Goal: Transaction & Acquisition: Purchase product/service

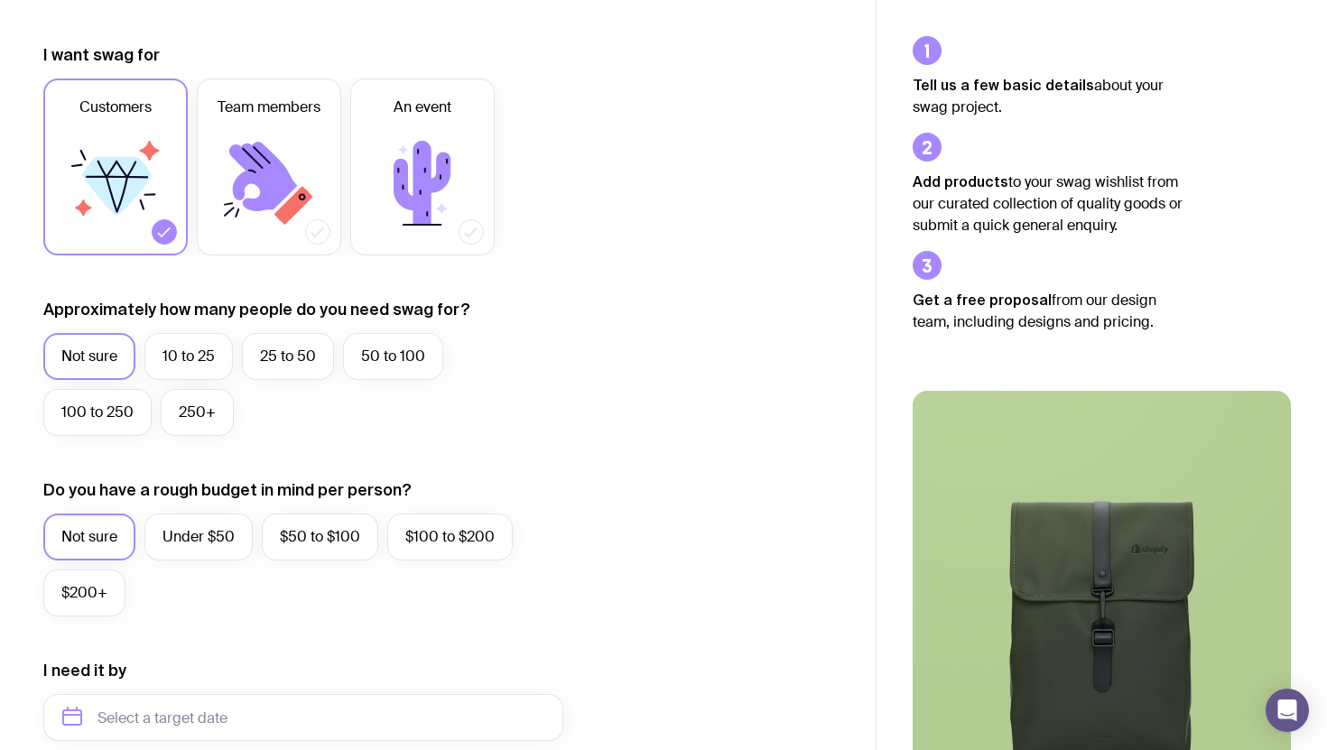
scroll to position [250, 0]
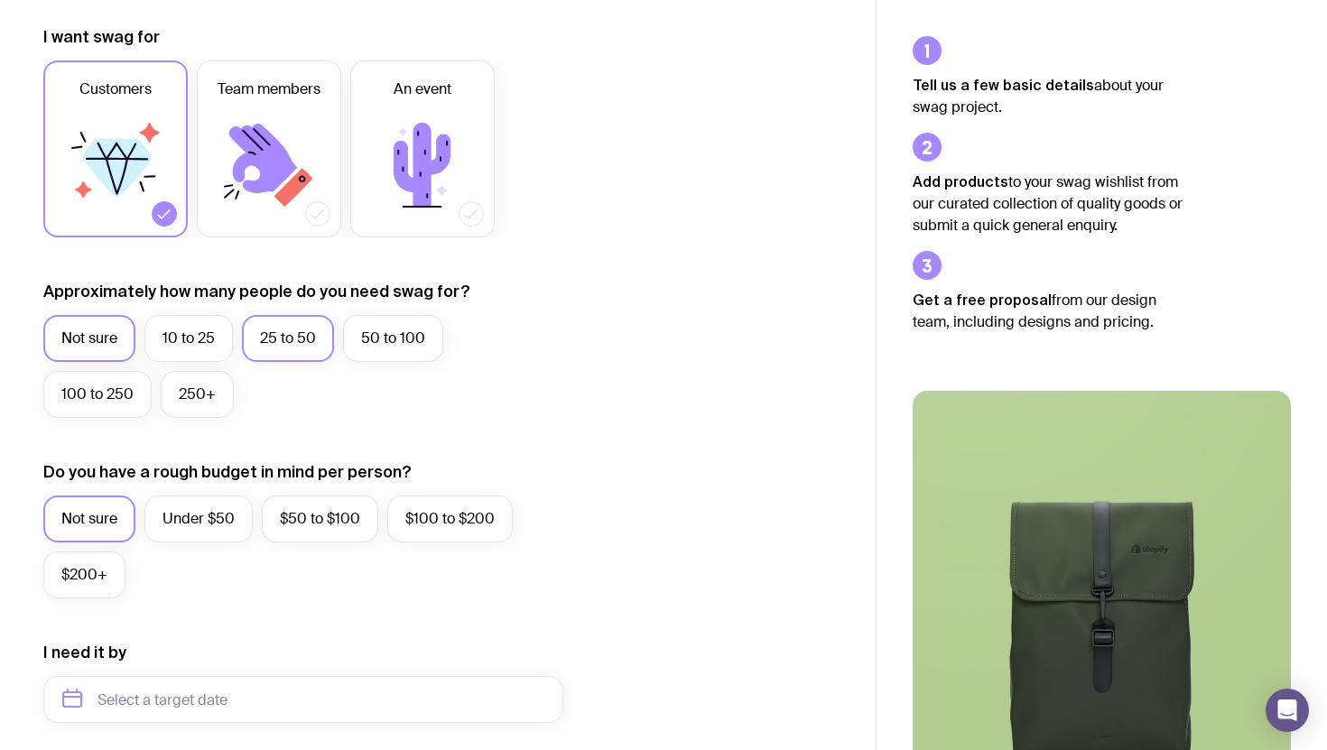
click at [310, 343] on label "25 to 50" at bounding box center [288, 338] width 92 height 47
click at [0, 0] on input "25 to 50" at bounding box center [0, 0] width 0 height 0
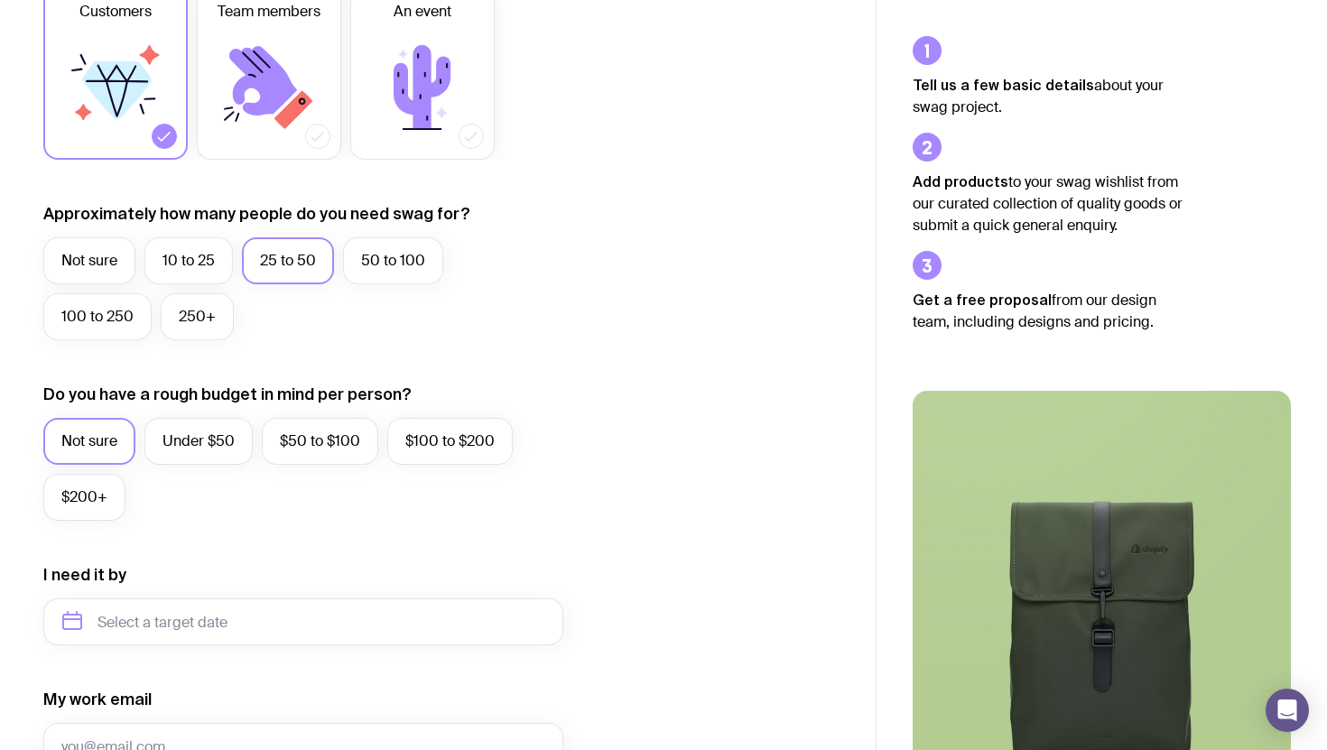
scroll to position [331, 0]
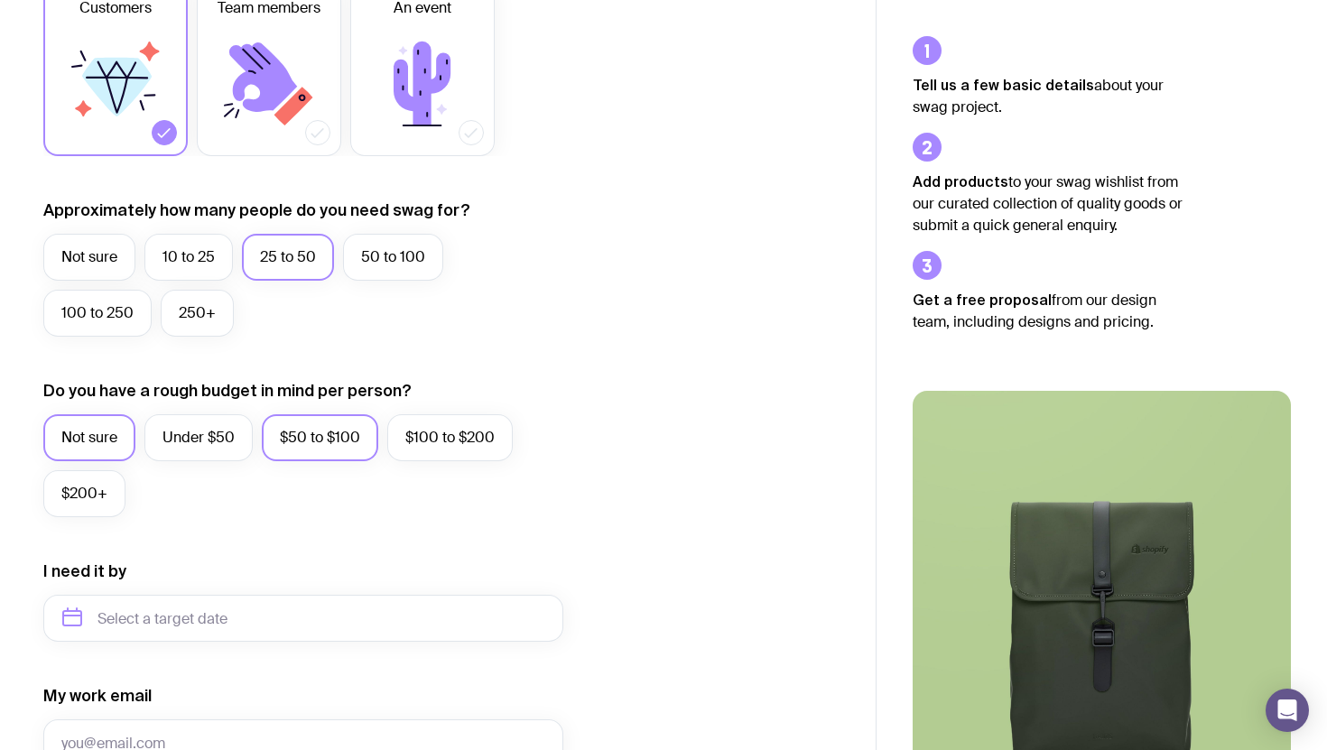
click at [322, 443] on label "$50 to $100" at bounding box center [320, 437] width 116 height 47
click at [0, 0] on input "$50 to $100" at bounding box center [0, 0] width 0 height 0
click at [435, 441] on label "$100 to $200" at bounding box center [450, 437] width 126 height 47
click at [0, 0] on input "$100 to $200" at bounding box center [0, 0] width 0 height 0
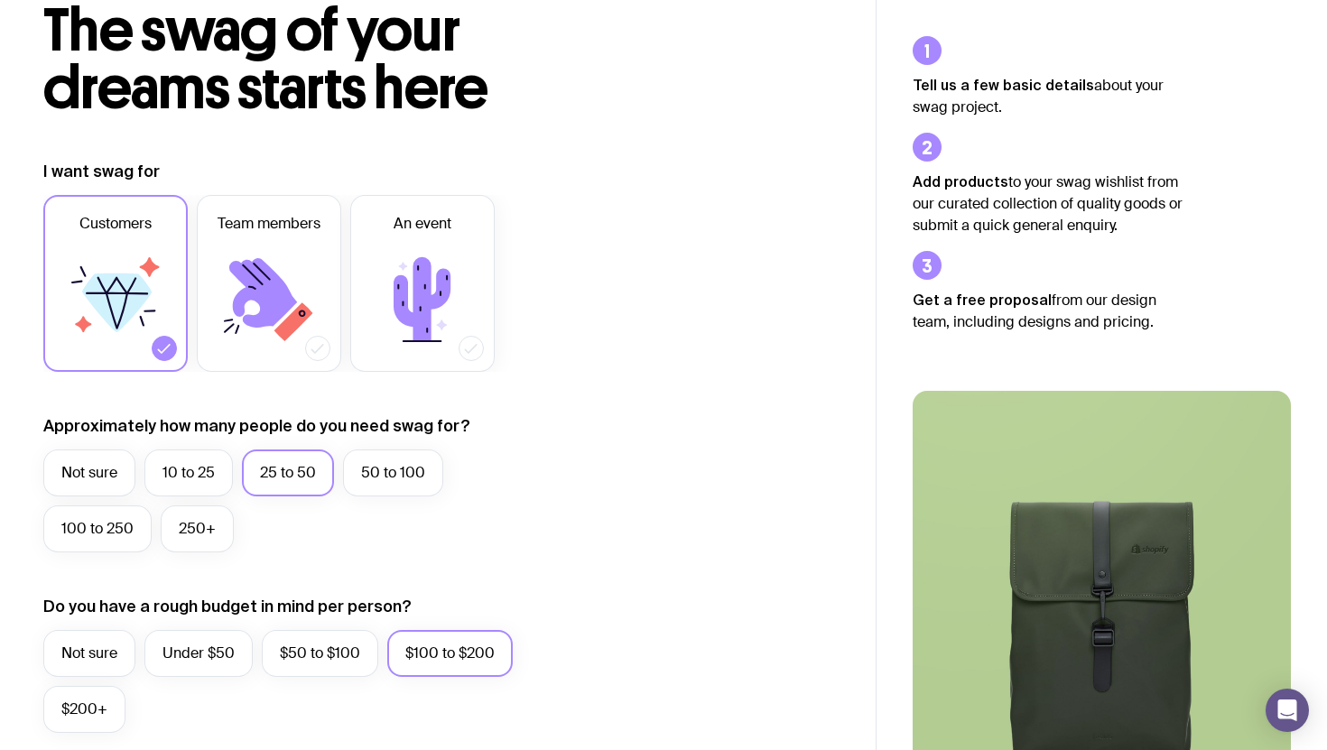
scroll to position [0, 0]
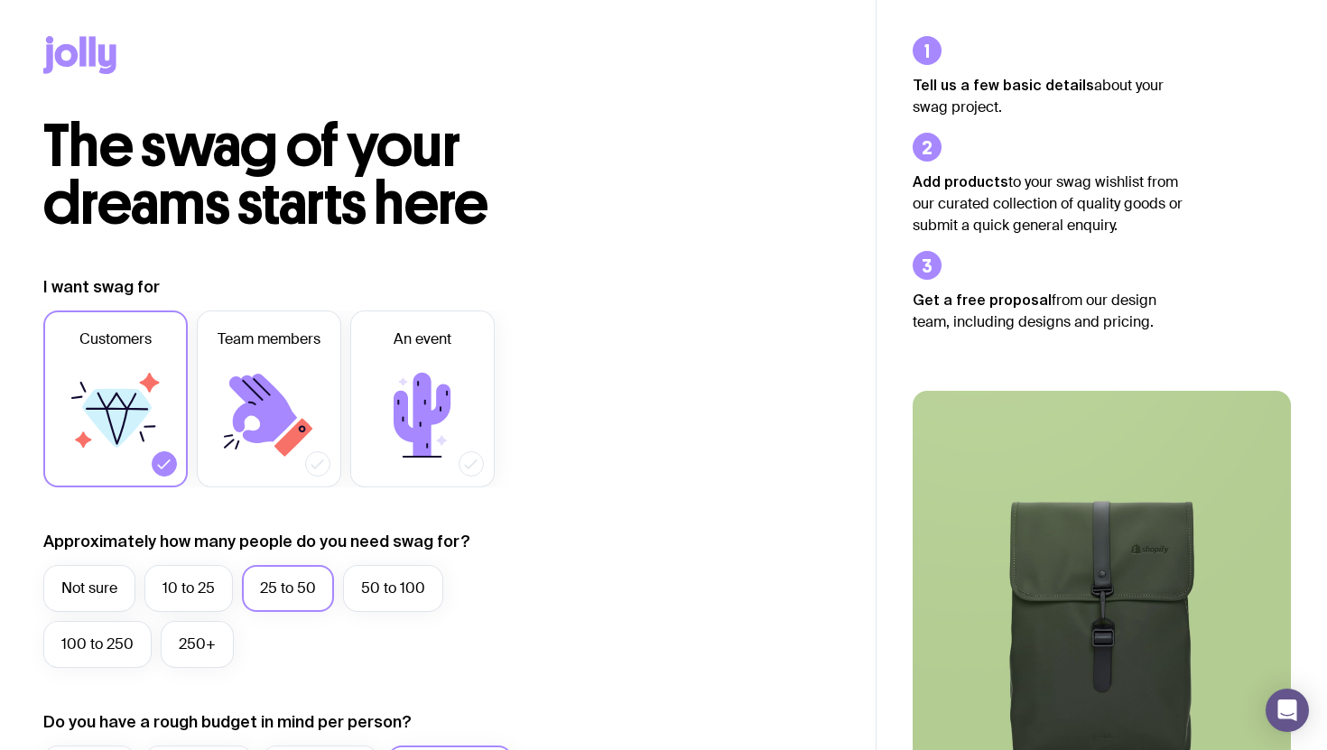
click at [92, 58] on icon at bounding box center [92, 51] width 6 height 30
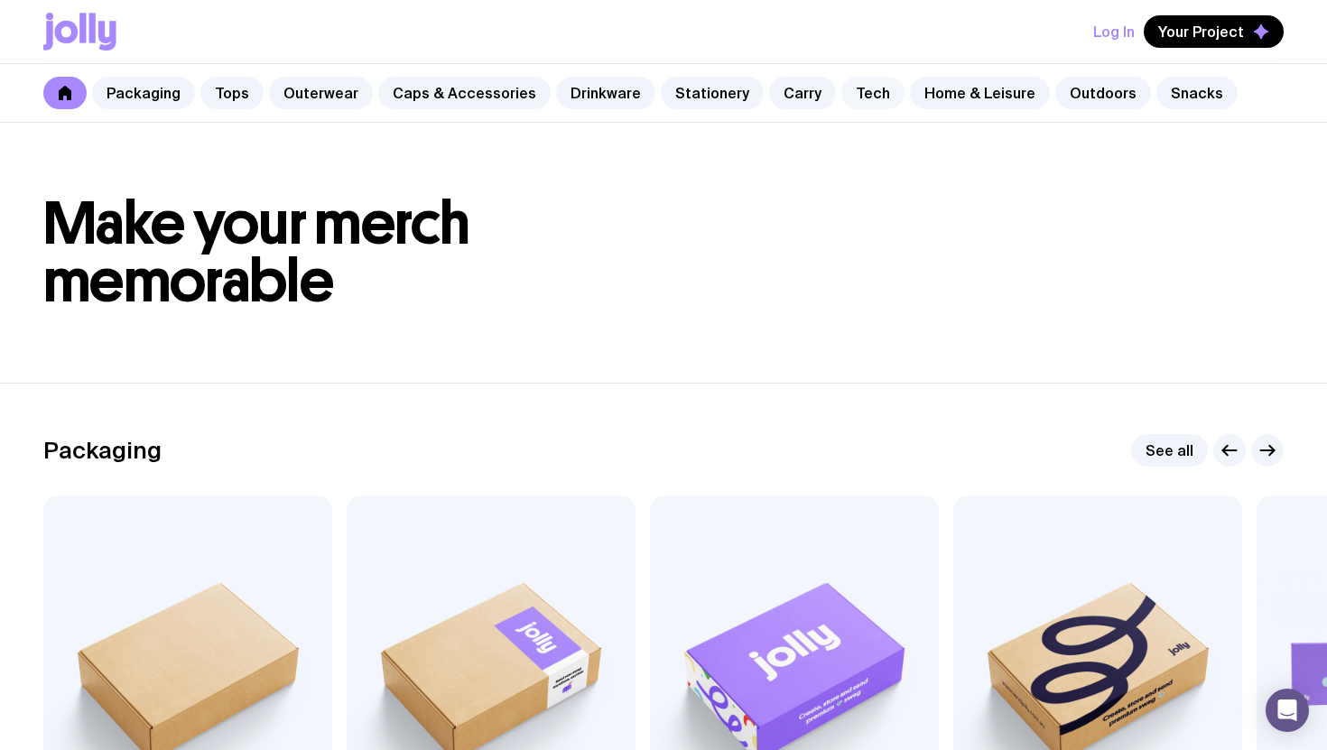
click at [842, 99] on link "Tech" at bounding box center [873, 93] width 63 height 33
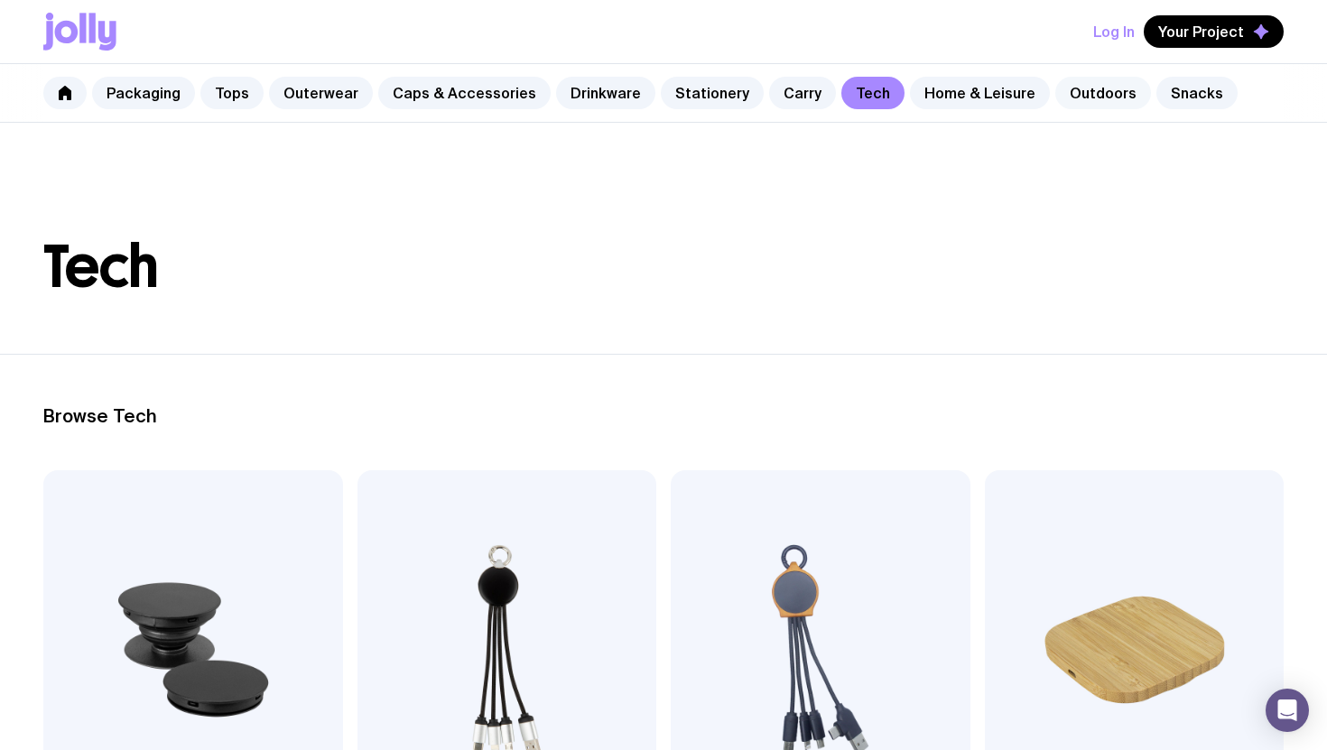
click at [1056, 96] on link "Outdoors" at bounding box center [1104, 93] width 96 height 33
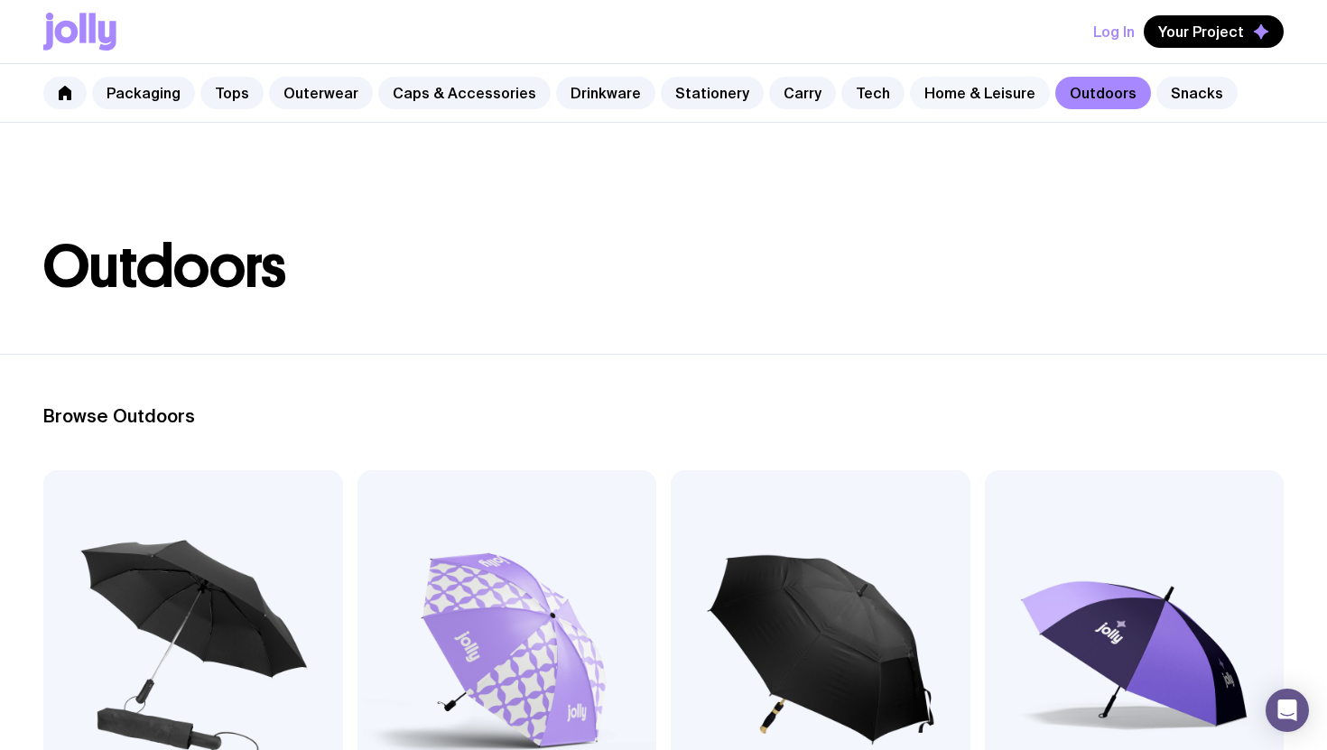
click at [945, 104] on link "Home & Leisure" at bounding box center [980, 93] width 140 height 33
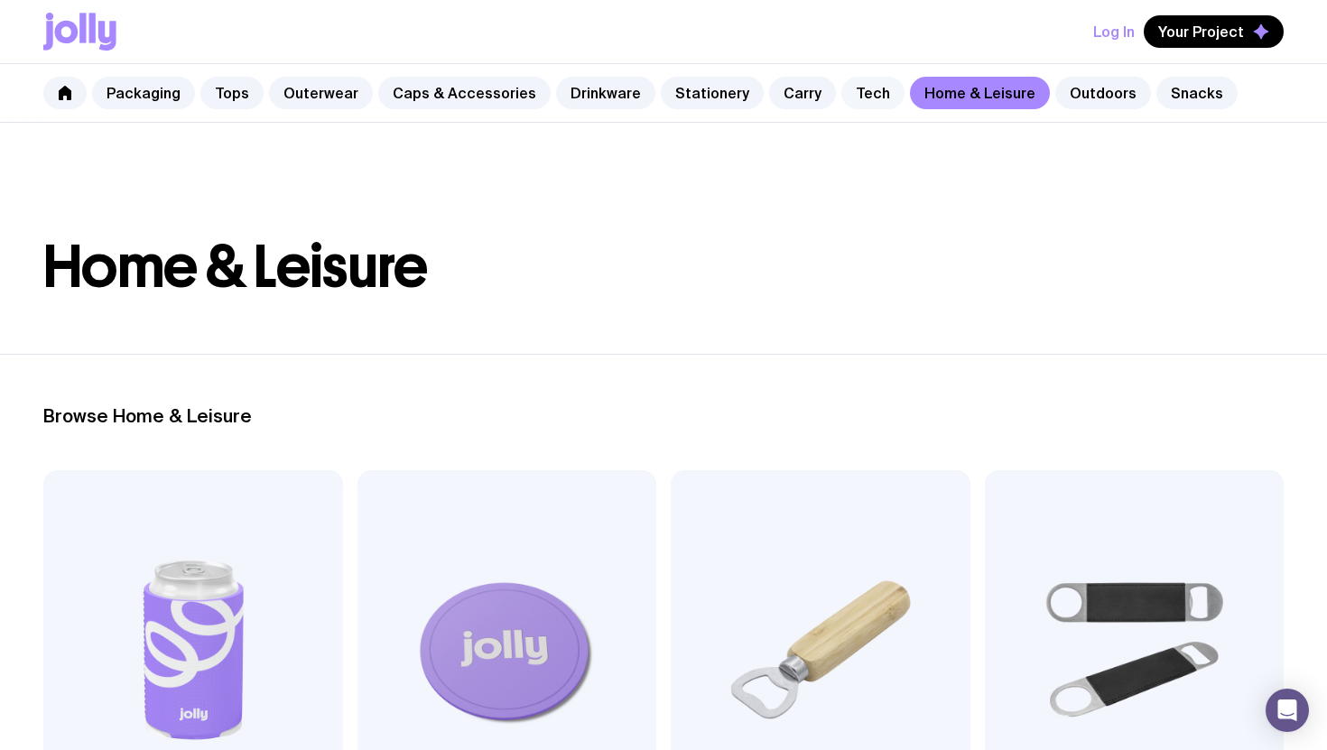
drag, startPoint x: 831, startPoint y: 88, endPoint x: 847, endPoint y: 96, distance: 18.2
click at [842, 88] on link "Tech" at bounding box center [873, 93] width 63 height 33
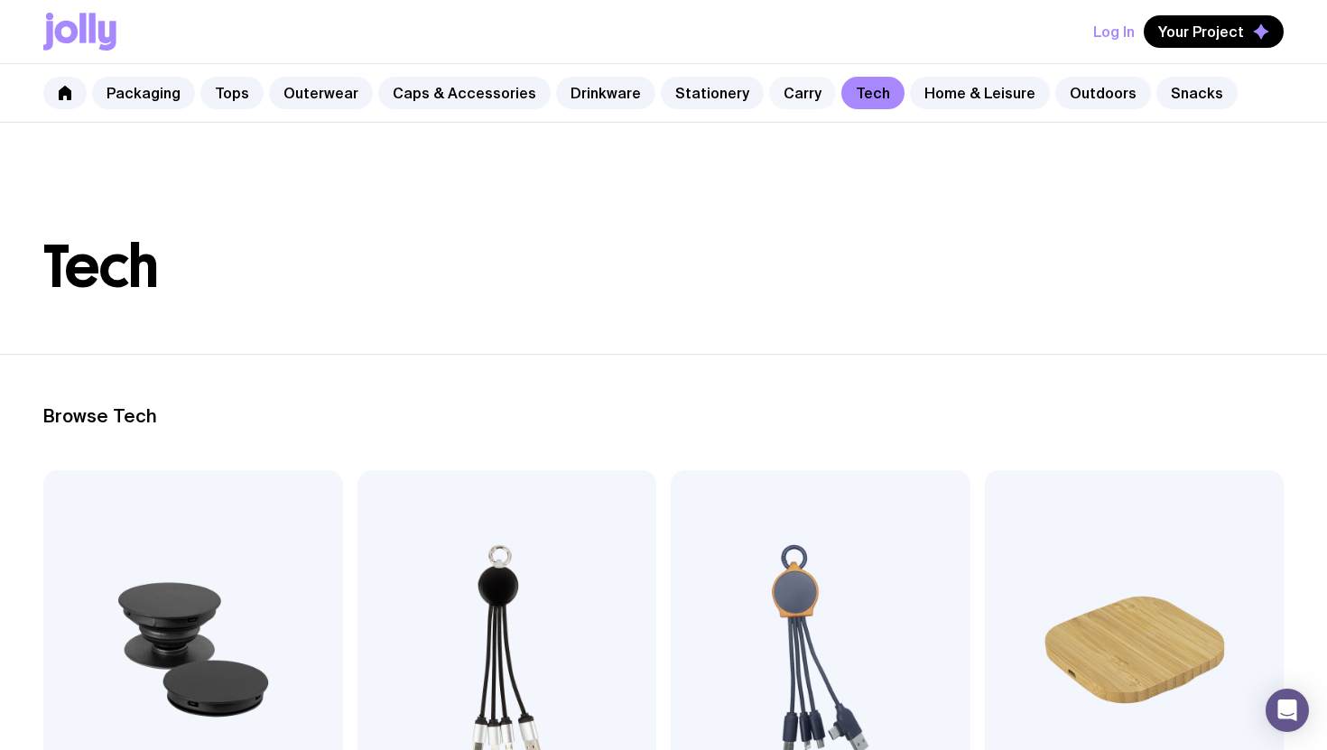
click at [776, 96] on link "Carry" at bounding box center [802, 93] width 67 height 33
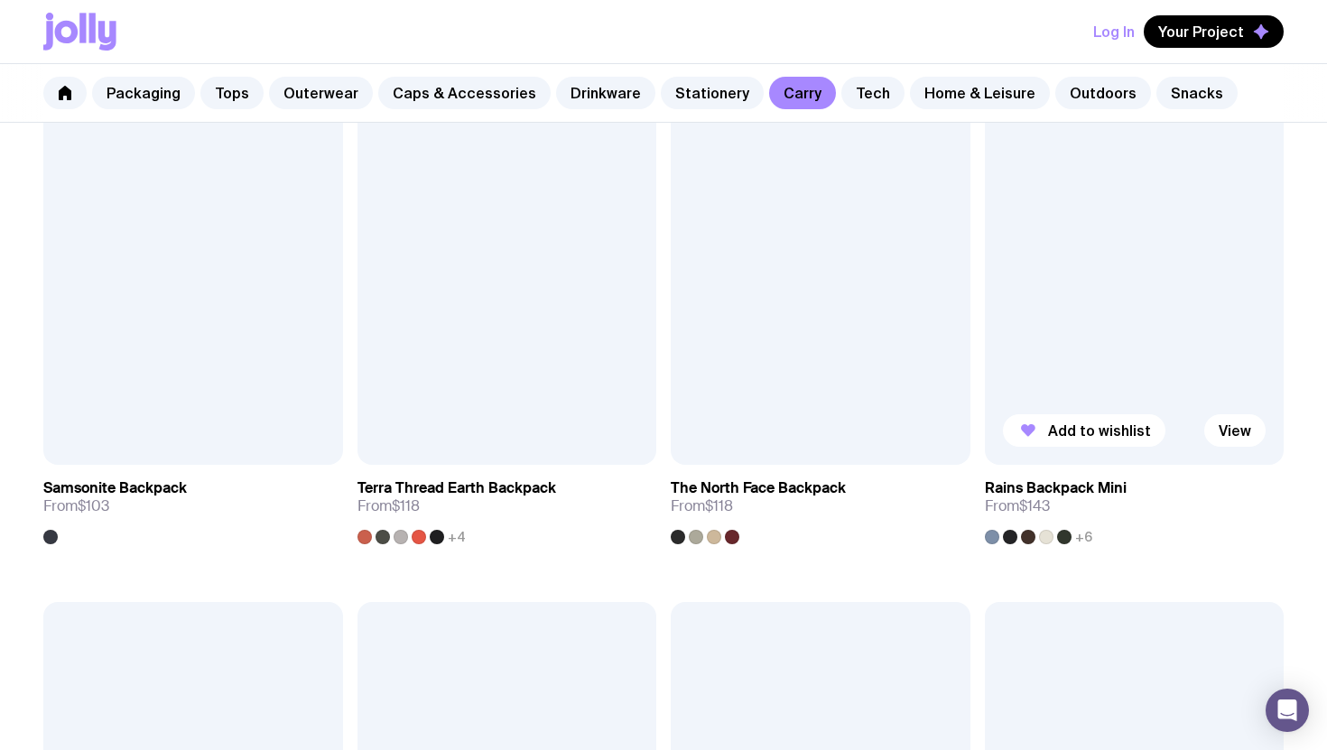
scroll to position [1852, 0]
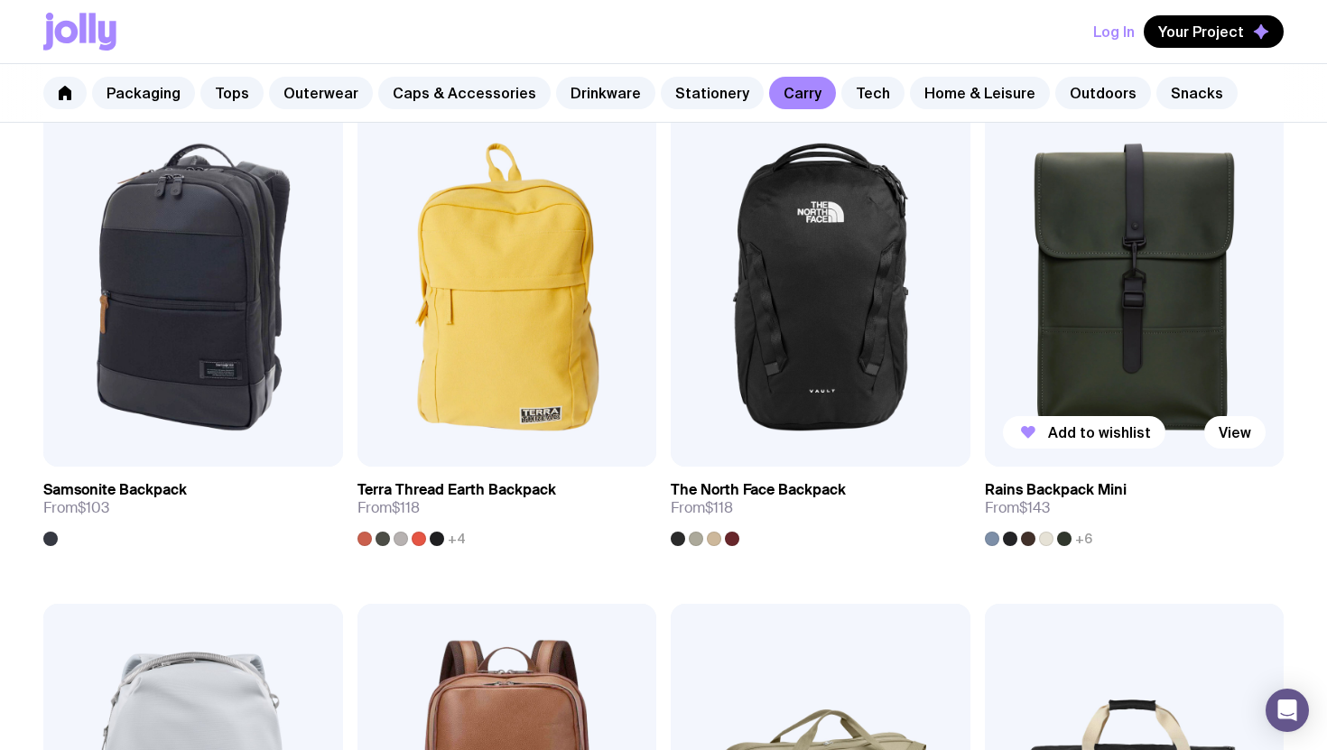
click at [1106, 319] on img at bounding box center [1135, 286] width 300 height 359
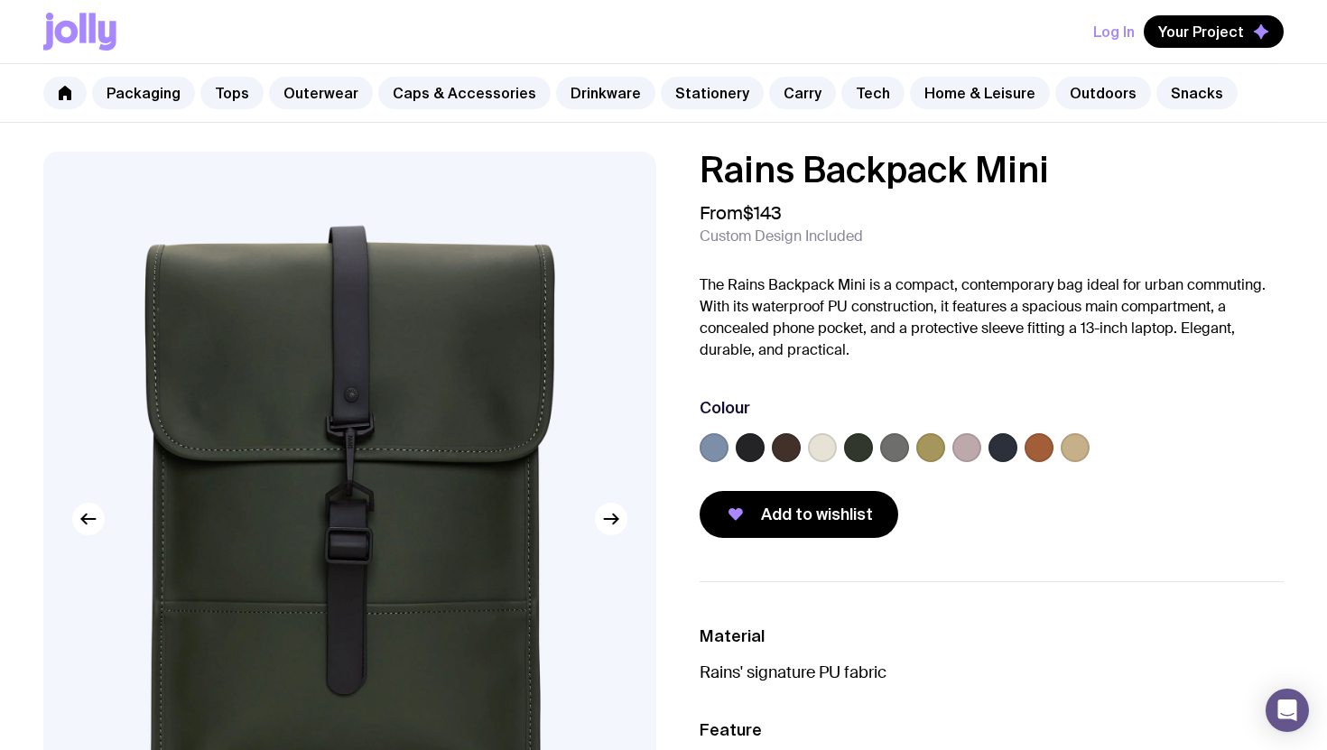
click at [757, 445] on label at bounding box center [750, 447] width 29 height 29
click at [0, 0] on input "radio" at bounding box center [0, 0] width 0 height 0
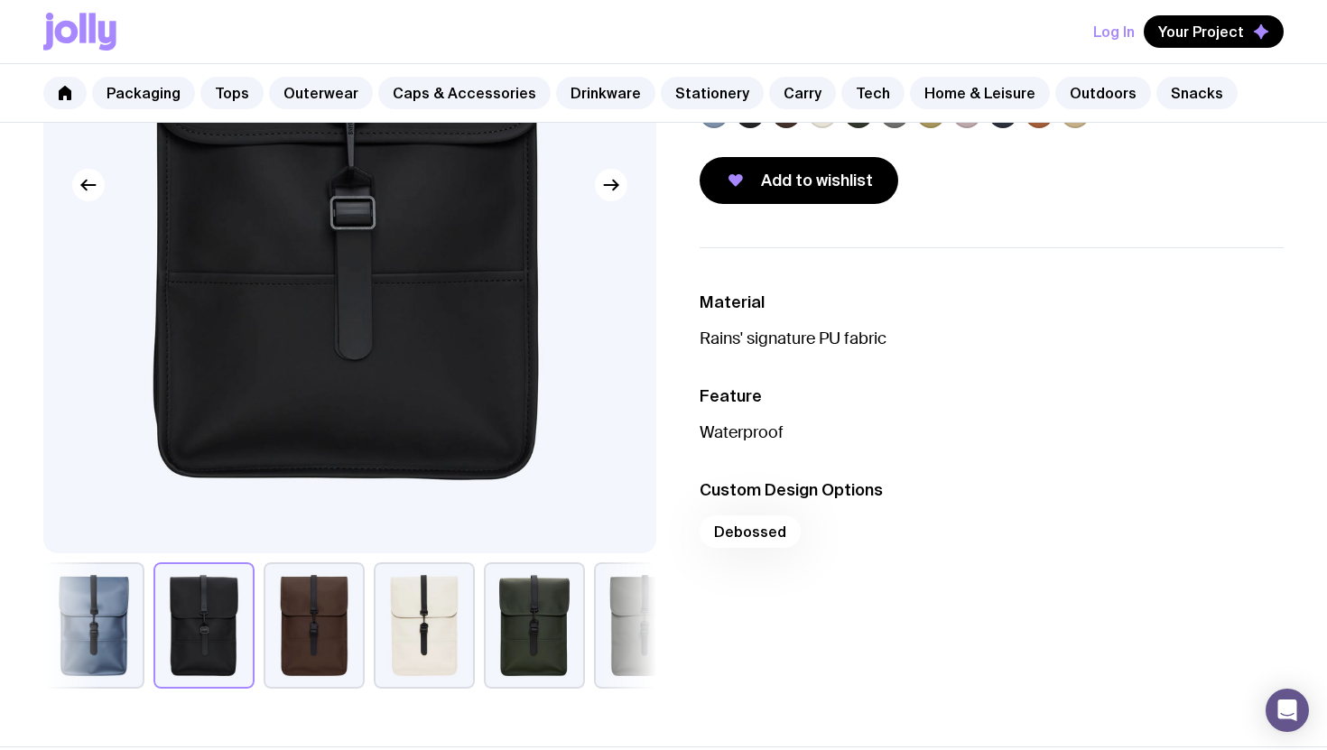
drag, startPoint x: 748, startPoint y: 532, endPoint x: 760, endPoint y: 524, distance: 15.0
click at [748, 532] on div "Debossed" at bounding box center [992, 537] width 584 height 43
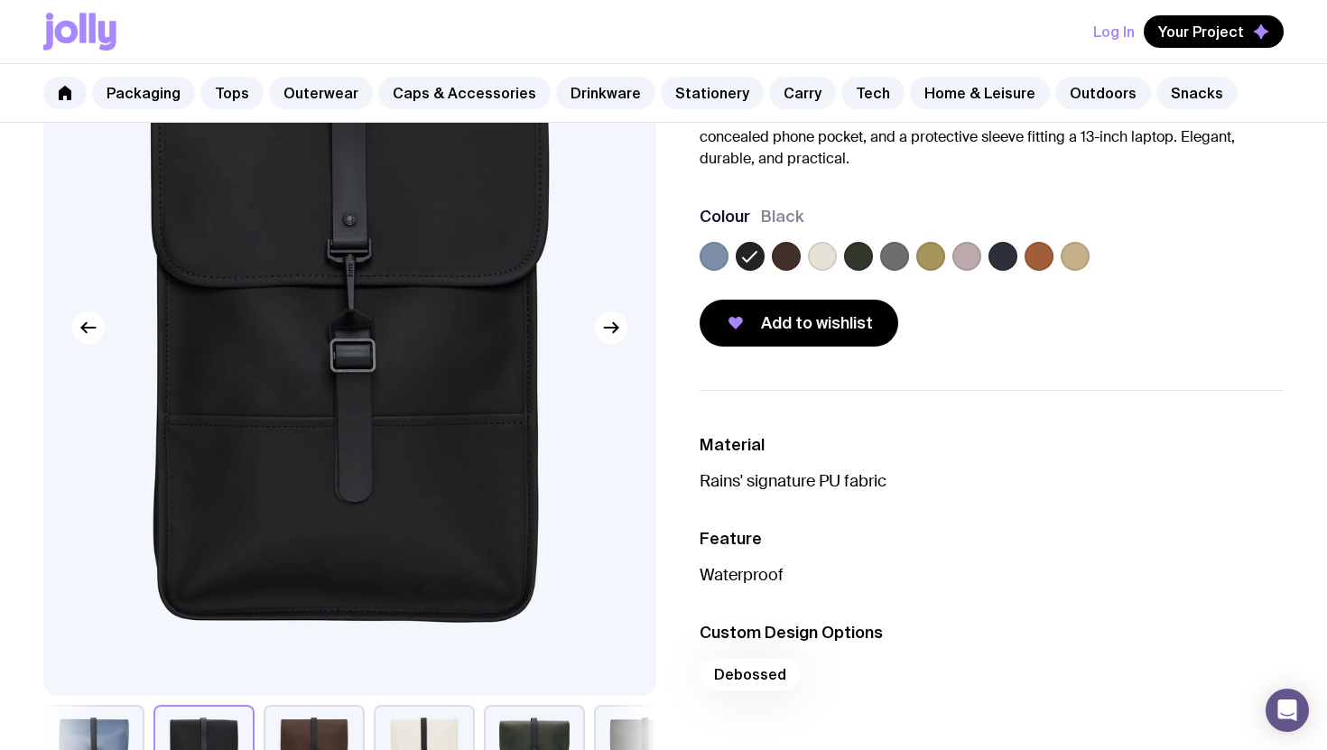
scroll to position [162, 0]
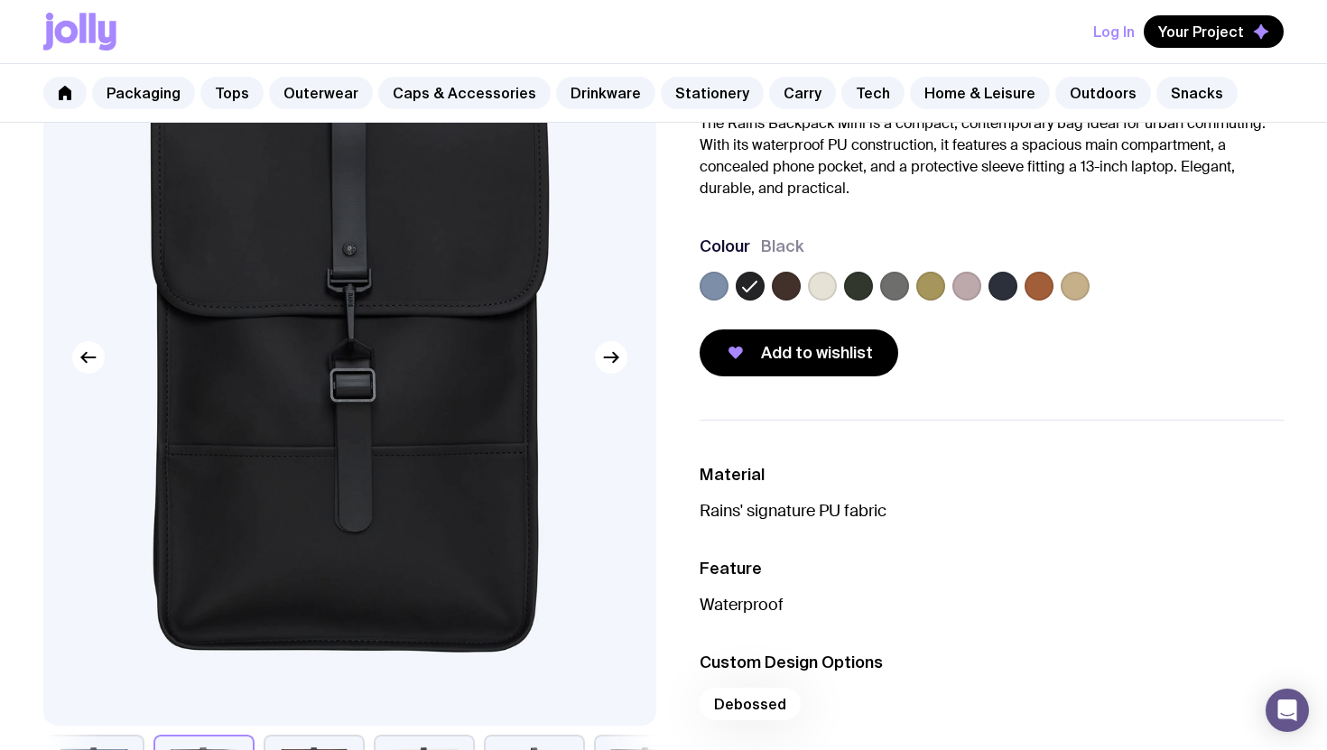
drag, startPoint x: 824, startPoint y: 286, endPoint x: 861, endPoint y: 322, distance: 51.1
click at [824, 286] on label at bounding box center [822, 286] width 29 height 29
click at [0, 0] on input "radio" at bounding box center [0, 0] width 0 height 0
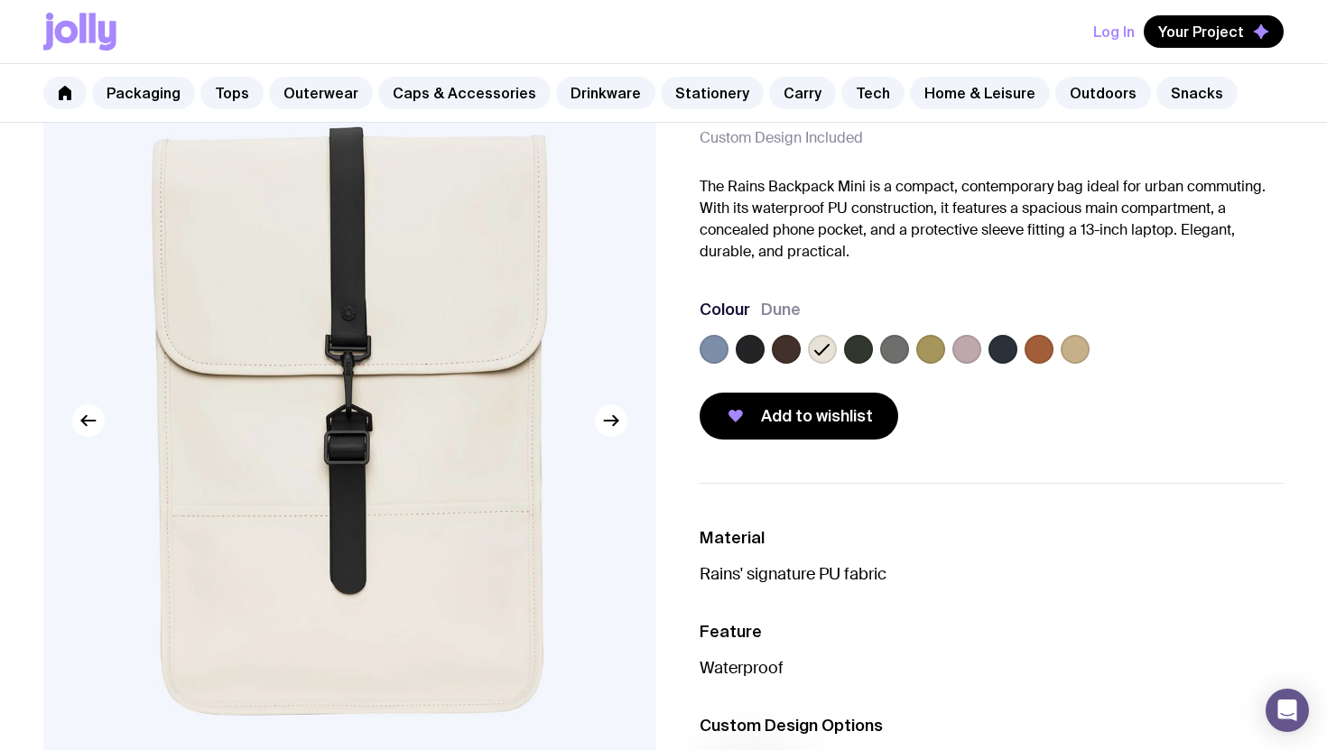
scroll to position [94, 0]
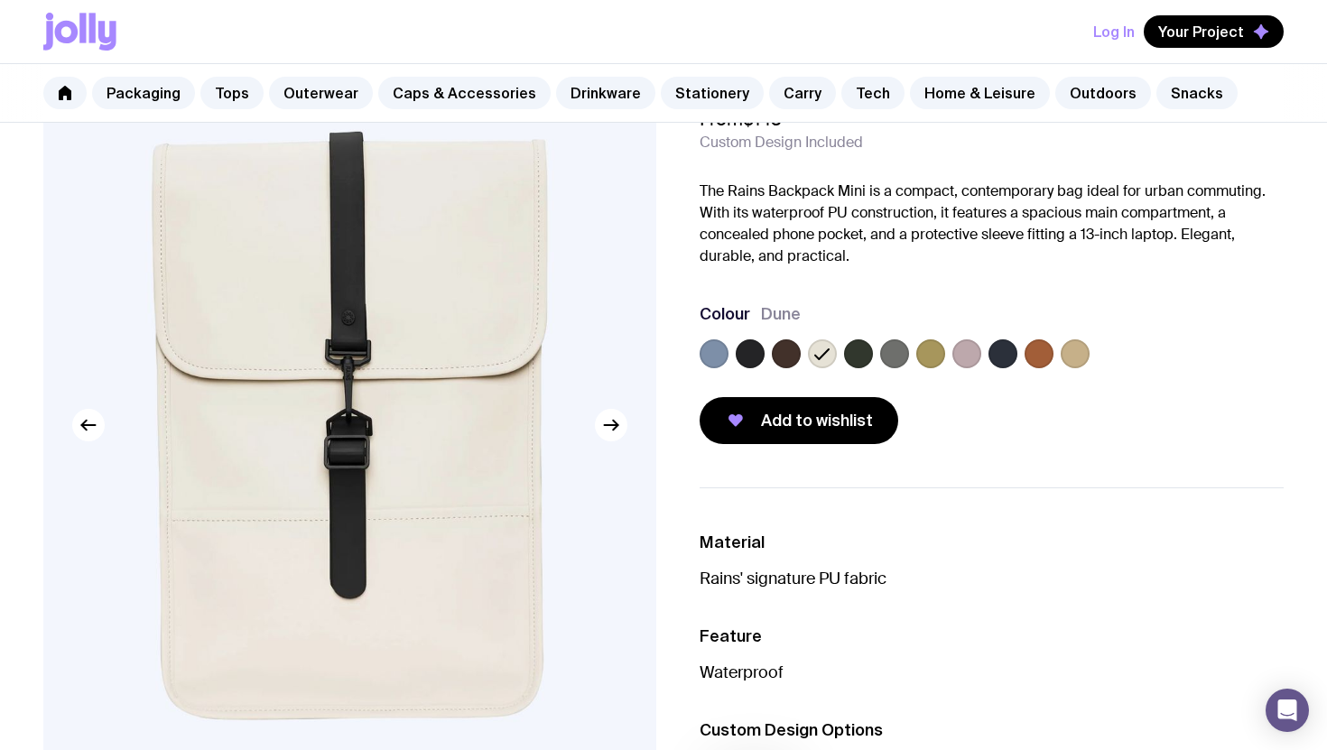
click at [756, 356] on label at bounding box center [750, 354] width 29 height 29
click at [0, 0] on input "radio" at bounding box center [0, 0] width 0 height 0
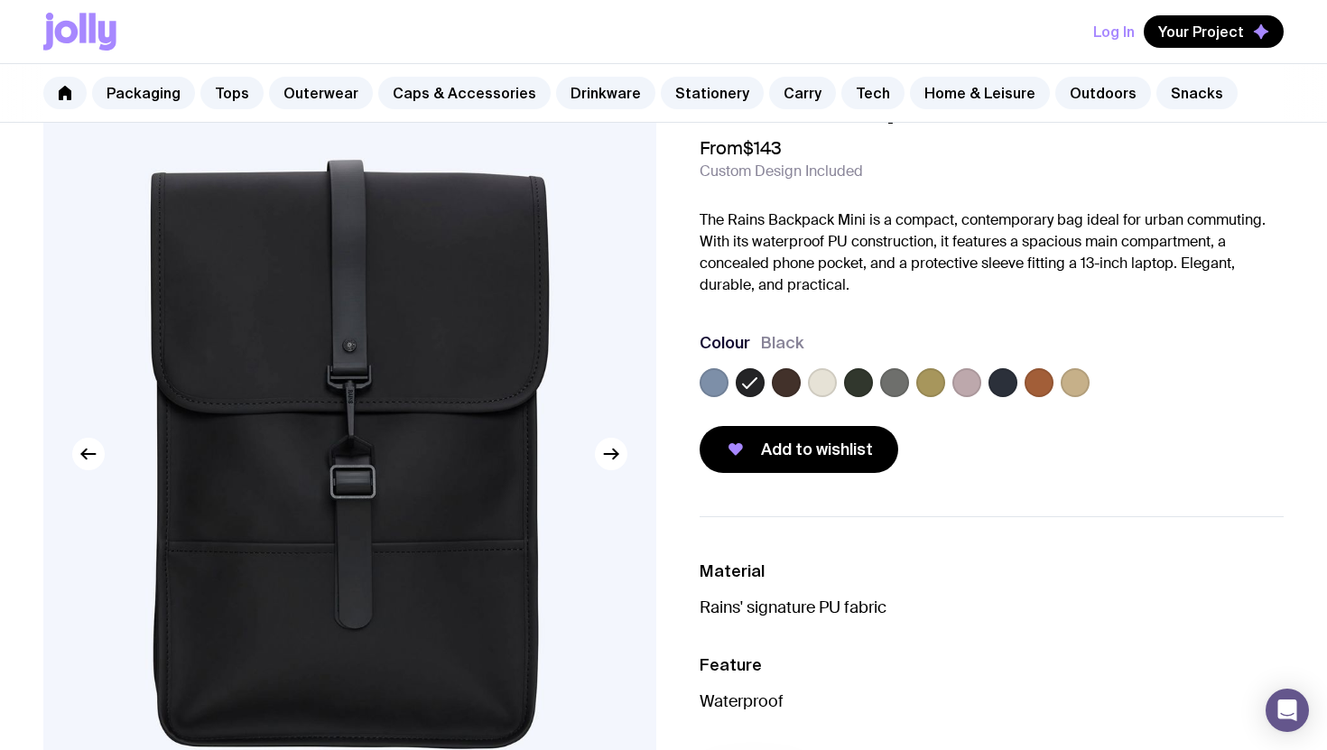
scroll to position [0, 0]
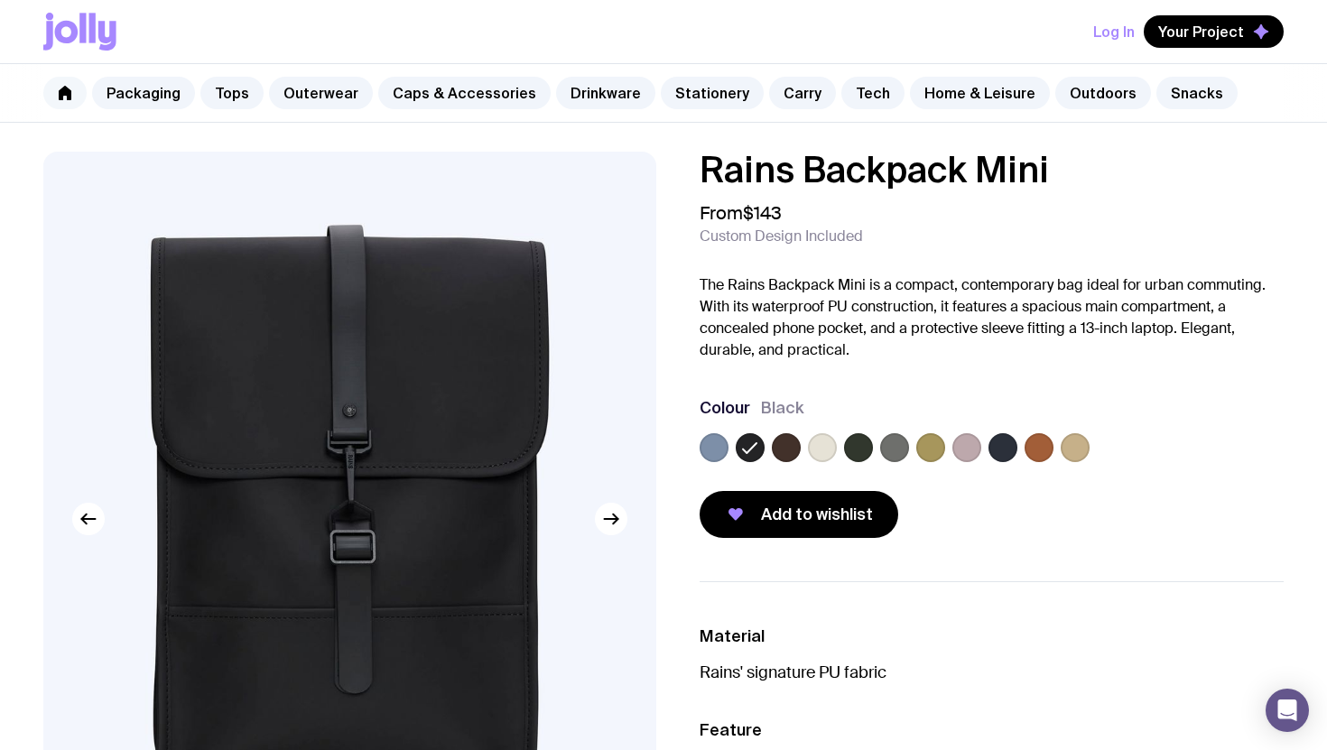
click at [64, 96] on icon at bounding box center [65, 93] width 14 height 14
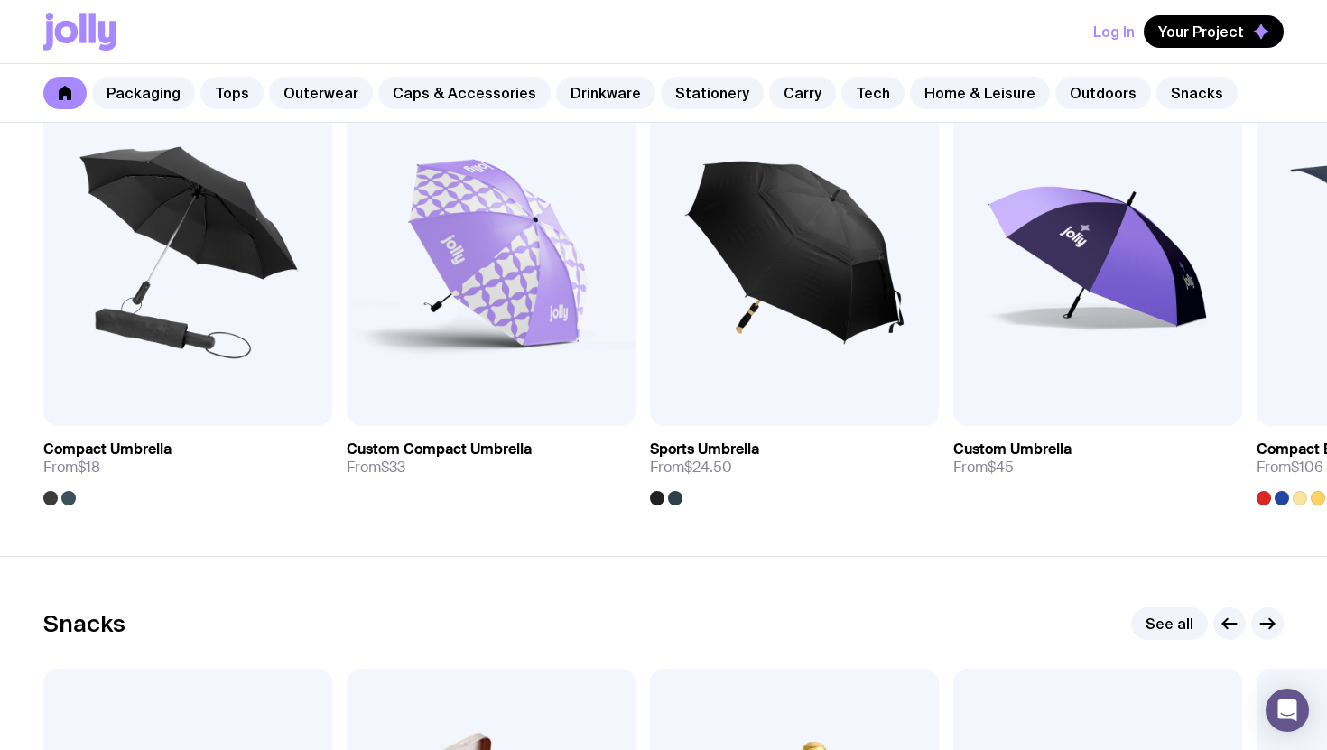
scroll to position [6303, 0]
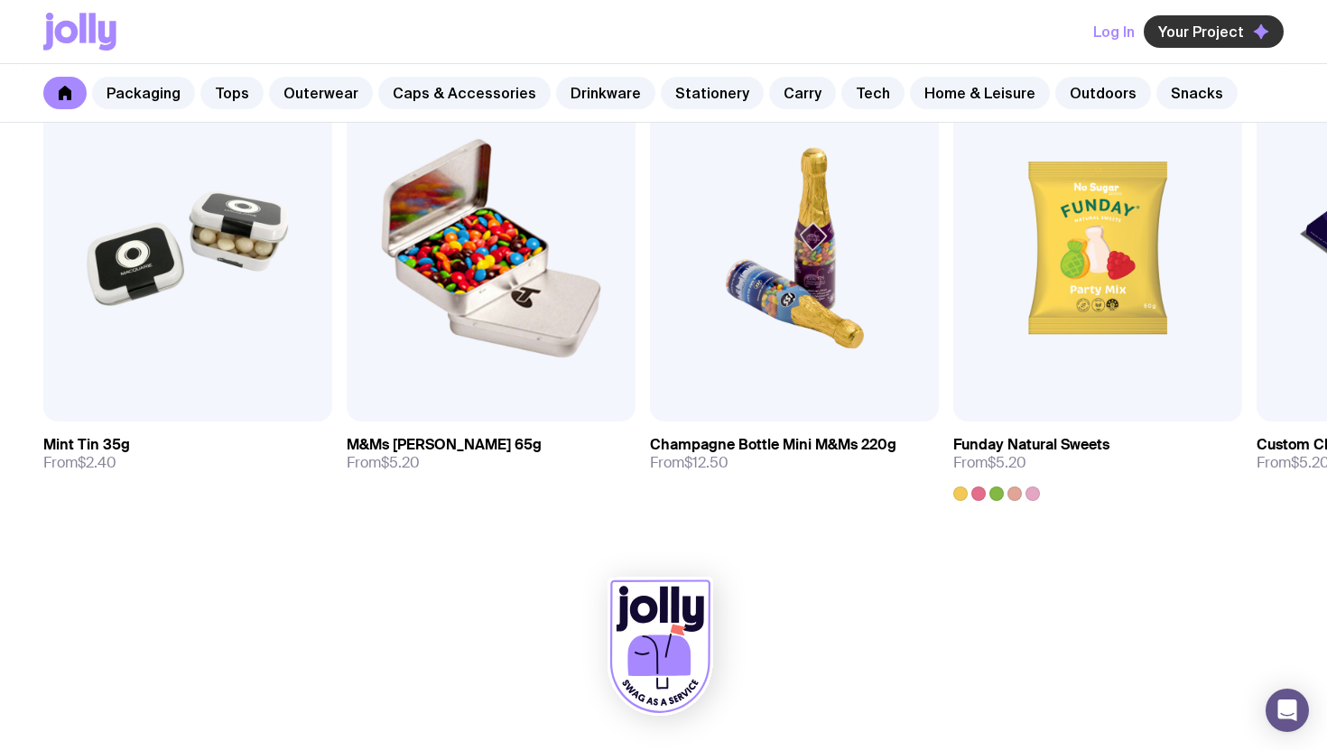
click at [1189, 35] on span "Your Project" at bounding box center [1201, 32] width 86 height 18
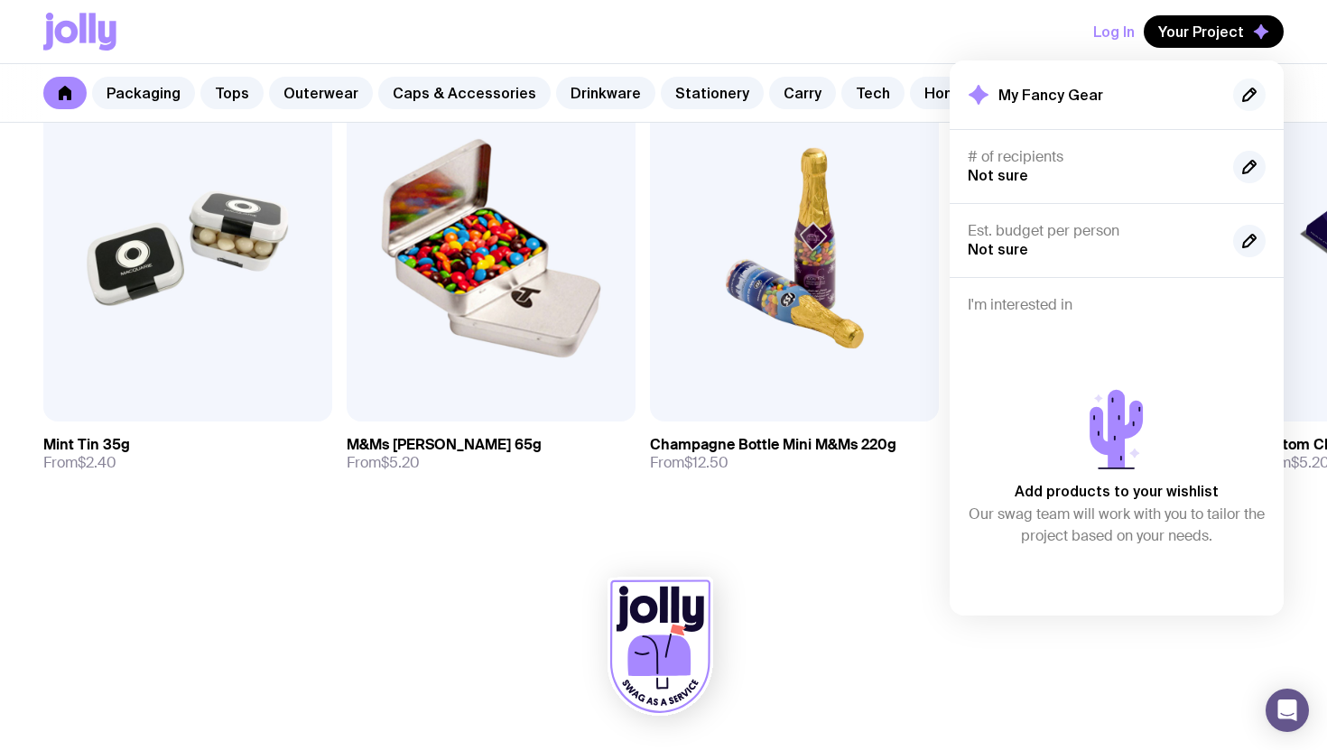
click at [1246, 96] on icon "button" at bounding box center [1250, 95] width 22 height 22
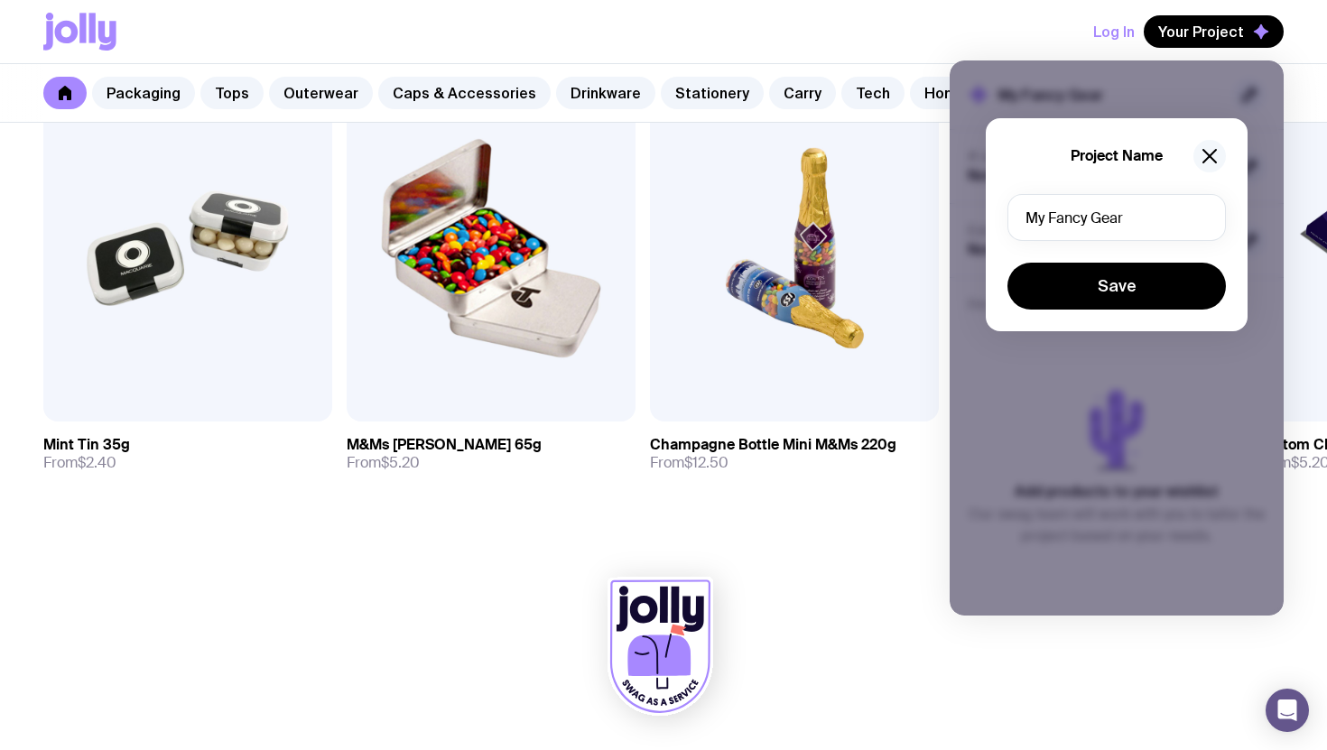
click at [1215, 154] on icon "button" at bounding box center [1210, 156] width 22 height 22
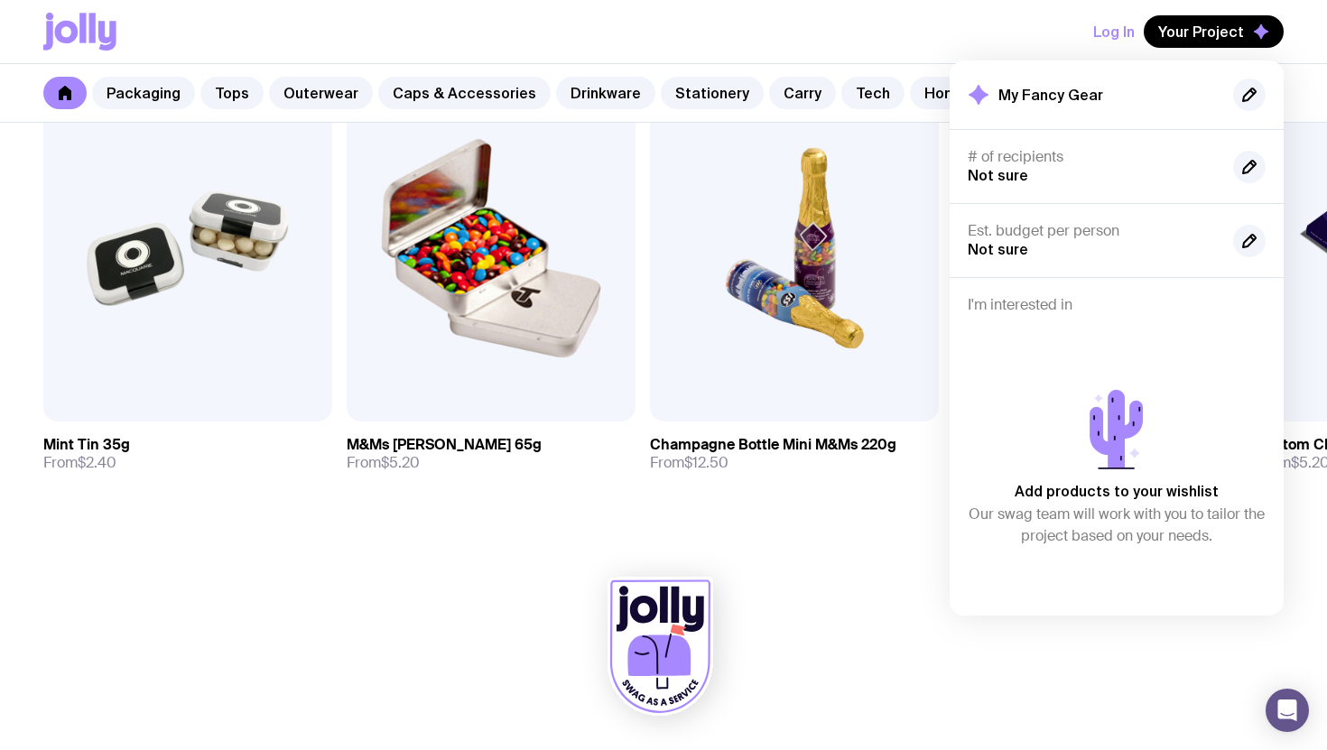
click at [1022, 308] on h4 "I'm interested in" at bounding box center [1117, 305] width 298 height 18
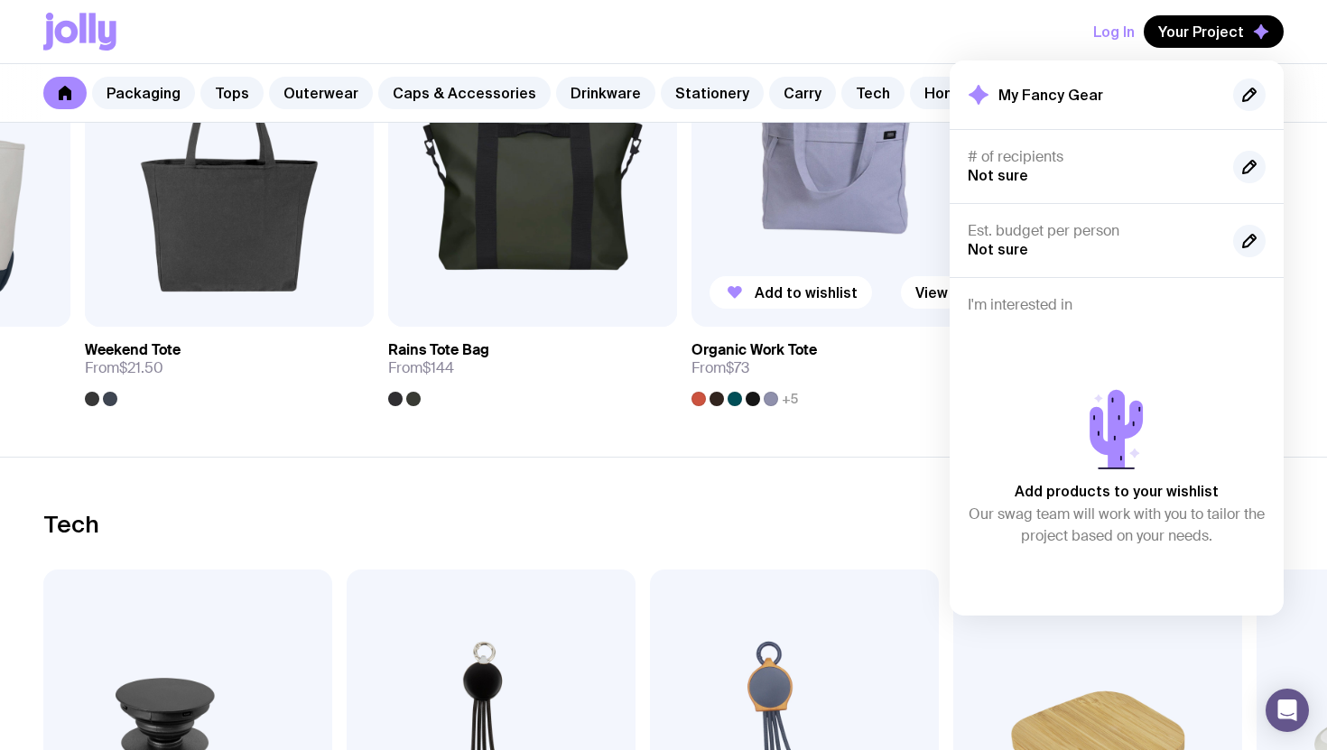
scroll to position [4025, 0]
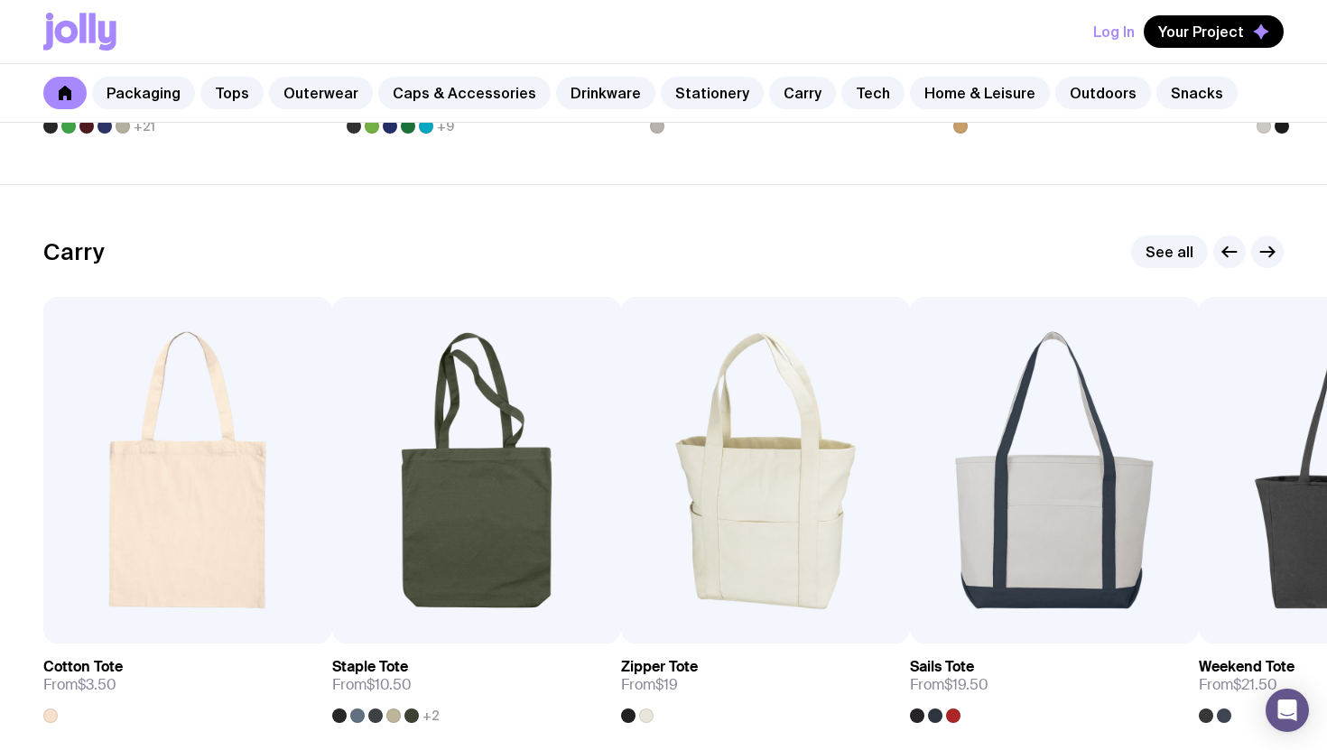
scroll to position [3720, 0]
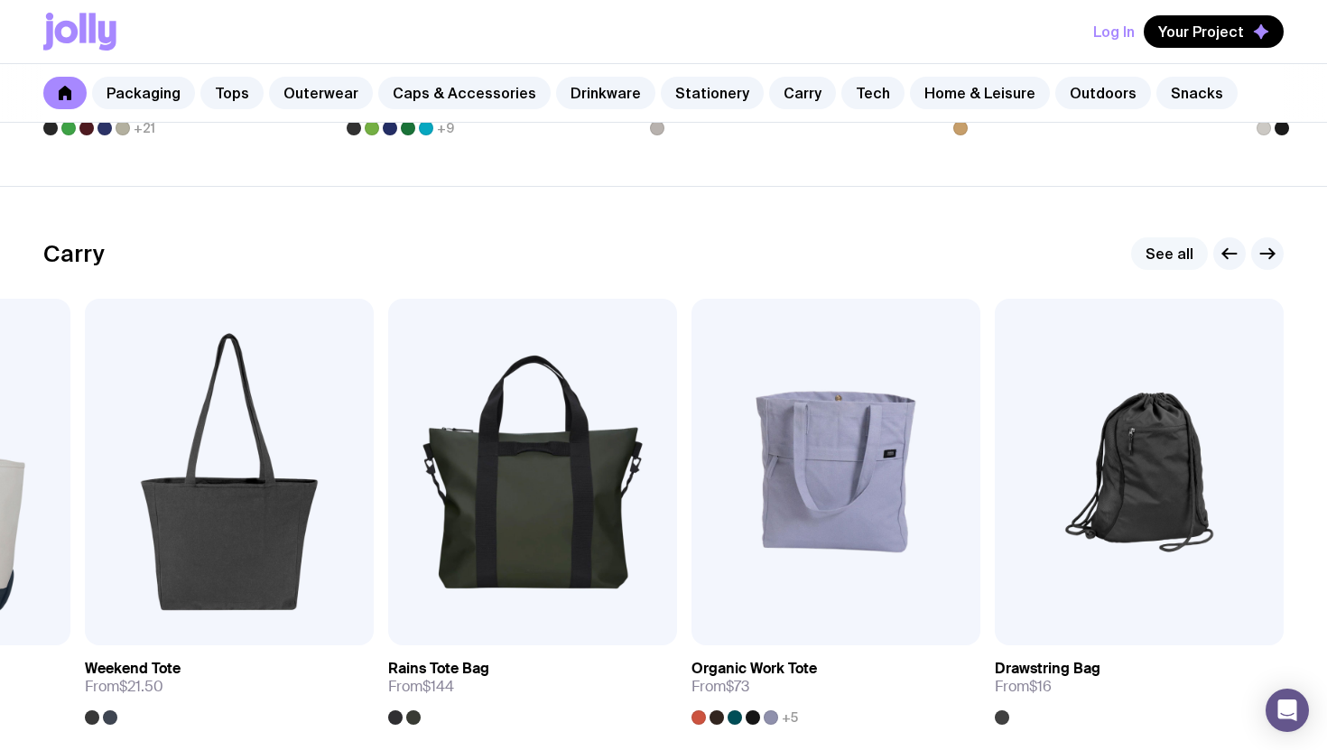
click at [1180, 264] on link "See all" at bounding box center [1169, 253] width 77 height 33
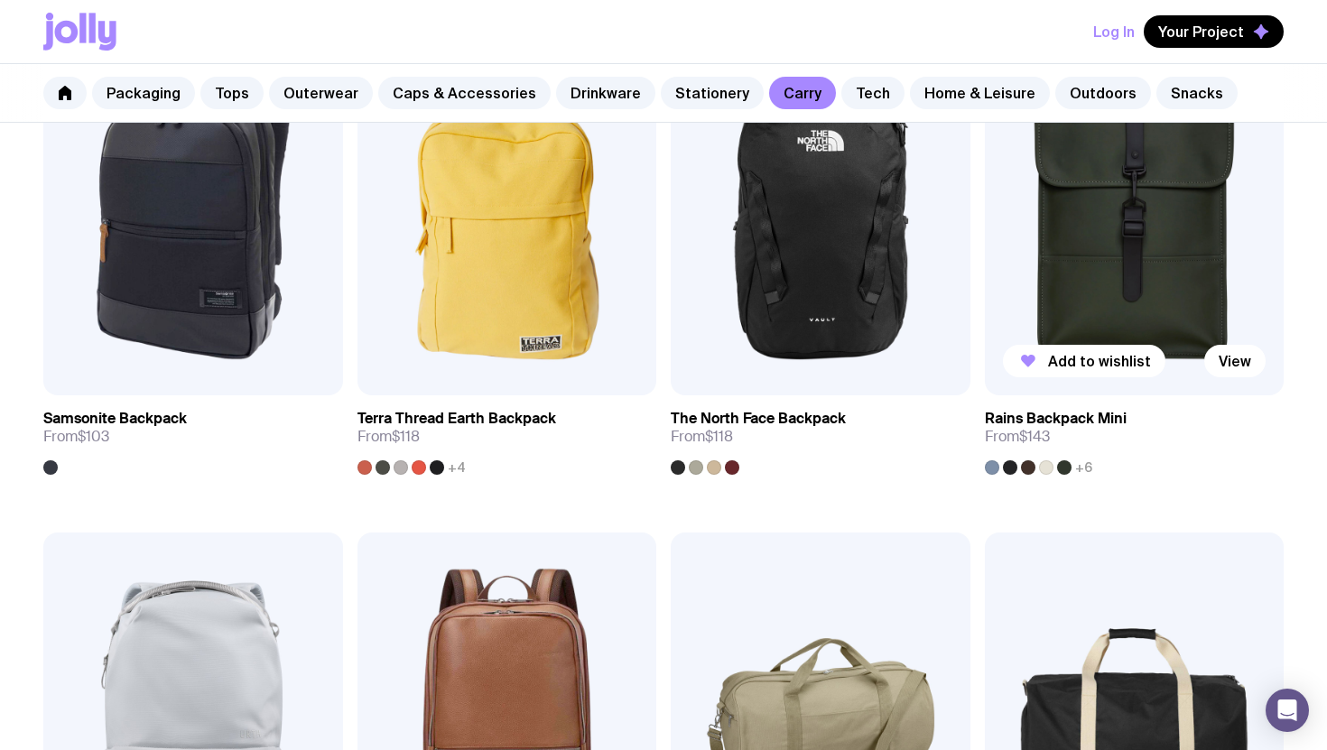
scroll to position [1956, 0]
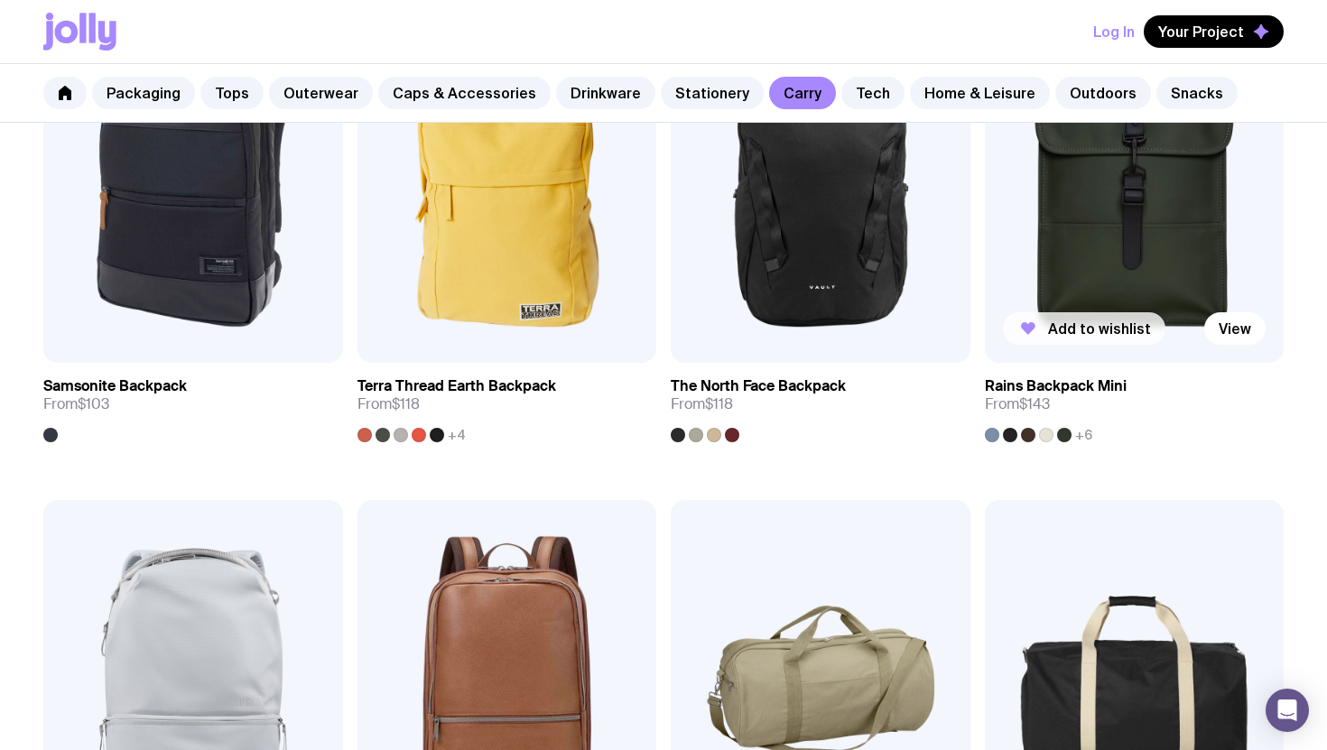
click at [1095, 326] on span "Add to wishlist" at bounding box center [1099, 329] width 103 height 18
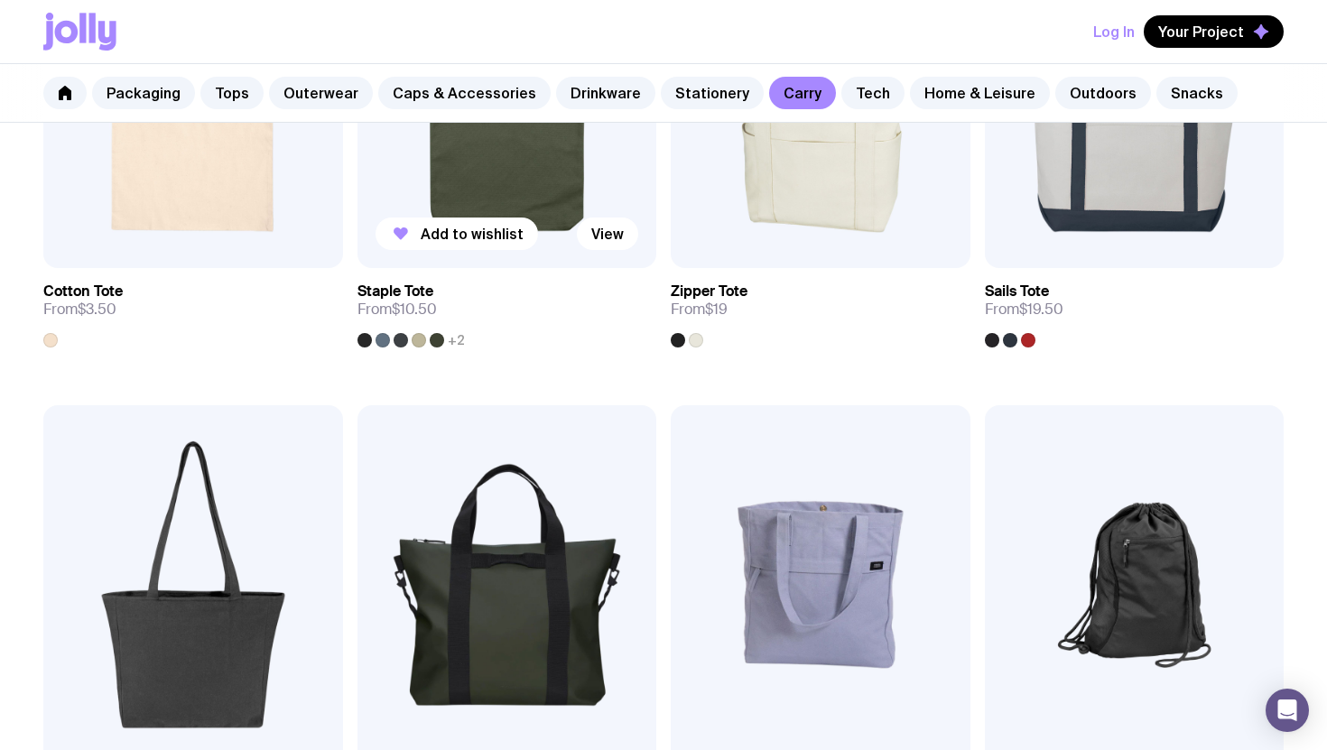
scroll to position [558, 0]
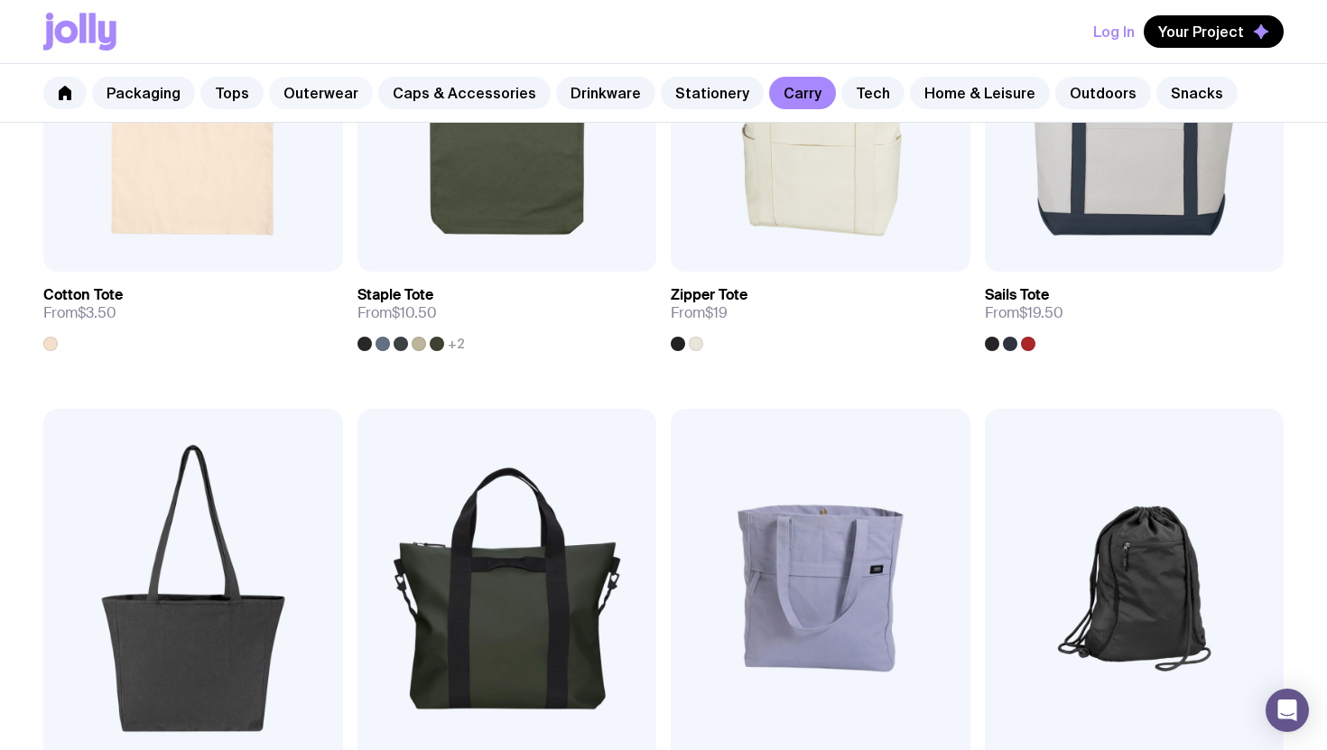
click at [302, 92] on link "Outerwear" at bounding box center [321, 93] width 104 height 33
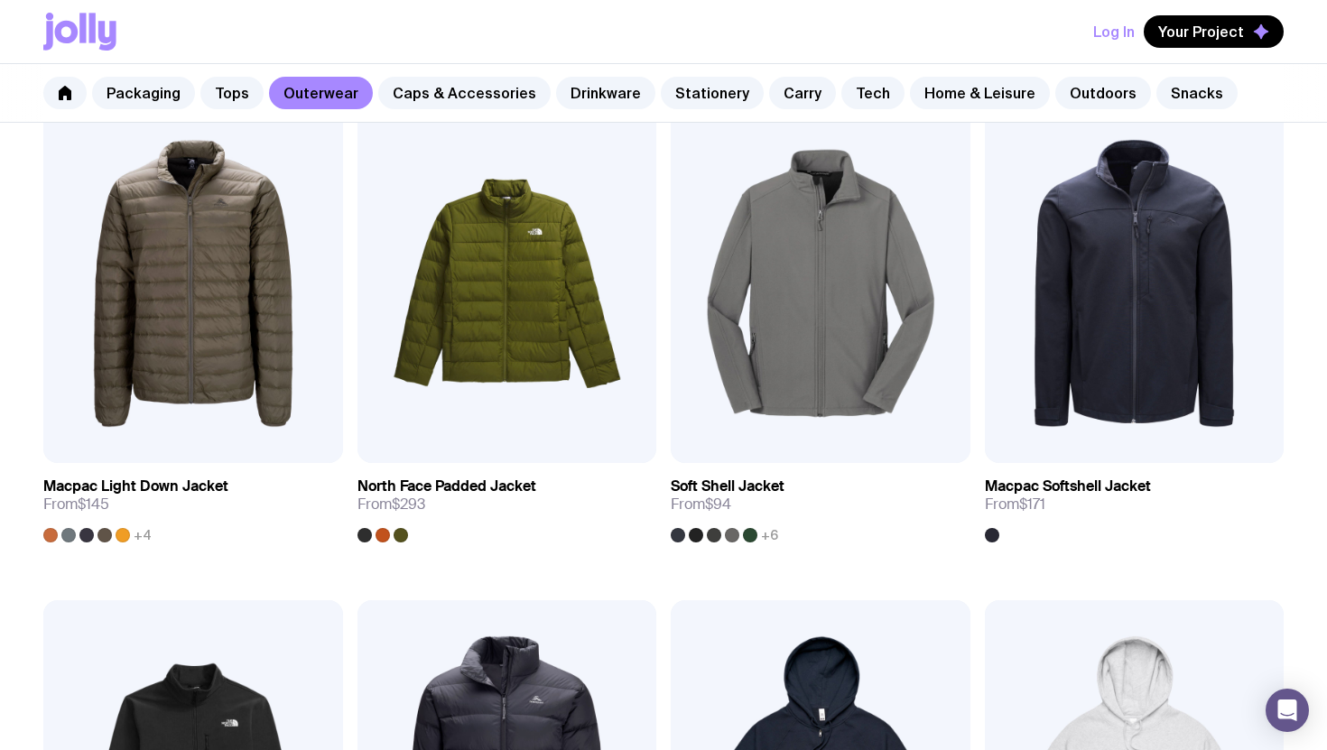
scroll to position [1847, 0]
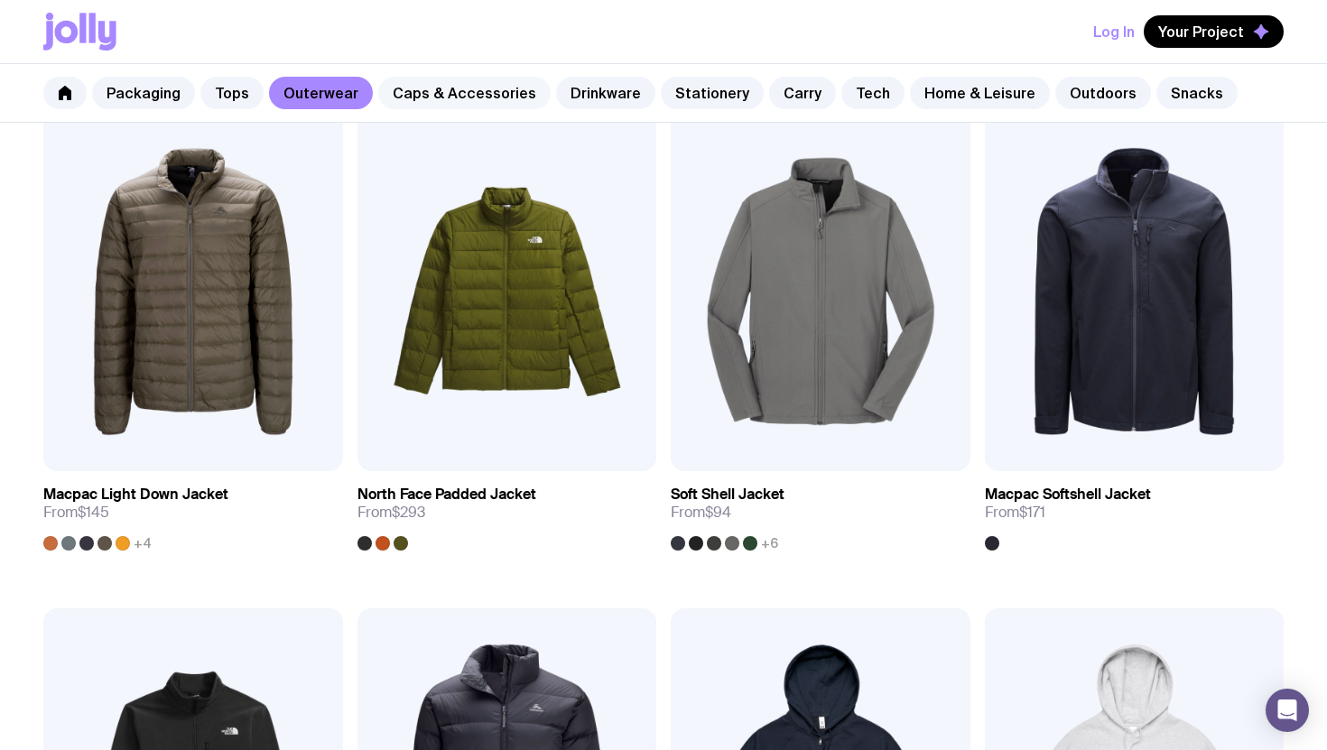
click at [423, 91] on link "Caps & Accessories" at bounding box center [464, 93] width 172 height 33
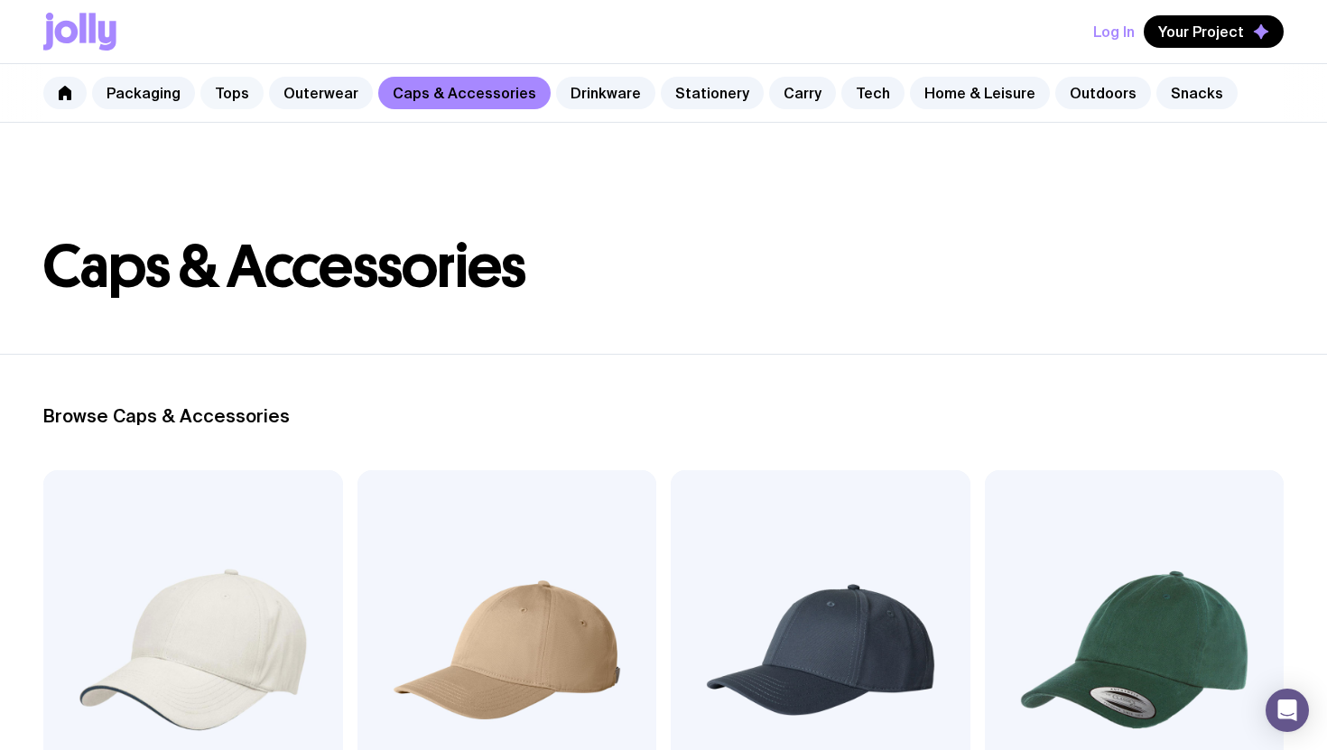
click at [216, 96] on link "Tops" at bounding box center [231, 93] width 63 height 33
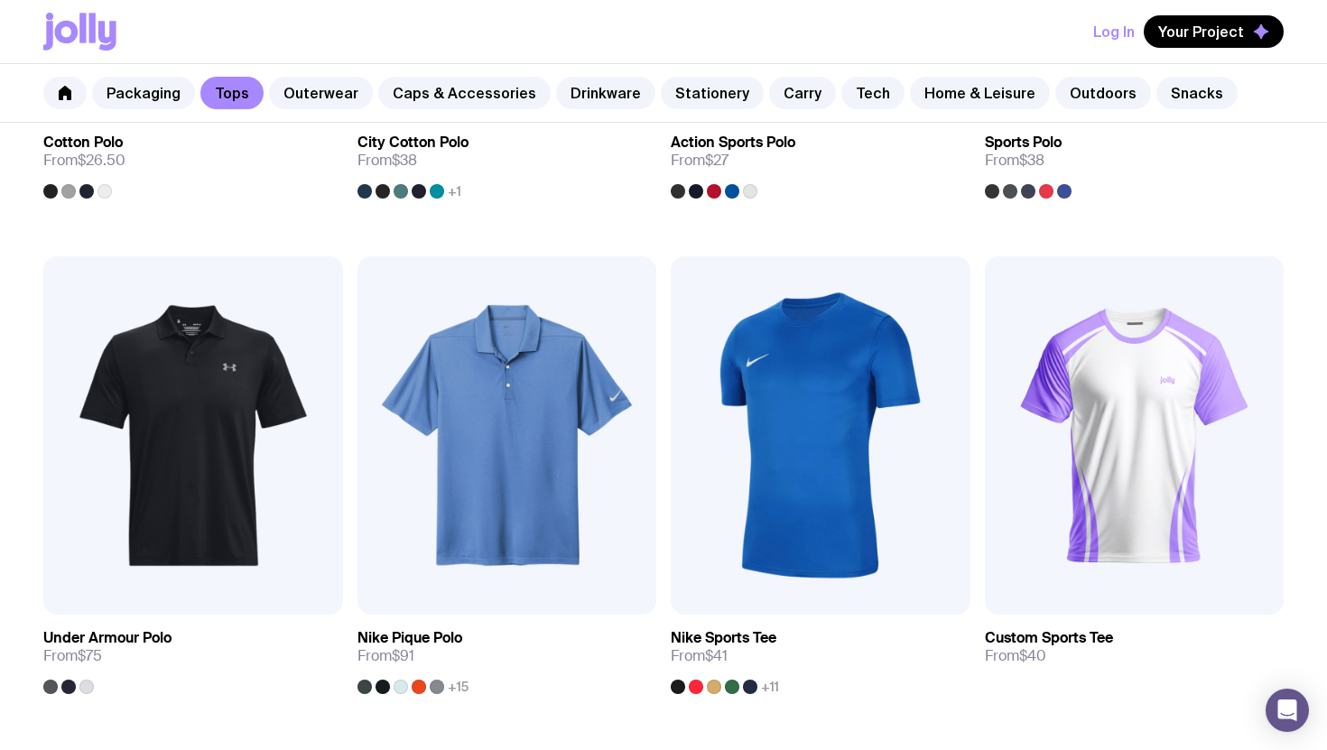
scroll to position [228, 0]
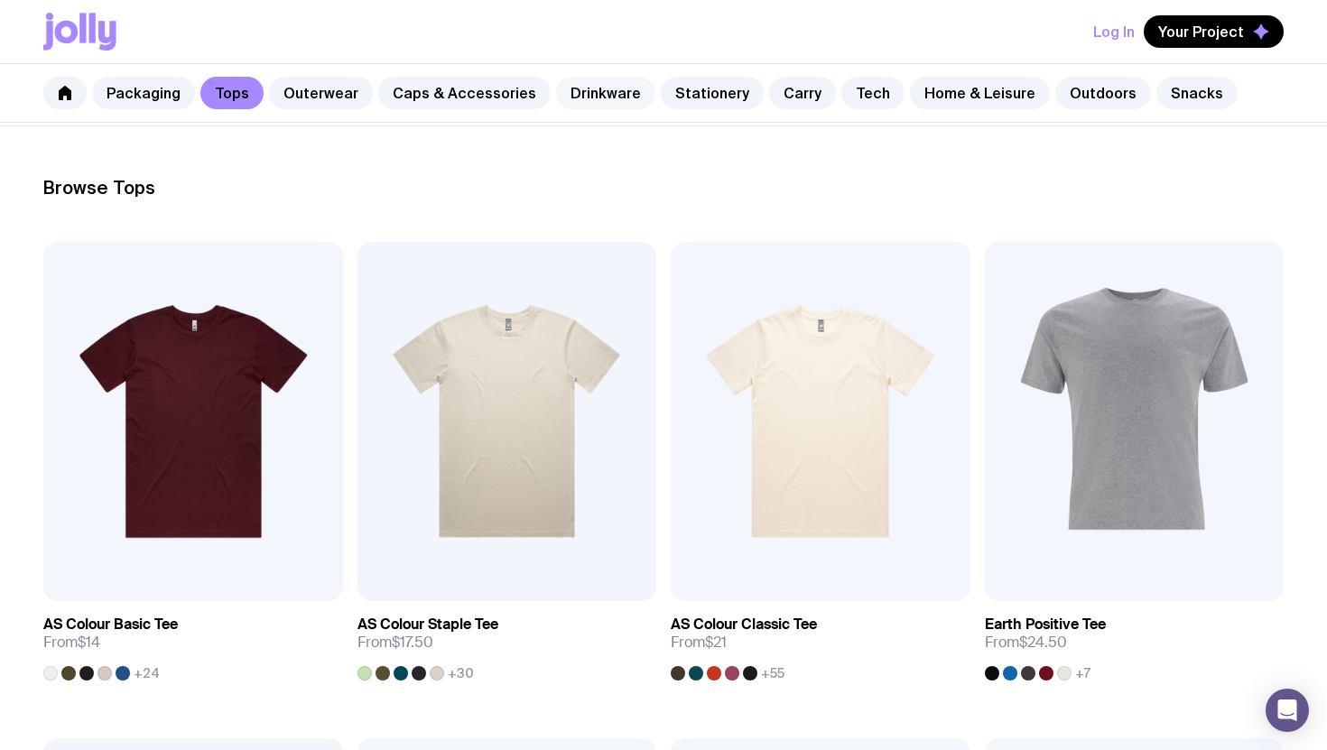
click at [576, 82] on link "Drinkware" at bounding box center [605, 93] width 99 height 33
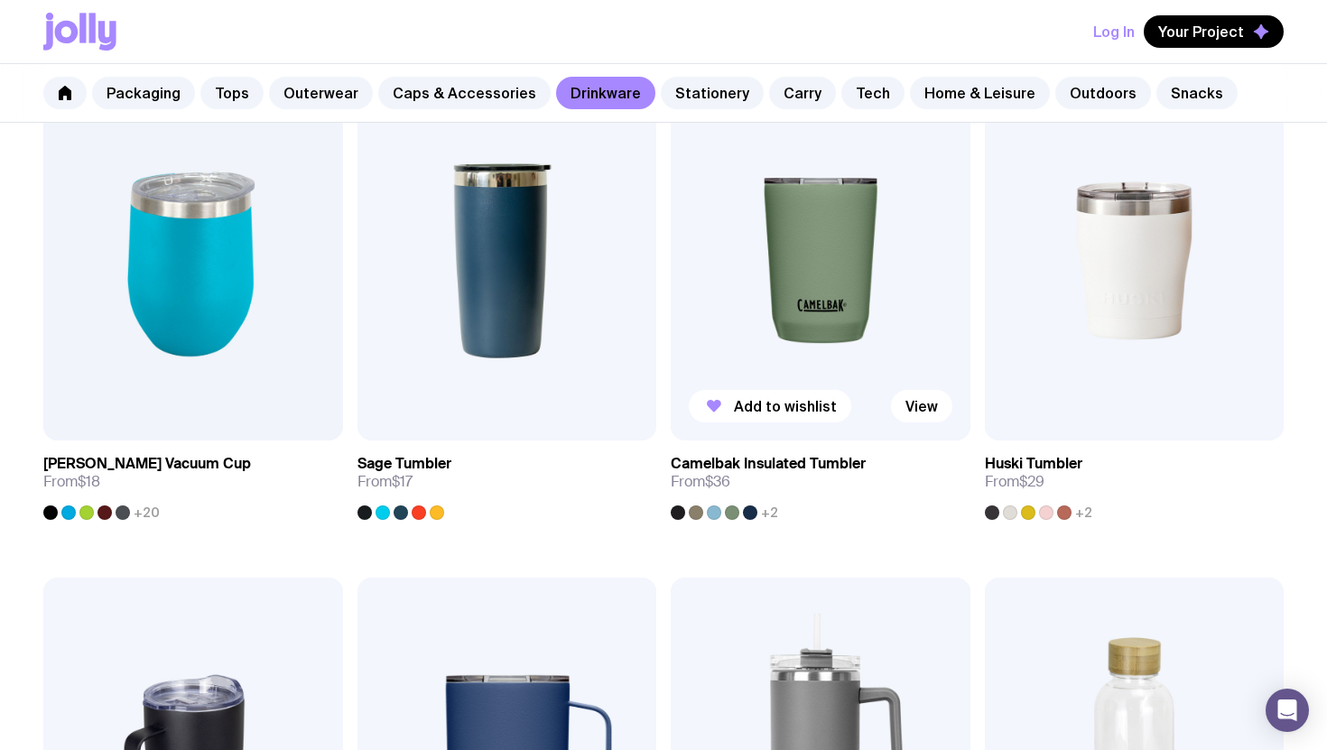
scroll to position [874, 0]
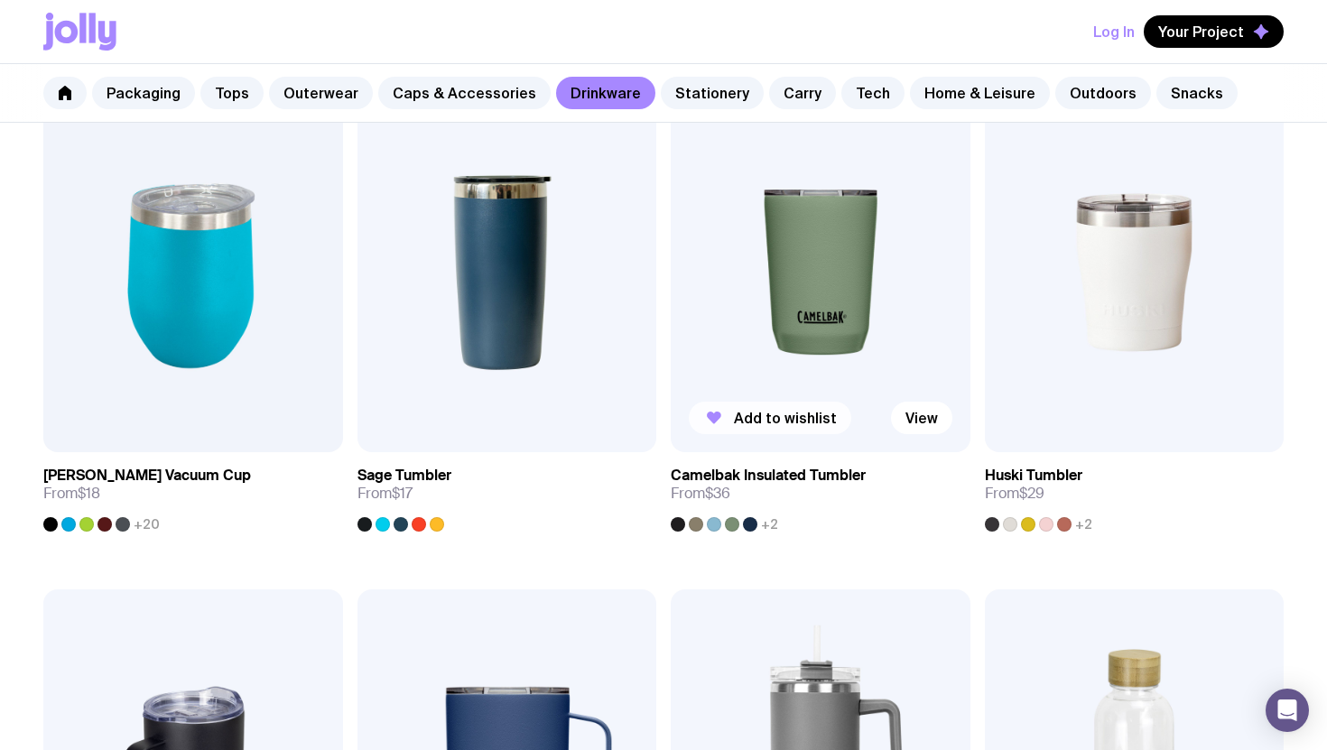
click at [774, 414] on span "Add to wishlist" at bounding box center [785, 418] width 103 height 18
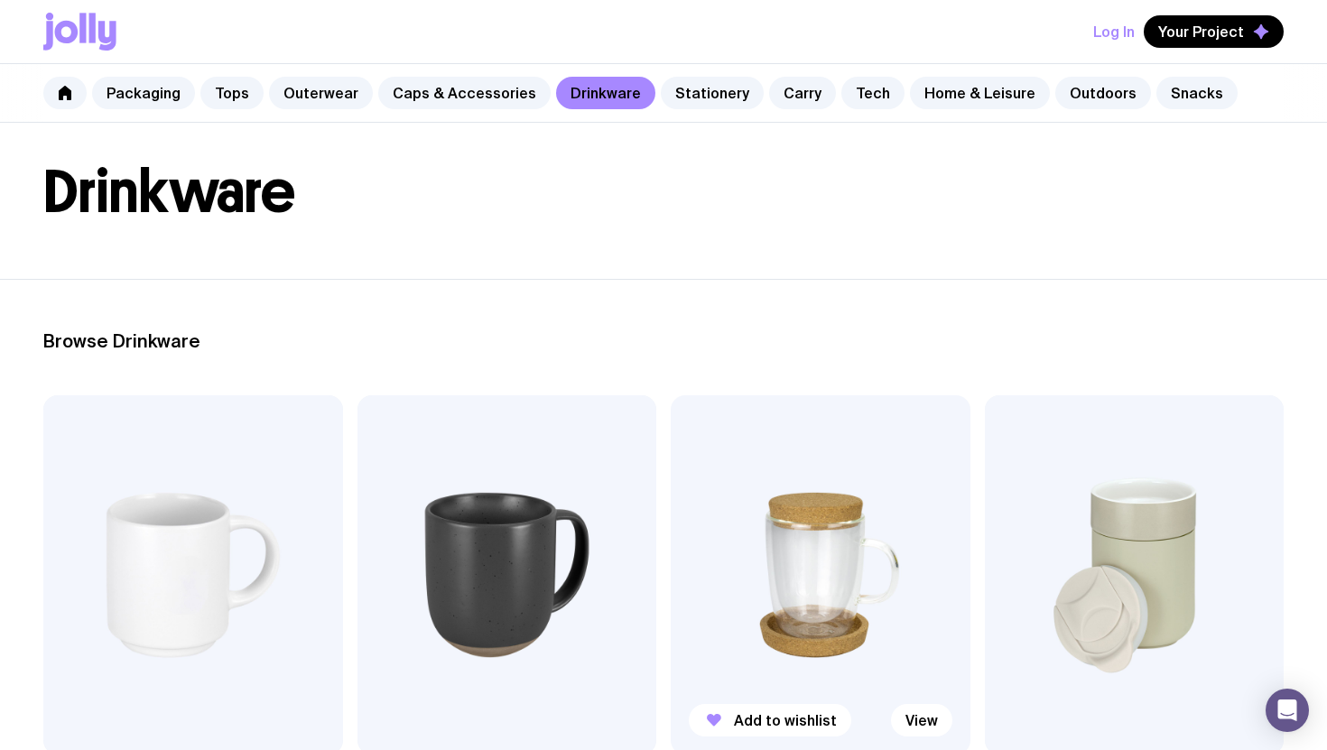
scroll to position [0, 0]
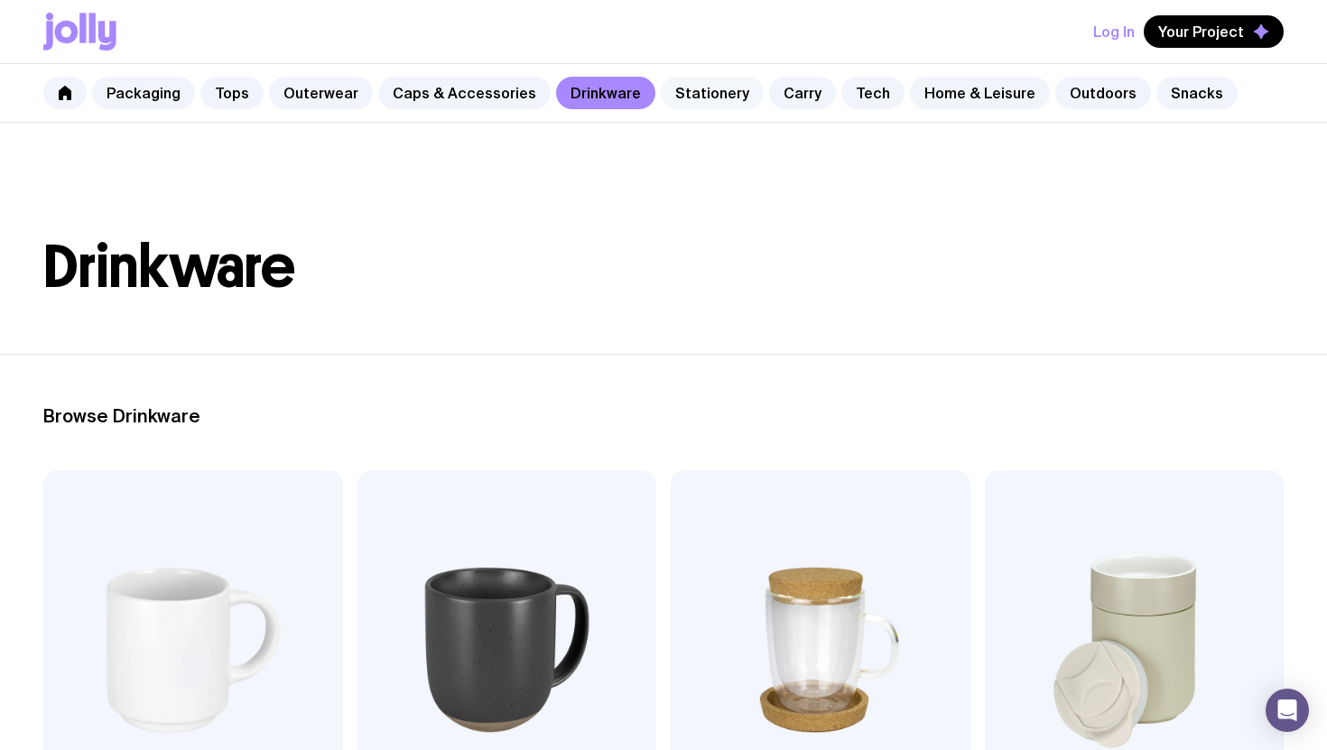
click at [661, 88] on link "Stationery" at bounding box center [712, 93] width 103 height 33
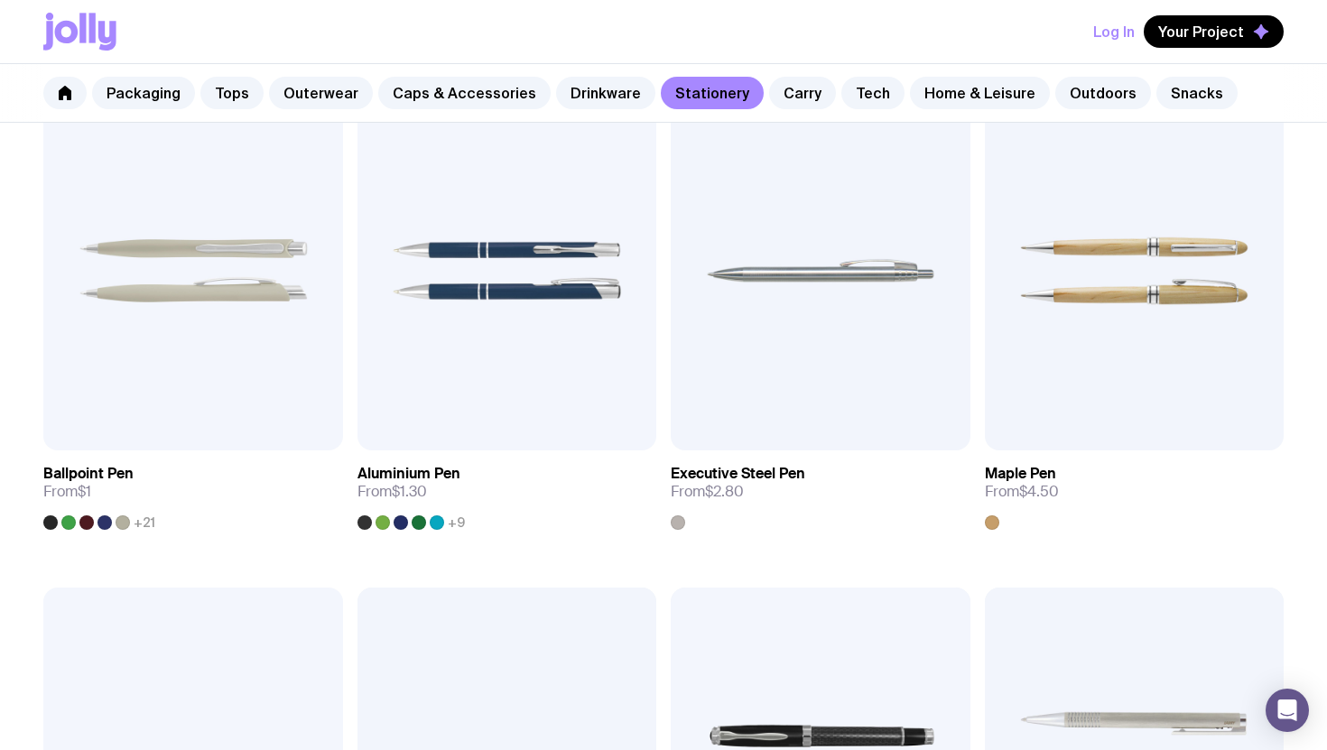
scroll to position [414, 0]
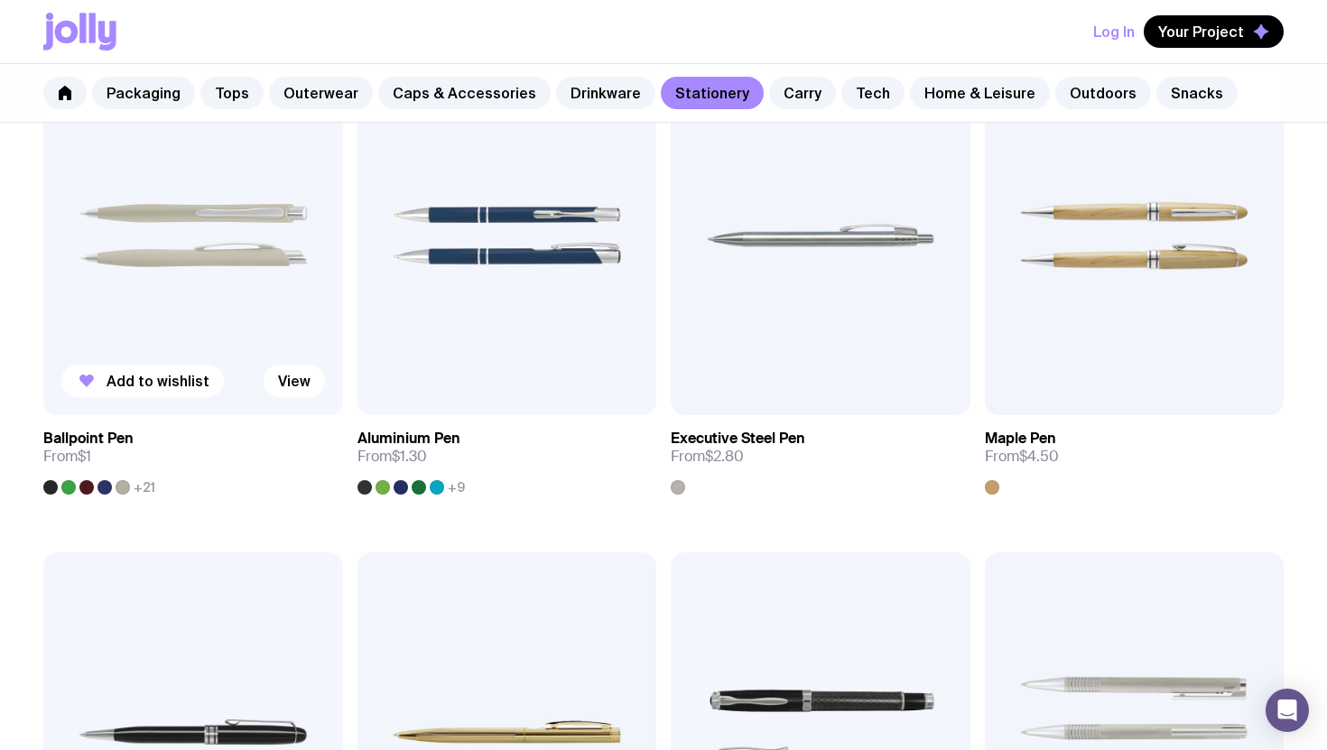
click at [61, 488] on div at bounding box center [68, 487] width 14 height 14
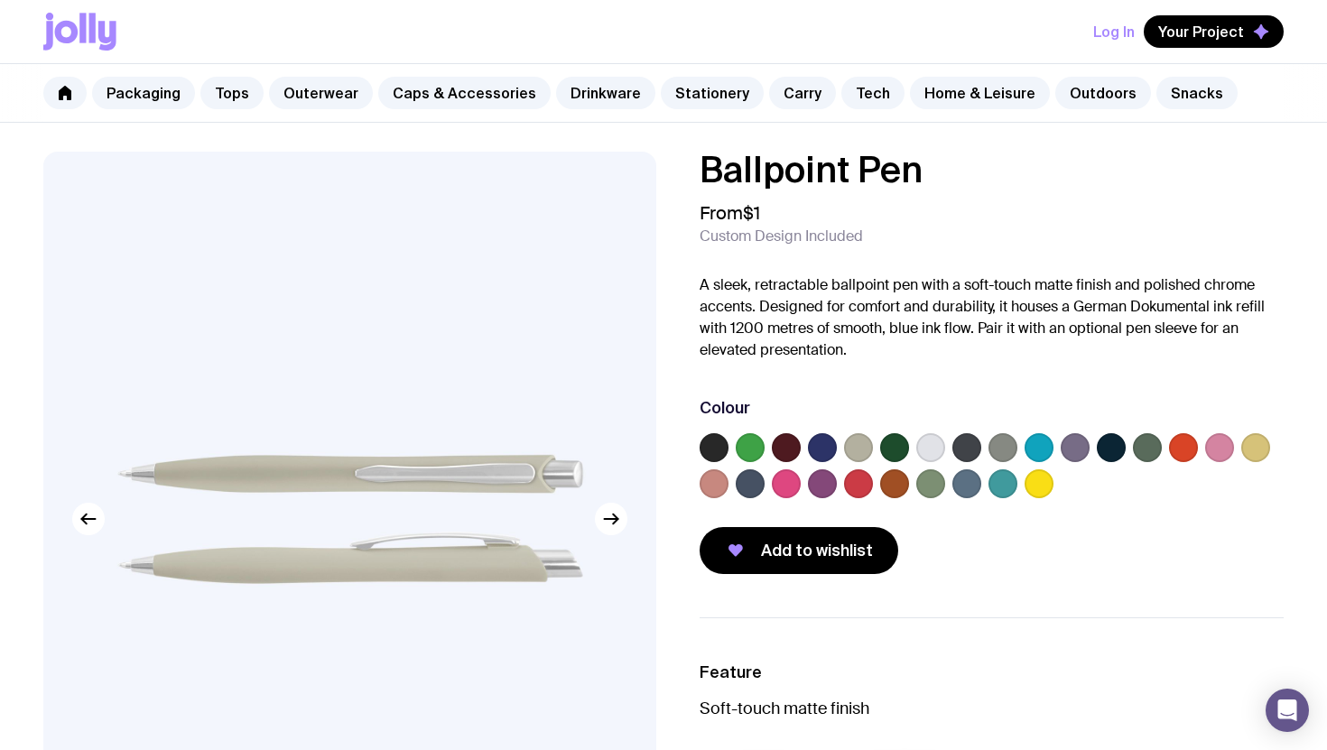
click at [709, 443] on label at bounding box center [714, 447] width 29 height 29
click at [0, 0] on input "radio" at bounding box center [0, 0] width 0 height 0
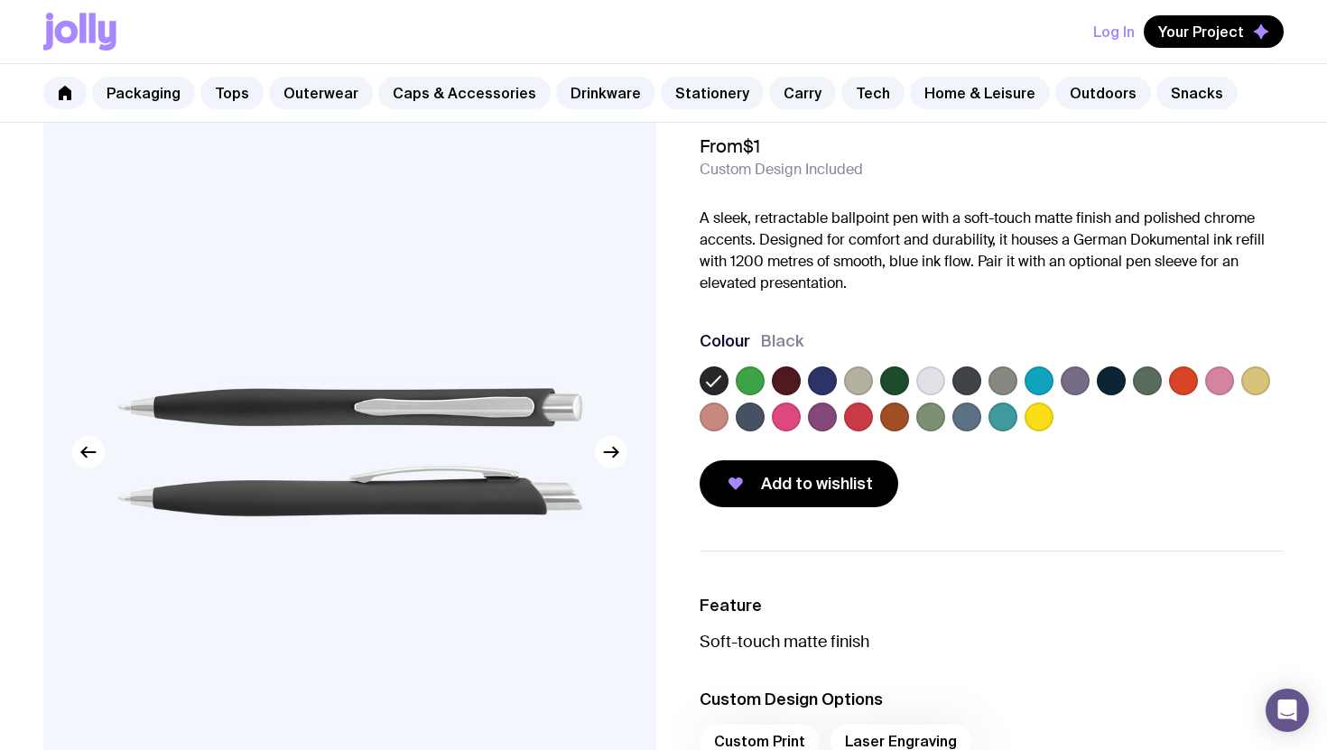
scroll to position [32, 0]
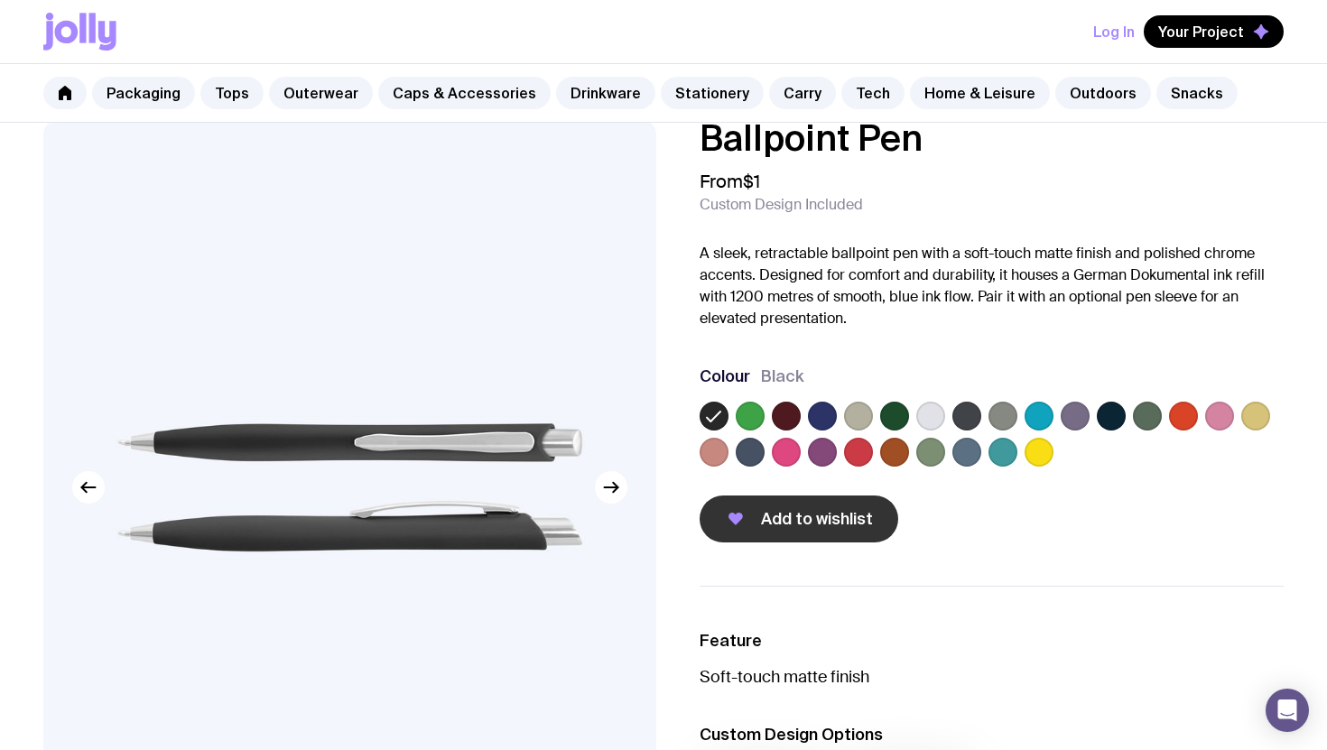
click at [775, 524] on span "Add to wishlist" at bounding box center [817, 519] width 112 height 22
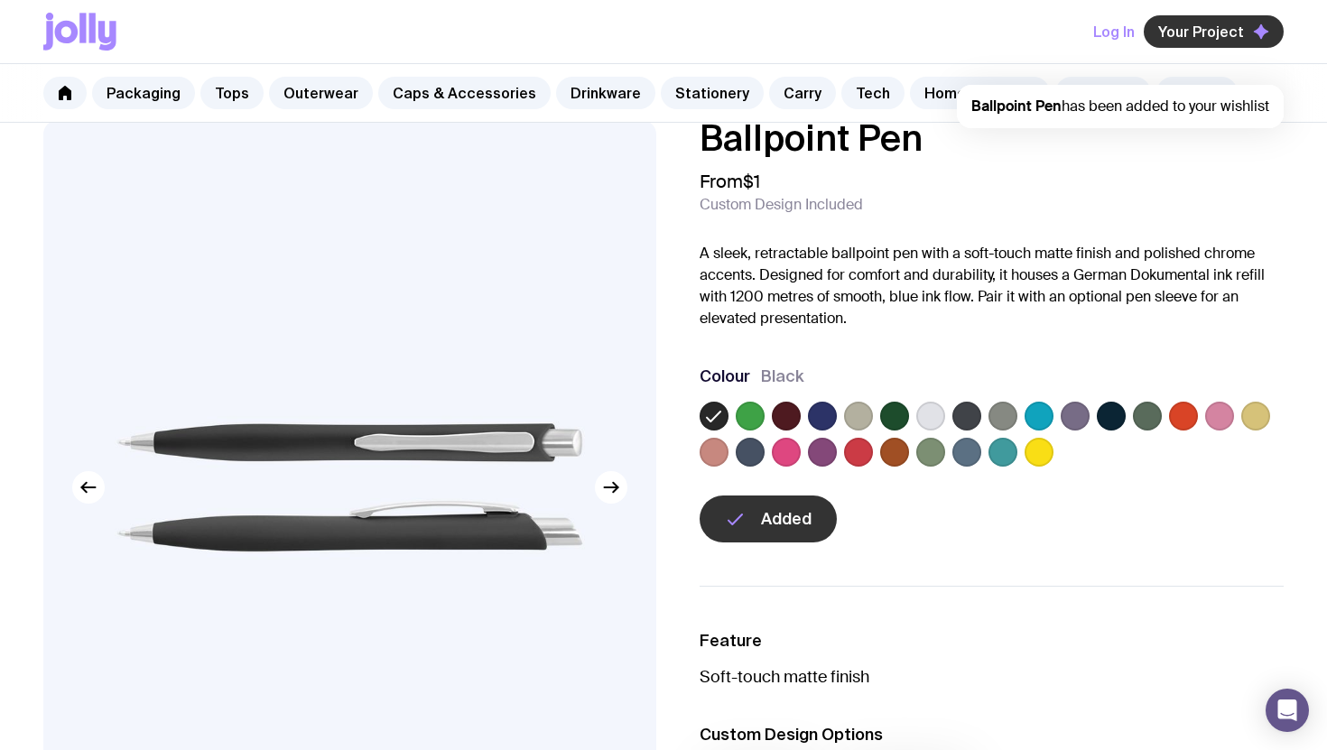
click at [1237, 37] on span "Your Project" at bounding box center [1201, 32] width 86 height 18
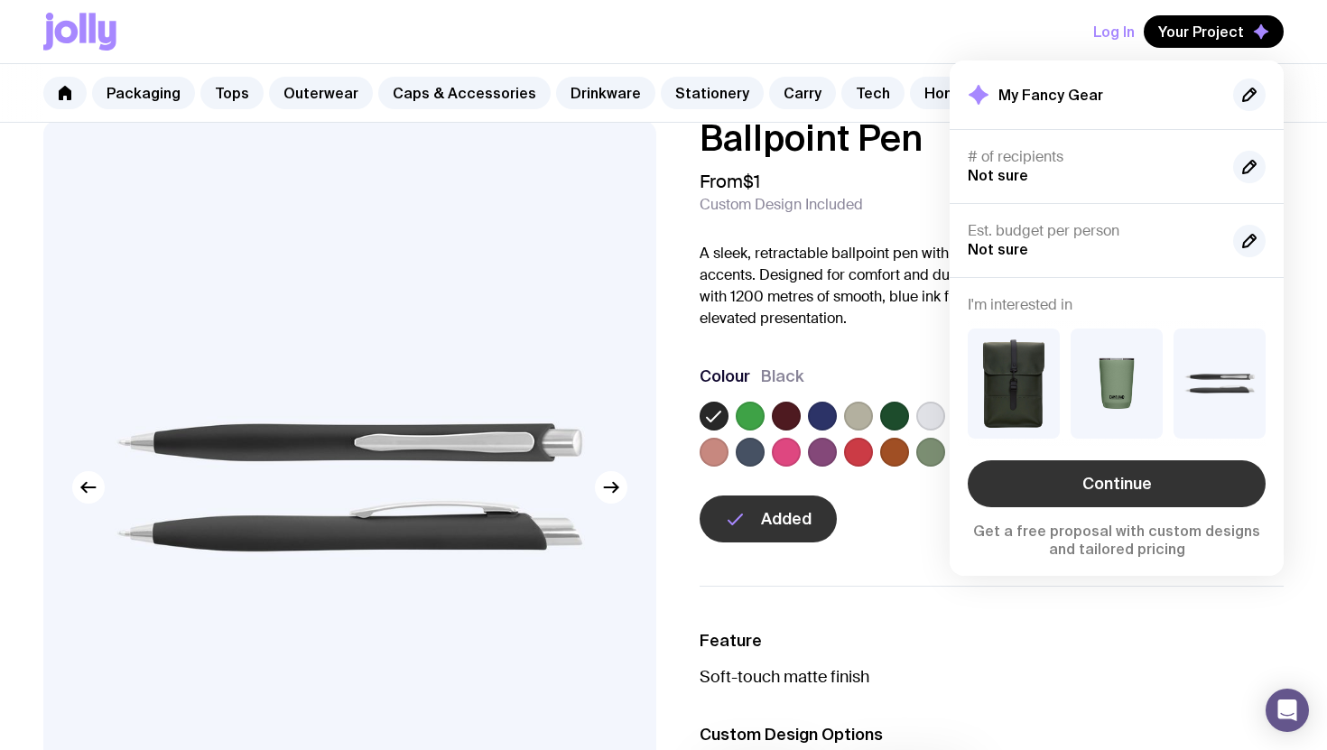
click at [1115, 488] on link "Continue" at bounding box center [1117, 484] width 298 height 47
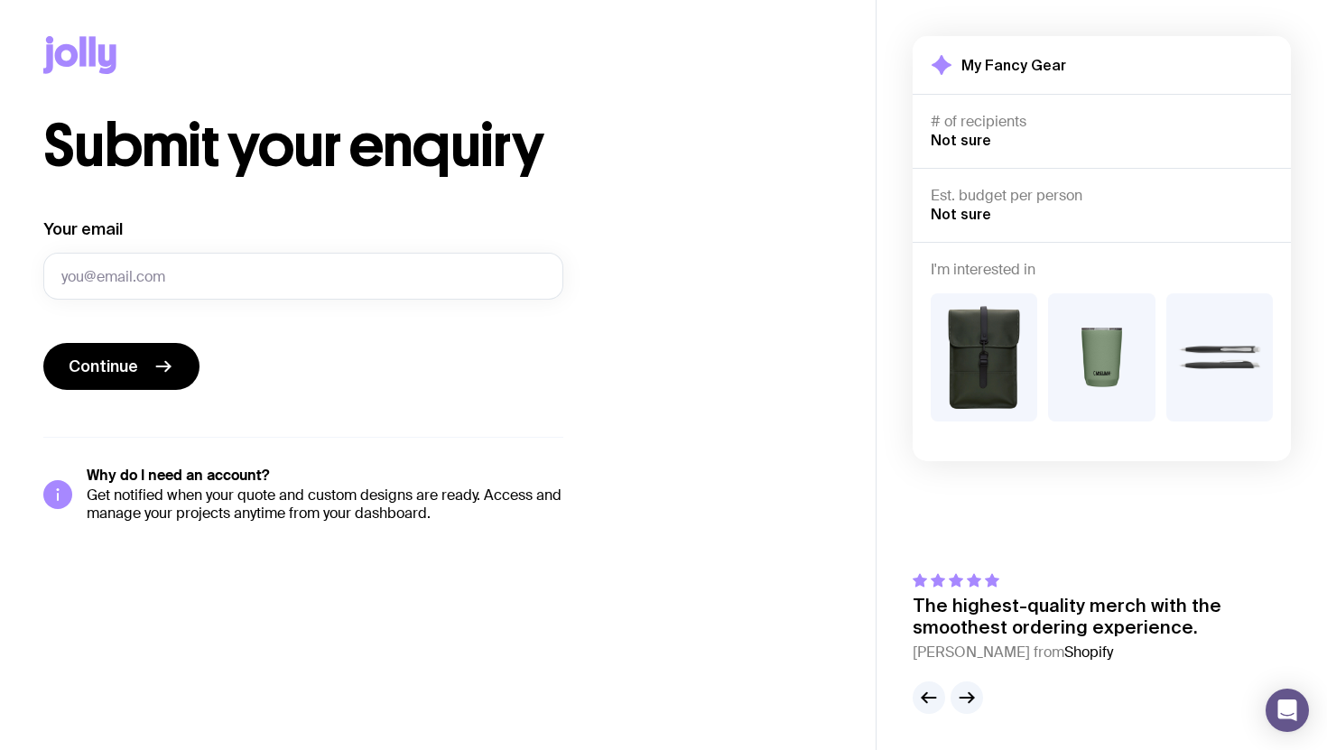
click at [968, 144] on span "Not sure" at bounding box center [961, 140] width 60 height 16
click at [997, 135] on div "# of recipients Not sure" at bounding box center [1102, 131] width 342 height 37
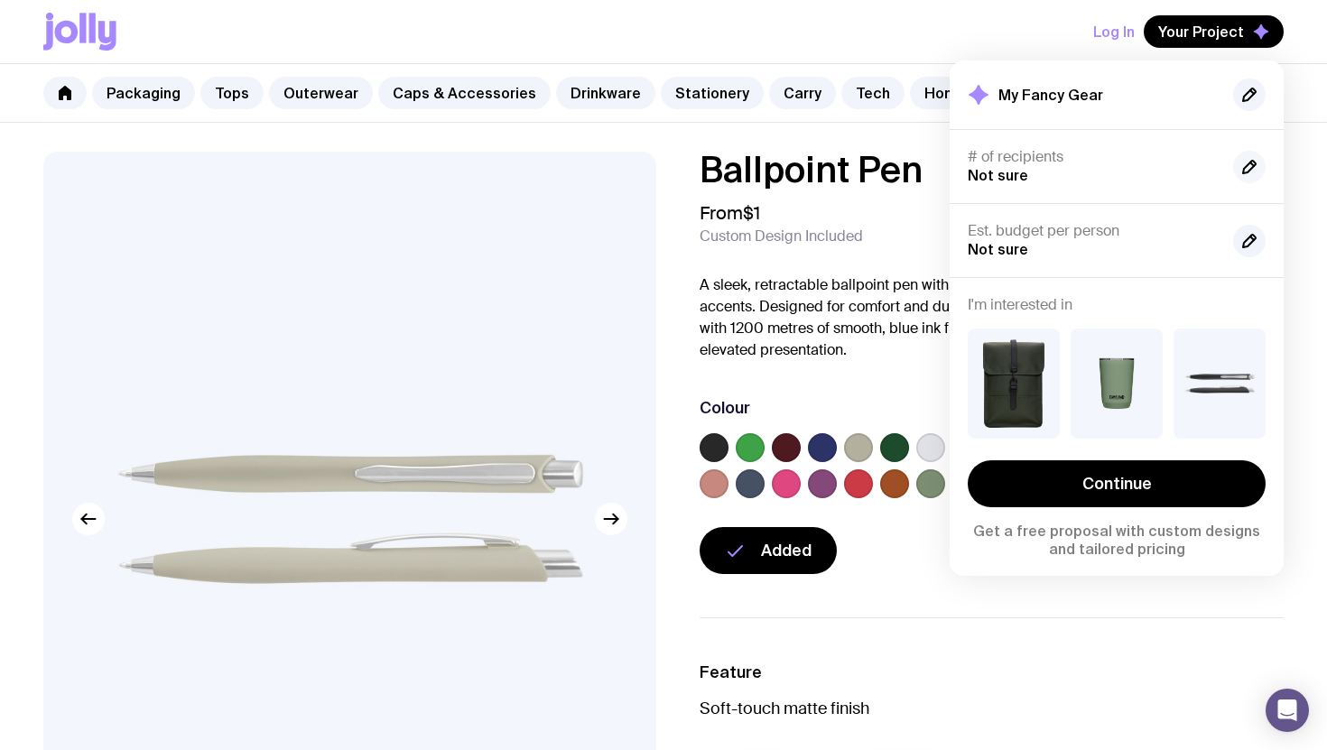
click at [1246, 168] on icon "button" at bounding box center [1250, 167] width 22 height 22
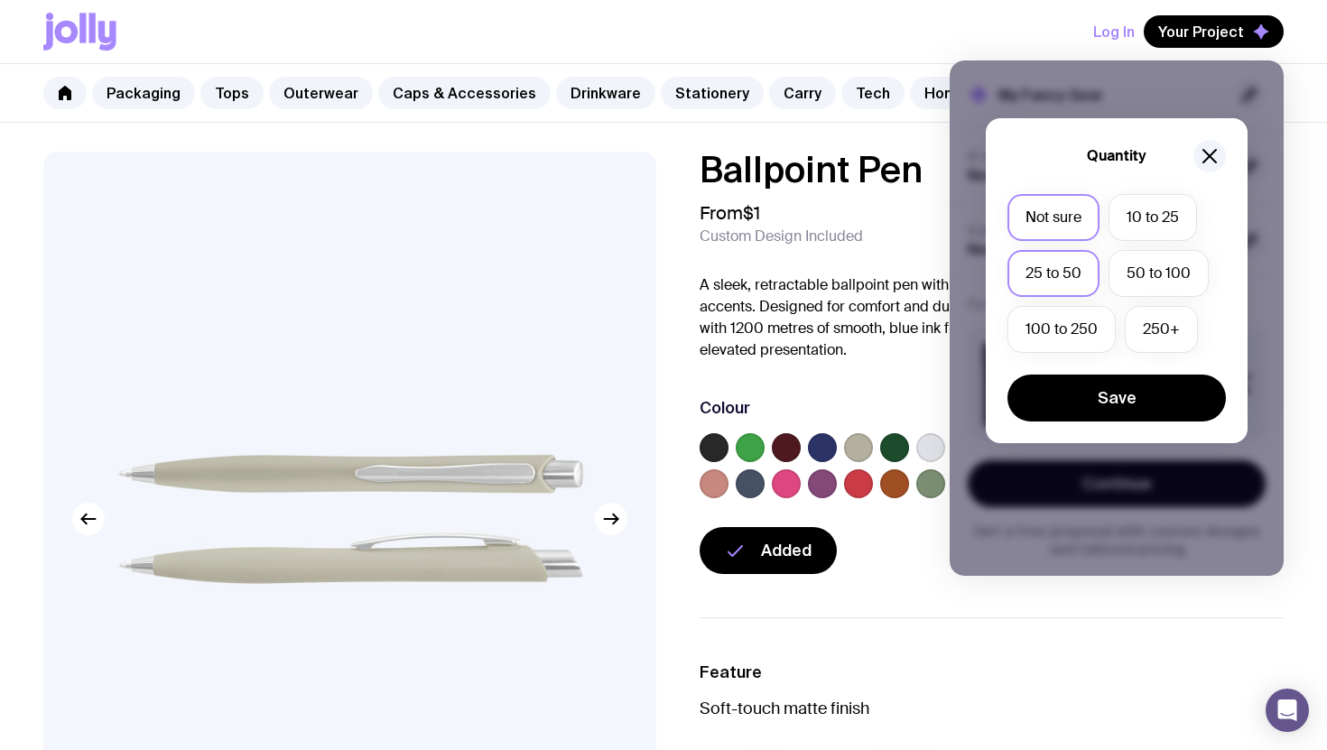
click at [1060, 280] on label "25 to 50" at bounding box center [1054, 273] width 92 height 47
click at [0, 0] on input "25 to 50" at bounding box center [0, 0] width 0 height 0
click at [1050, 410] on button "Save" at bounding box center [1117, 398] width 219 height 47
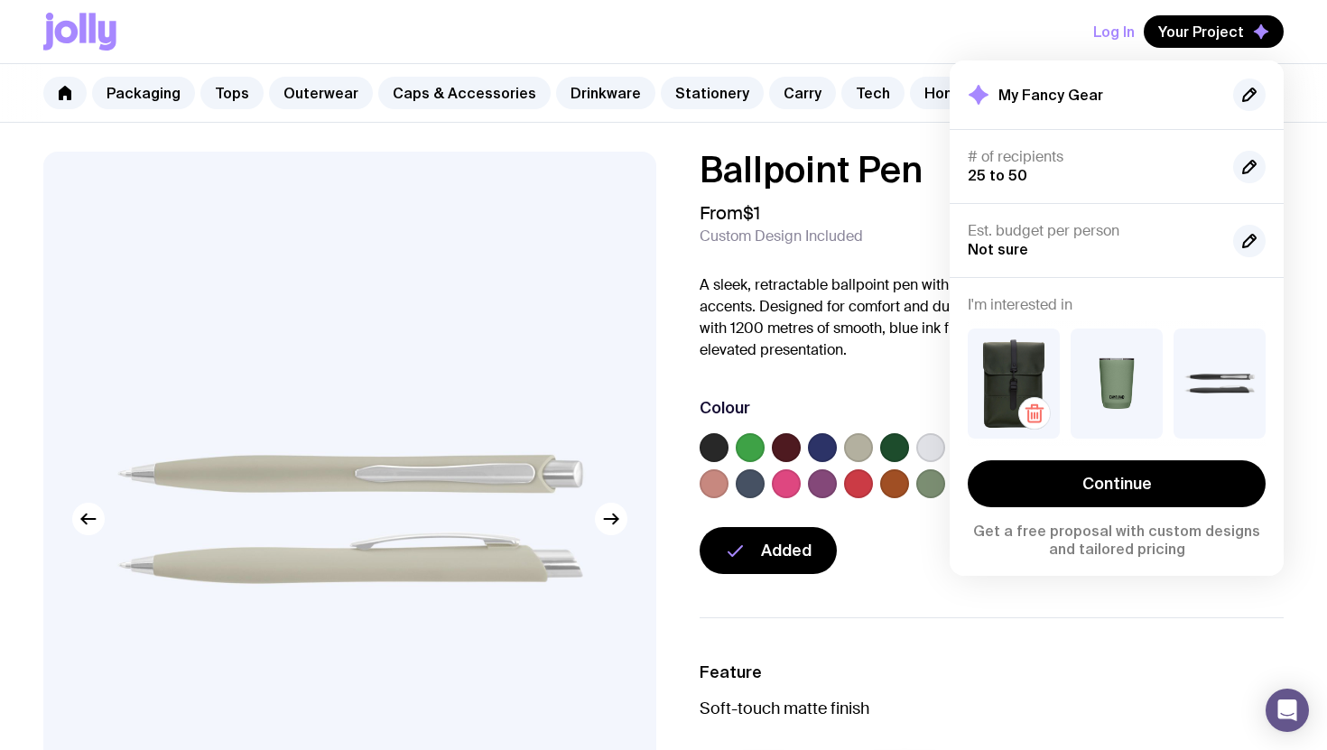
scroll to position [3, 0]
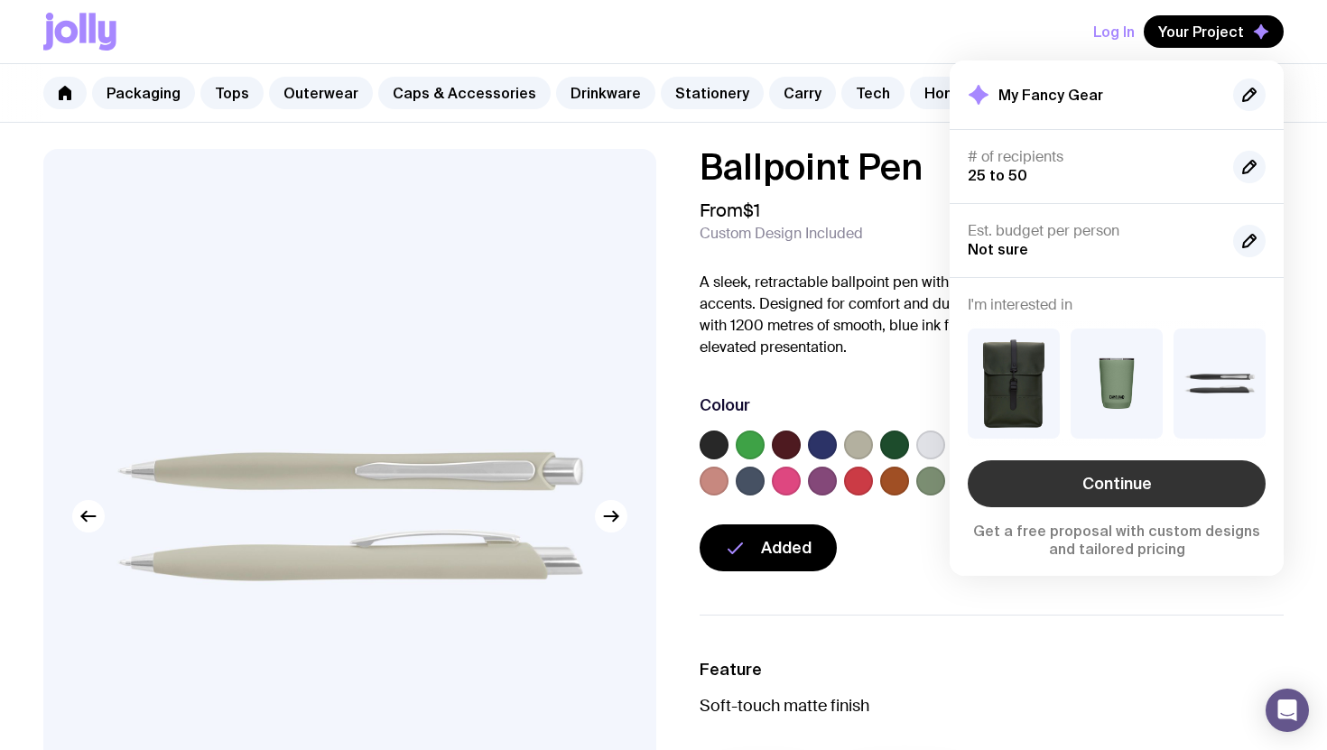
click at [1130, 489] on link "Continue" at bounding box center [1117, 484] width 298 height 47
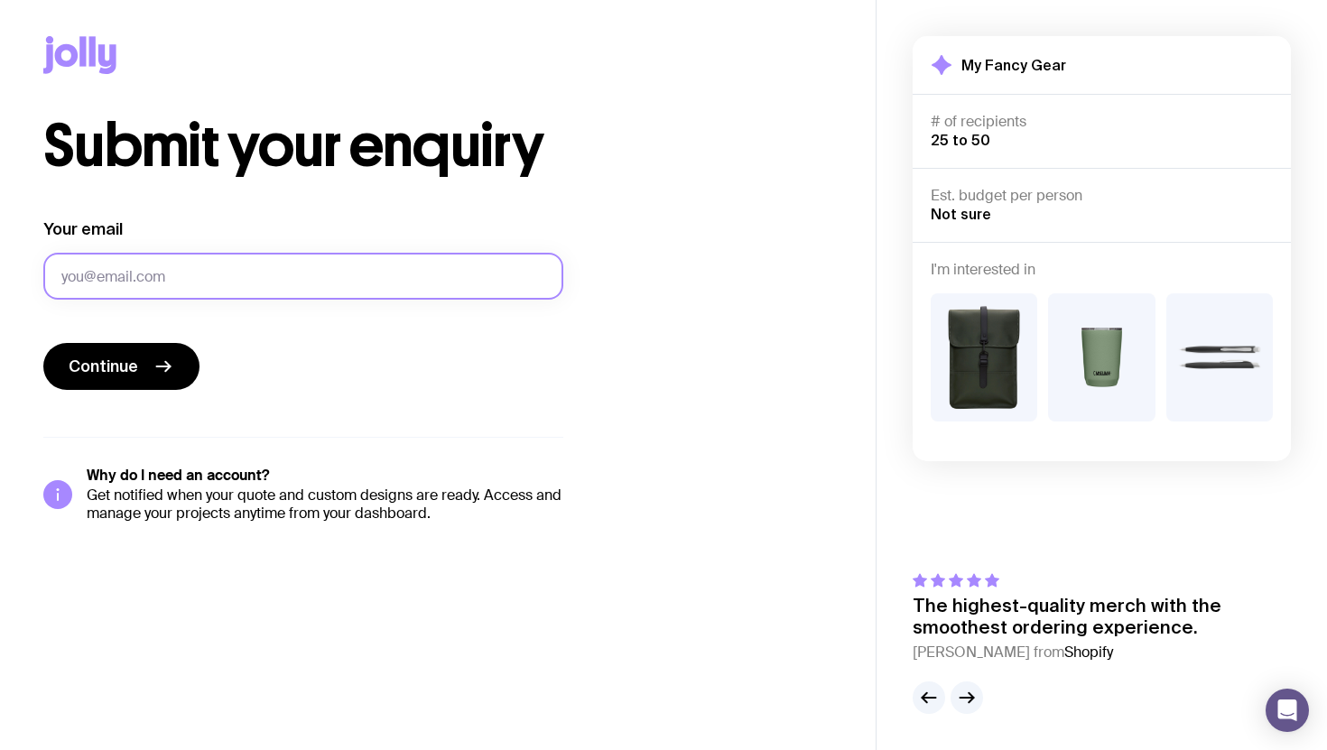
click at [241, 278] on input "Your email" at bounding box center [303, 276] width 520 height 47
type input "[PERSON_NAME][EMAIL_ADDRESS][PERSON_NAME][DOMAIN_NAME]"
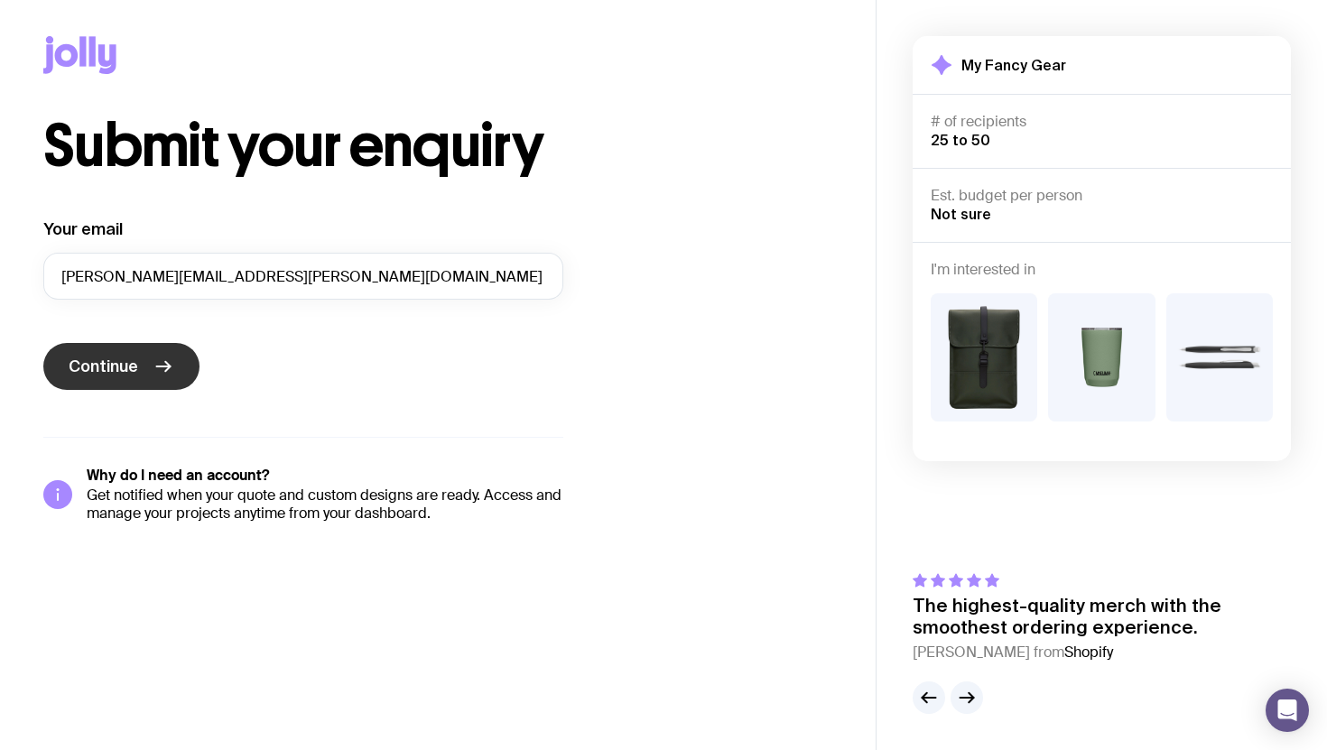
click at [117, 366] on span "Continue" at bounding box center [104, 367] width 70 height 22
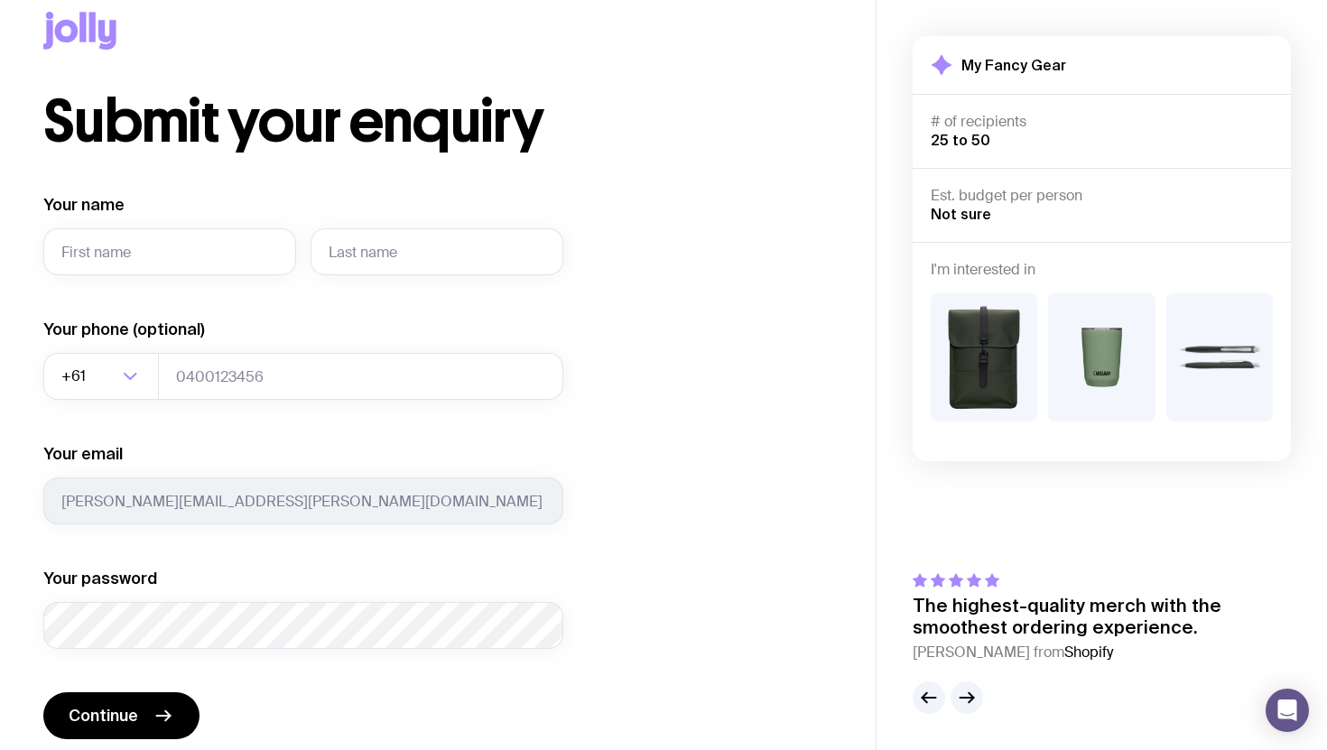
scroll to position [45, 0]
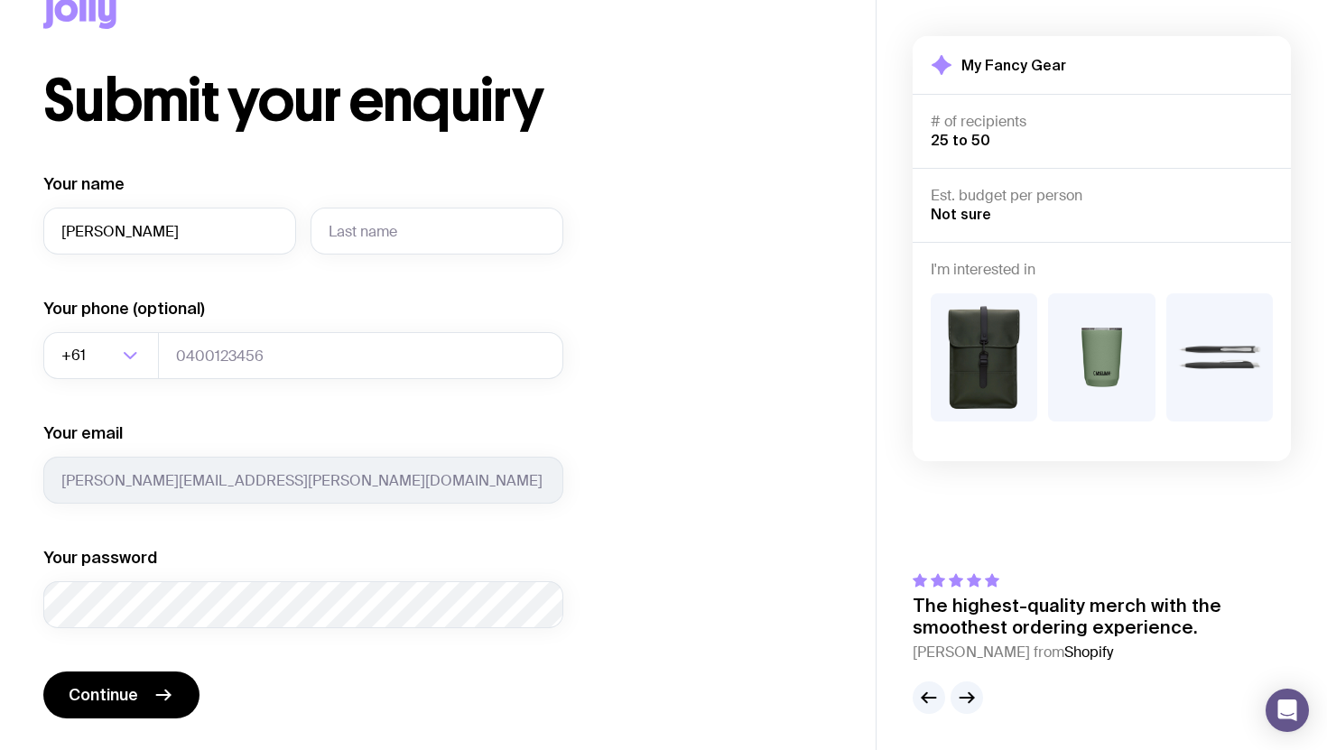
type input "[PERSON_NAME]"
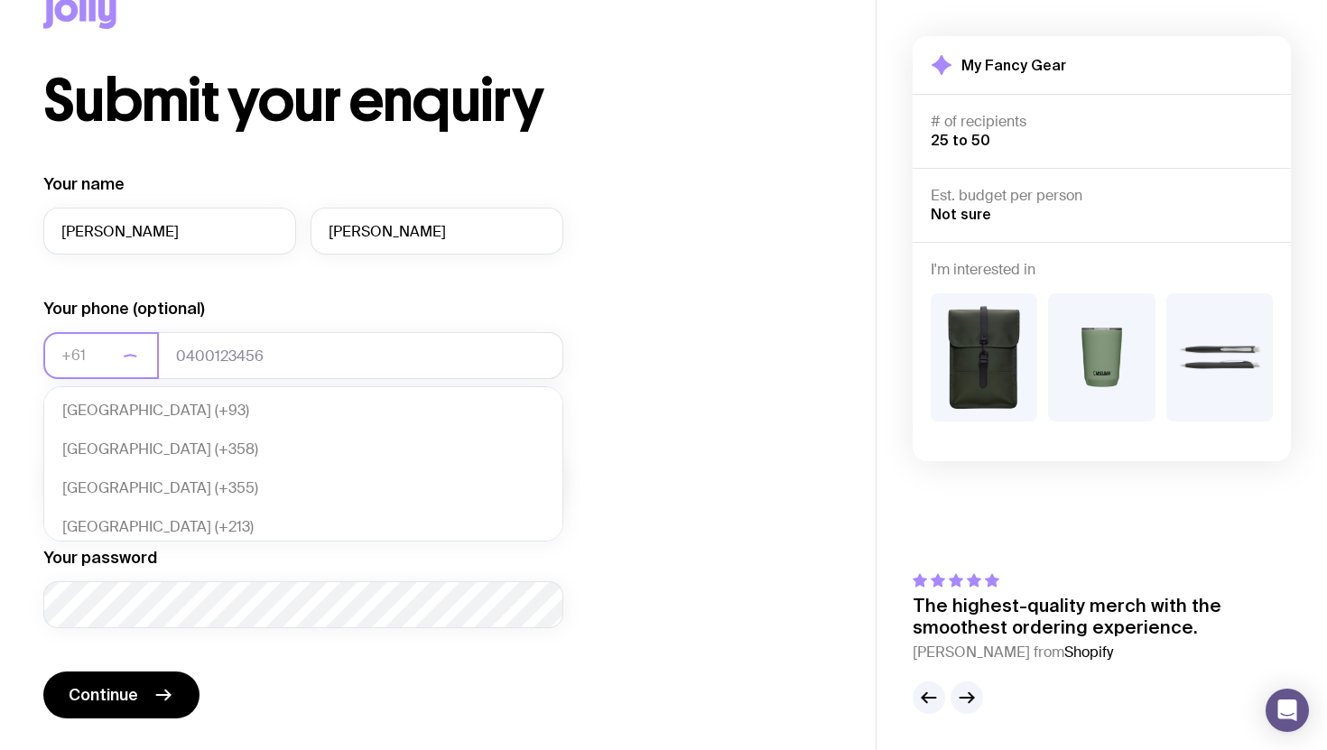
scroll to position [391, 0]
click at [157, 520] on li "Australia (+61)" at bounding box center [303, 523] width 518 height 39
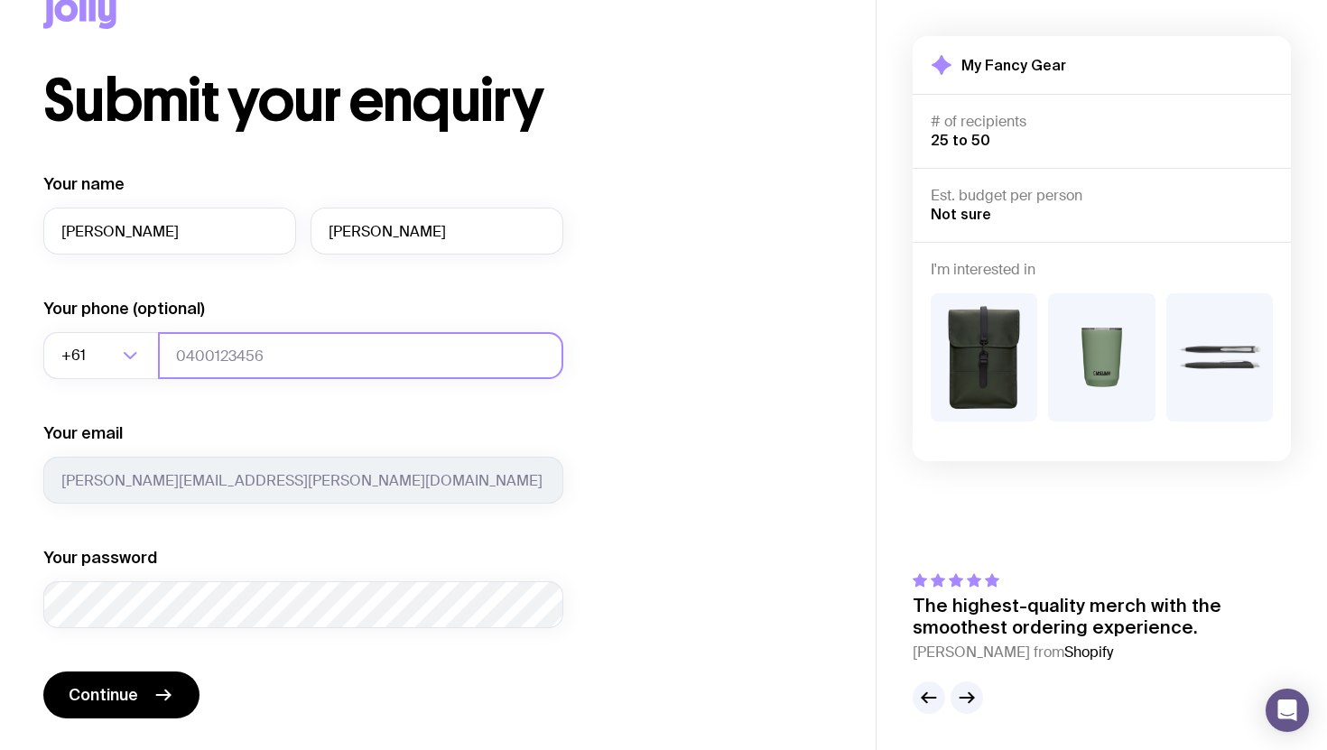
click at [245, 355] on input "tel" at bounding box center [360, 355] width 405 height 47
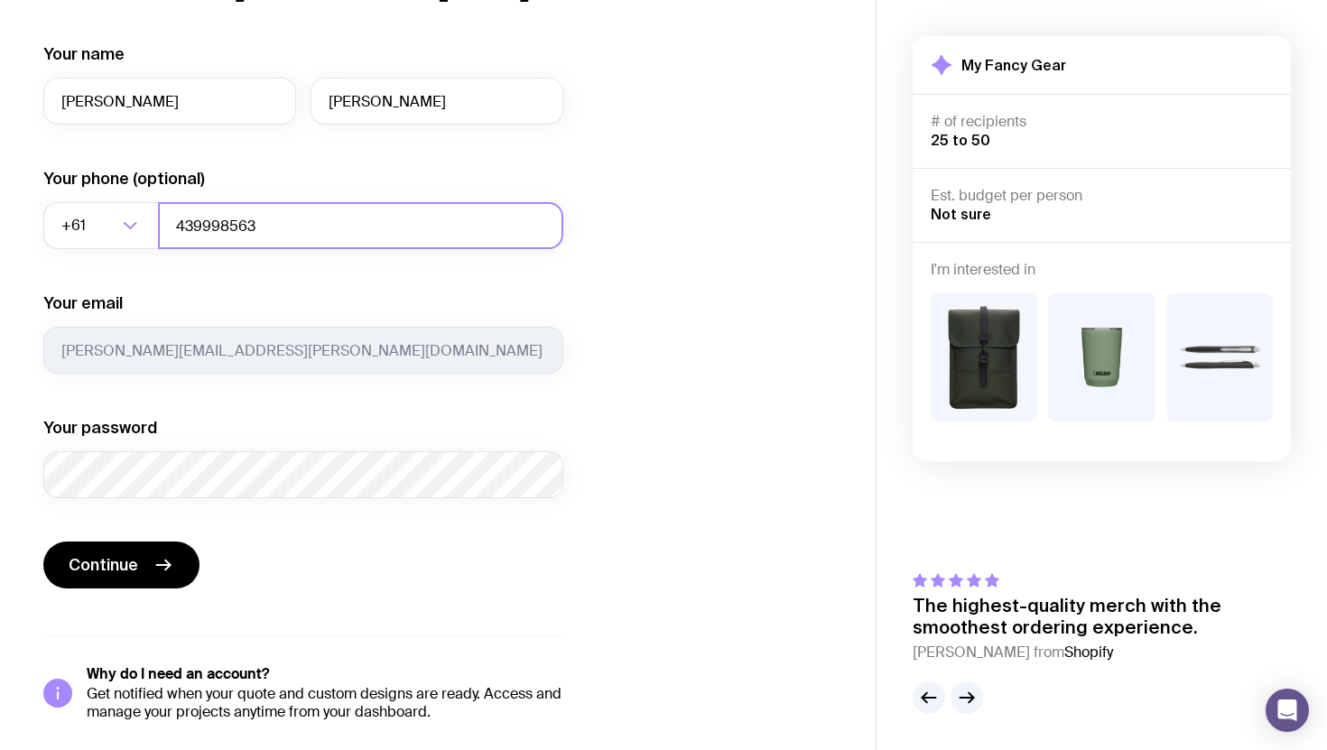
scroll to position [182, 0]
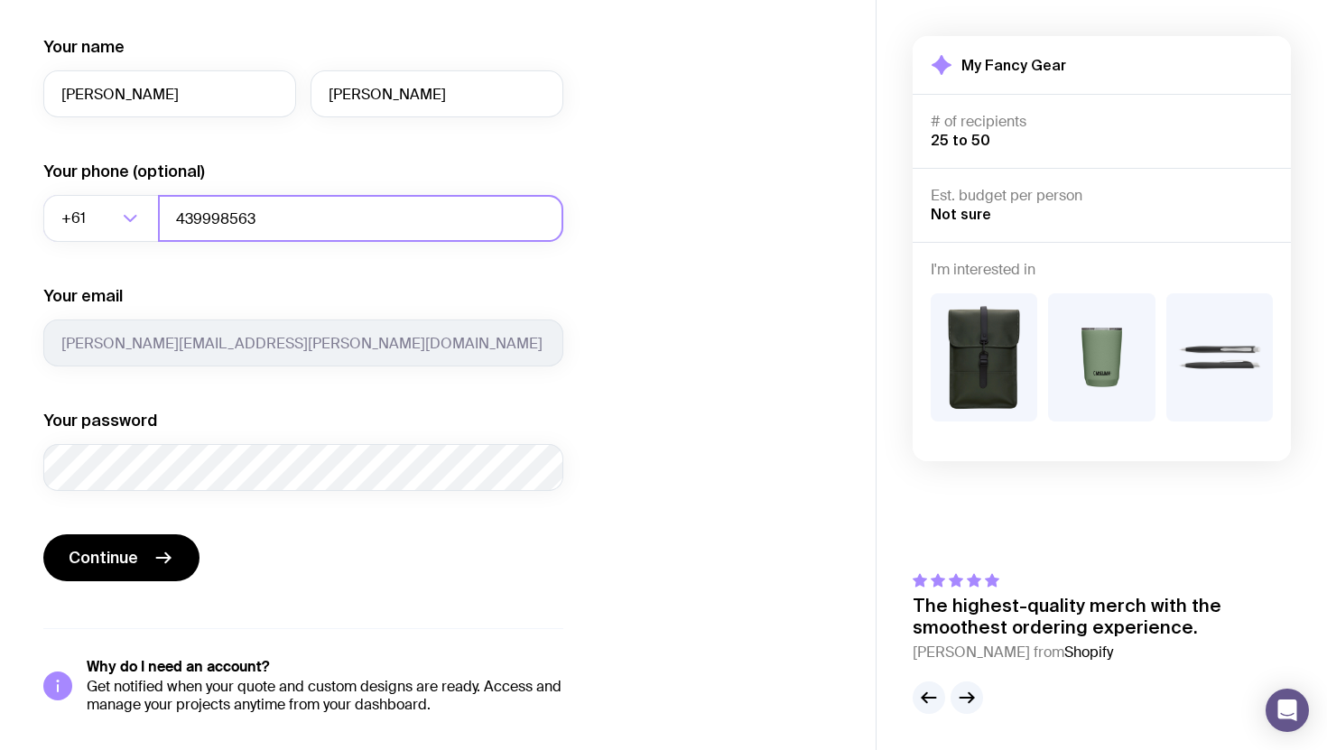
type input "439998563"
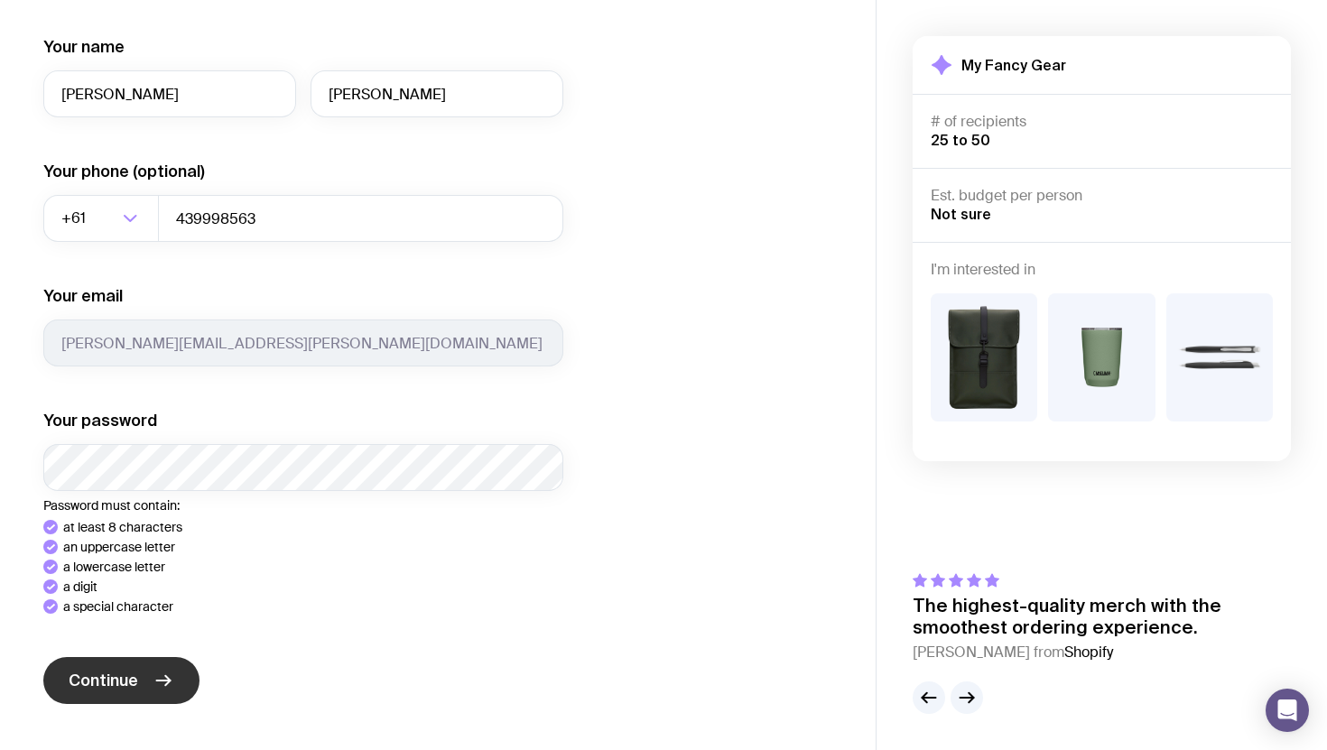
click at [141, 689] on div "Your name [PERSON_NAME] Your phone (optional) +61 Loading... 439998563 Your ema…" at bounding box center [303, 436] width 520 height 801
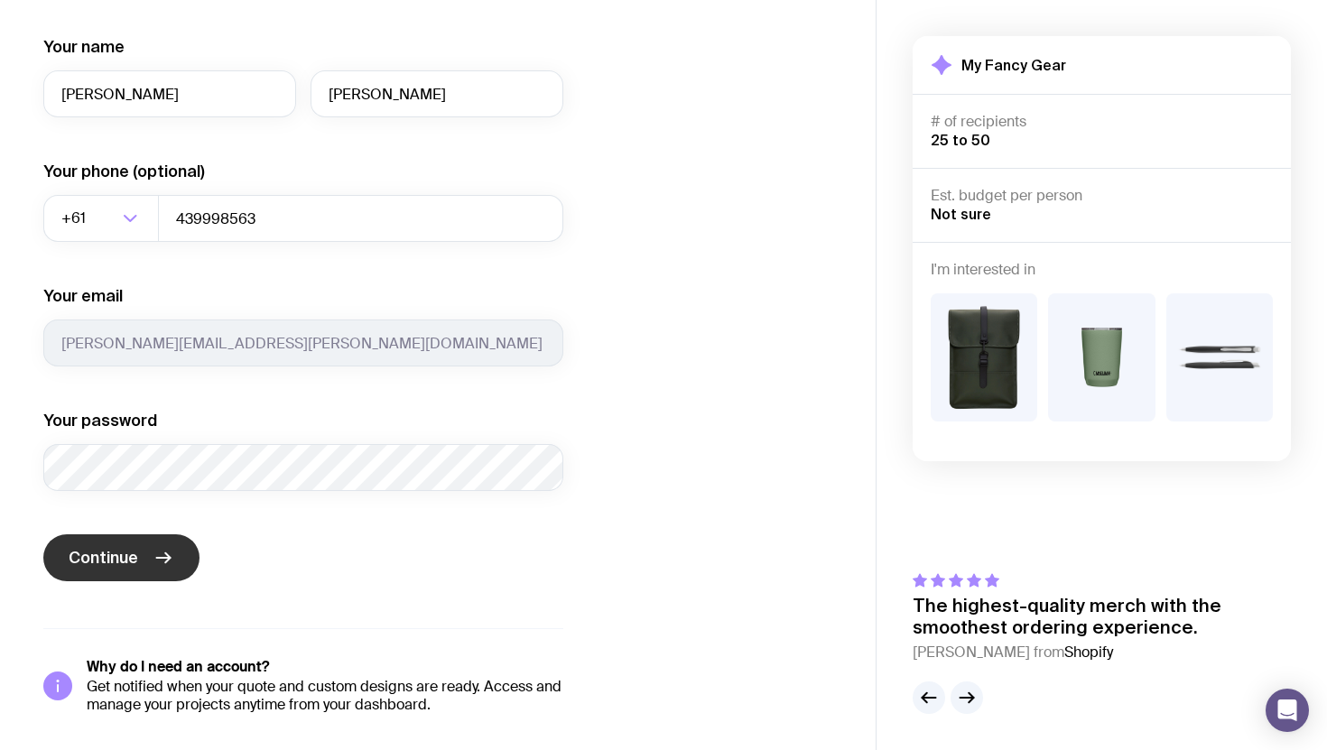
click at [143, 561] on button "Continue" at bounding box center [121, 558] width 156 height 47
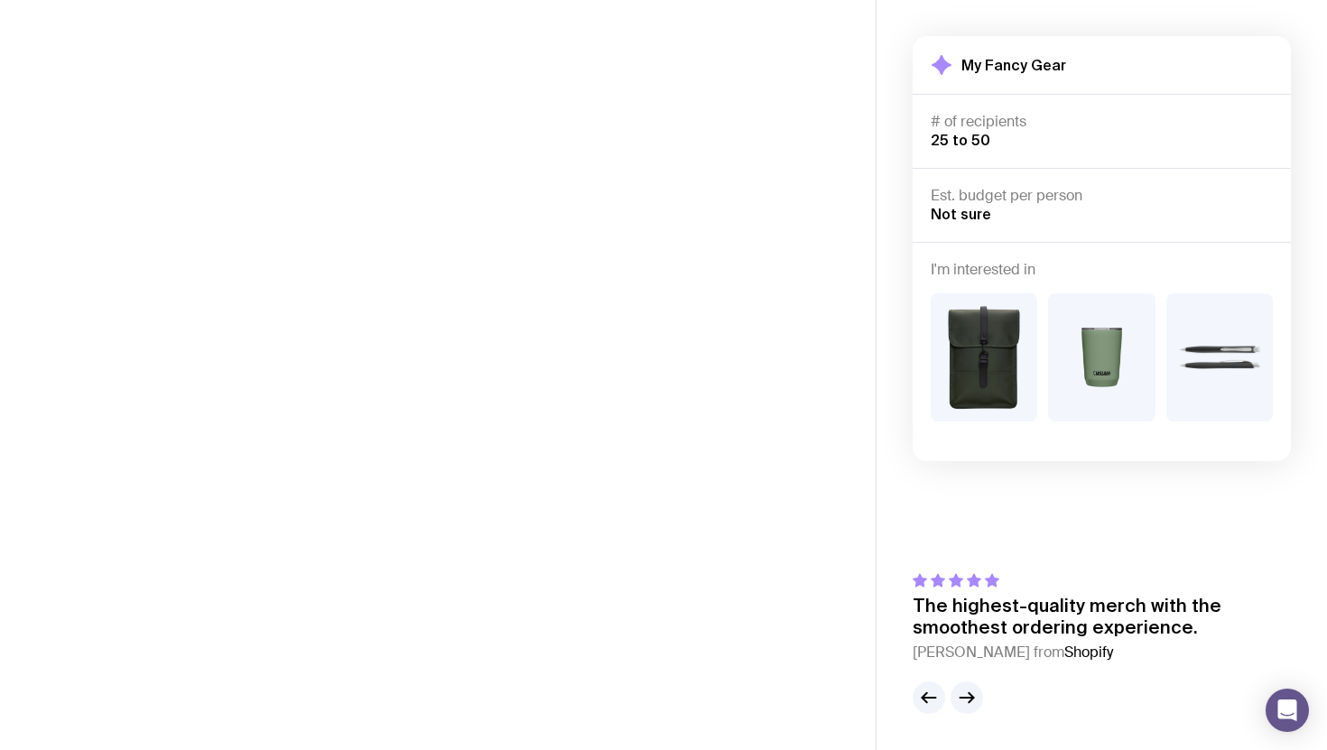
scroll to position [0, 0]
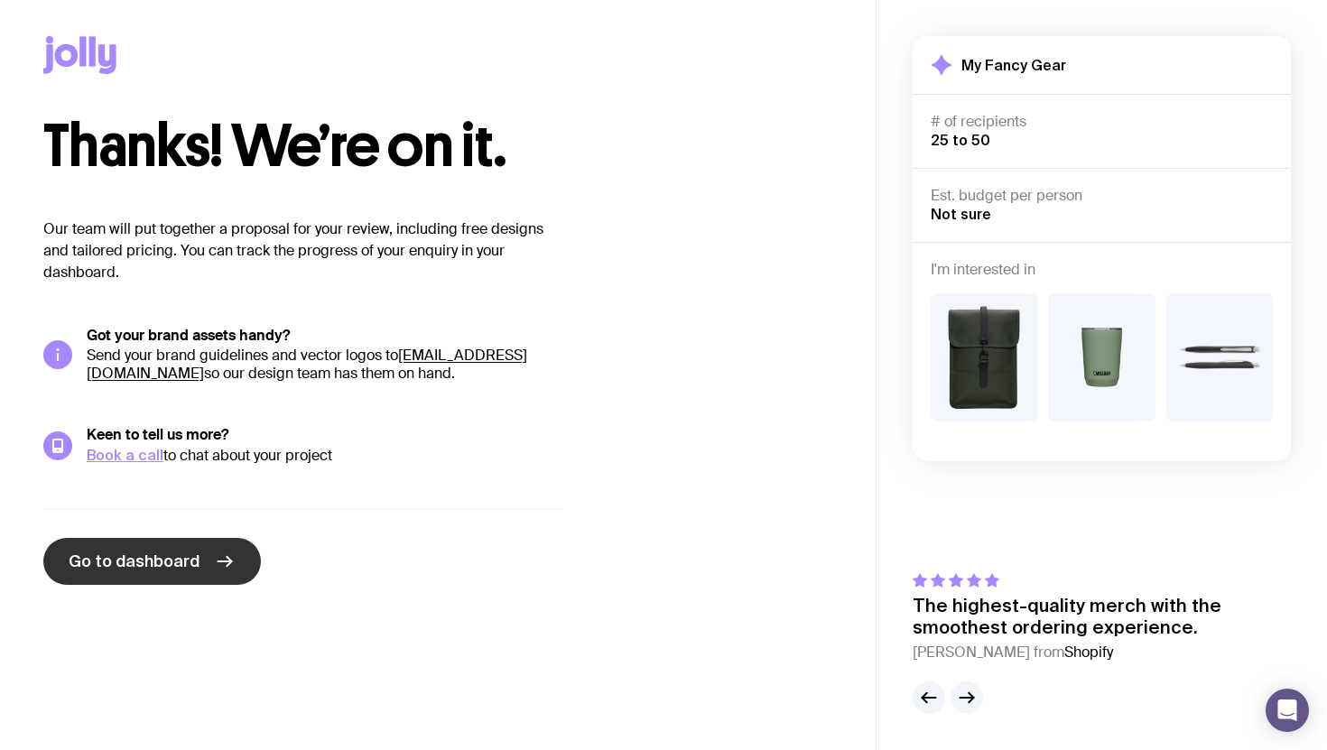
click at [144, 562] on span "Go to dashboard" at bounding box center [134, 562] width 131 height 22
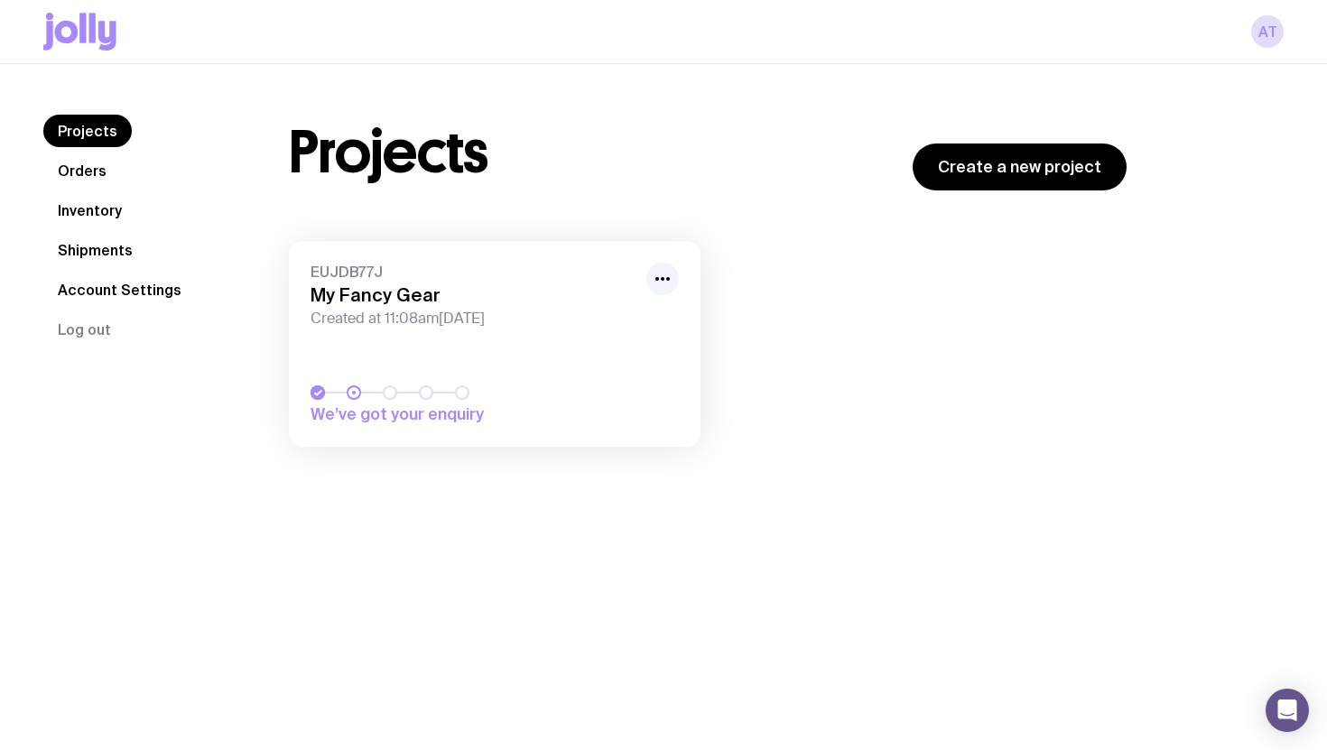
click at [368, 299] on h3 "My Fancy Gear" at bounding box center [473, 295] width 325 height 22
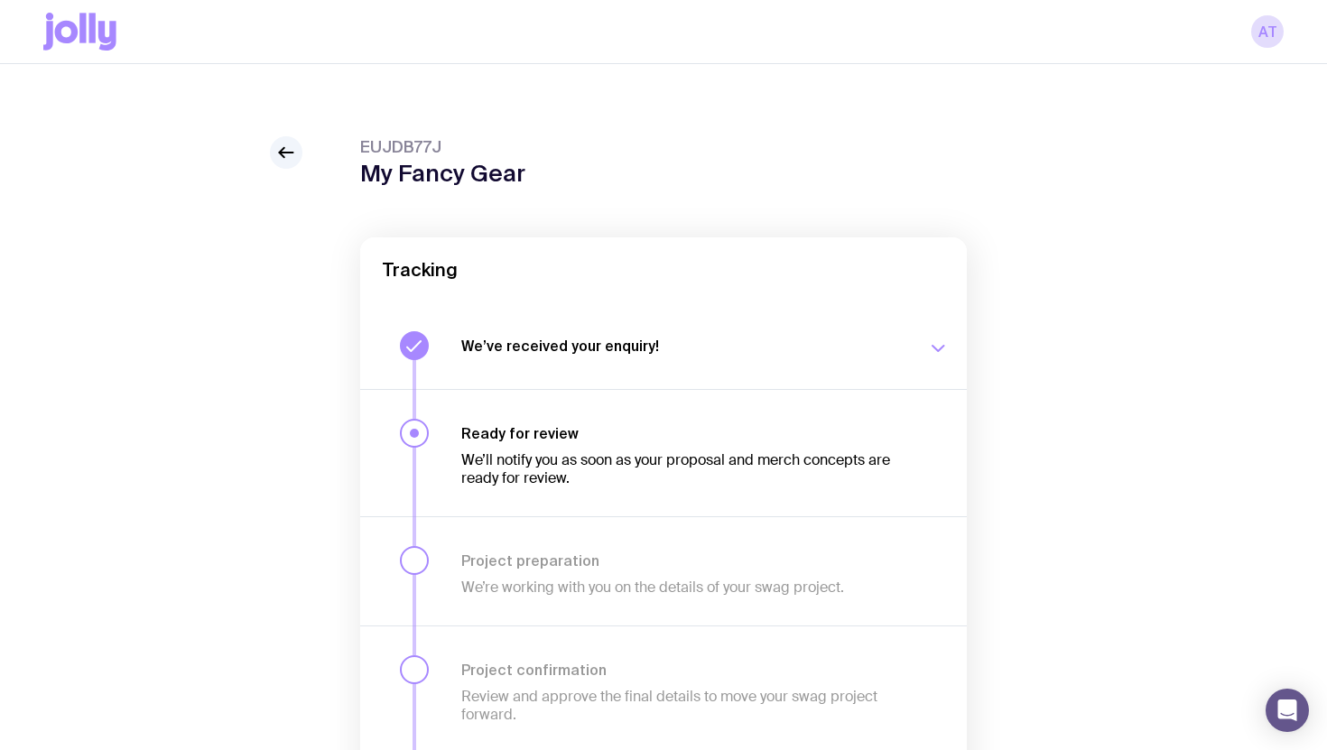
click at [80, 44] on icon at bounding box center [79, 32] width 73 height 38
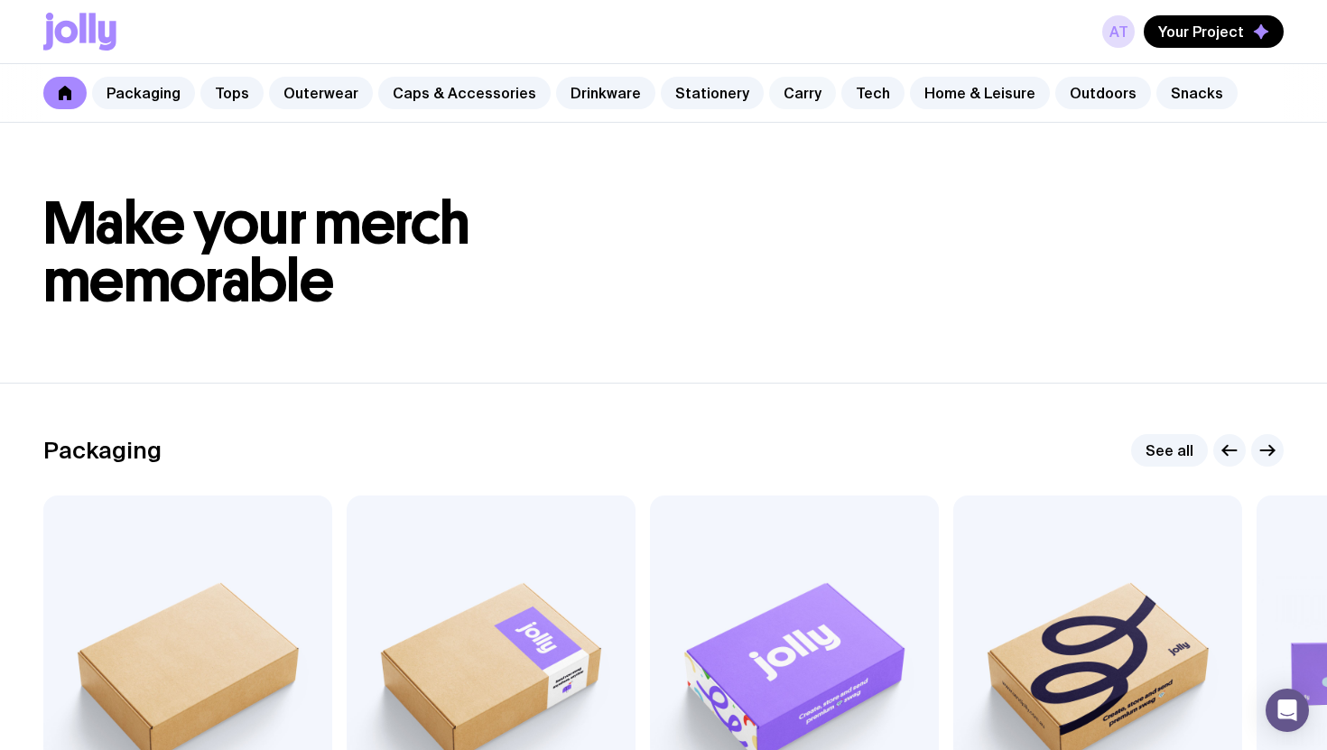
click at [769, 95] on link "Carry" at bounding box center [802, 93] width 67 height 33
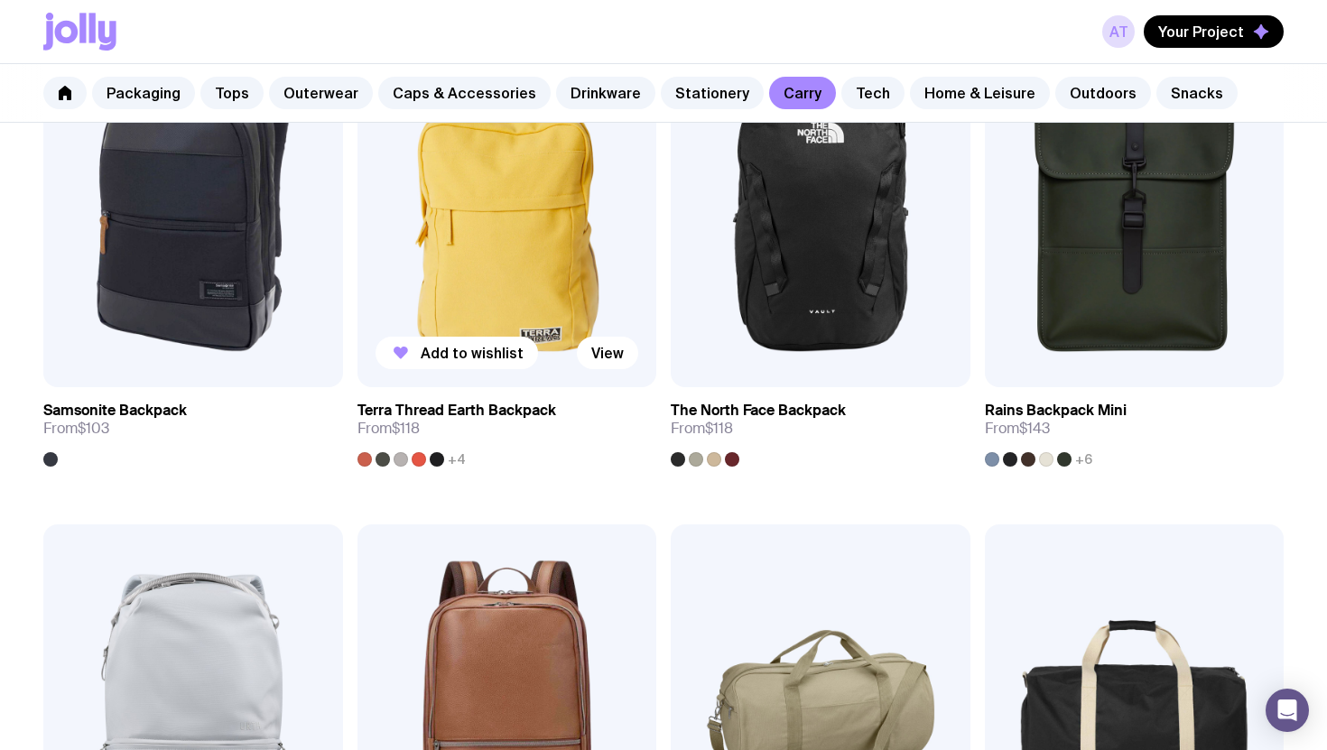
scroll to position [2001, 0]
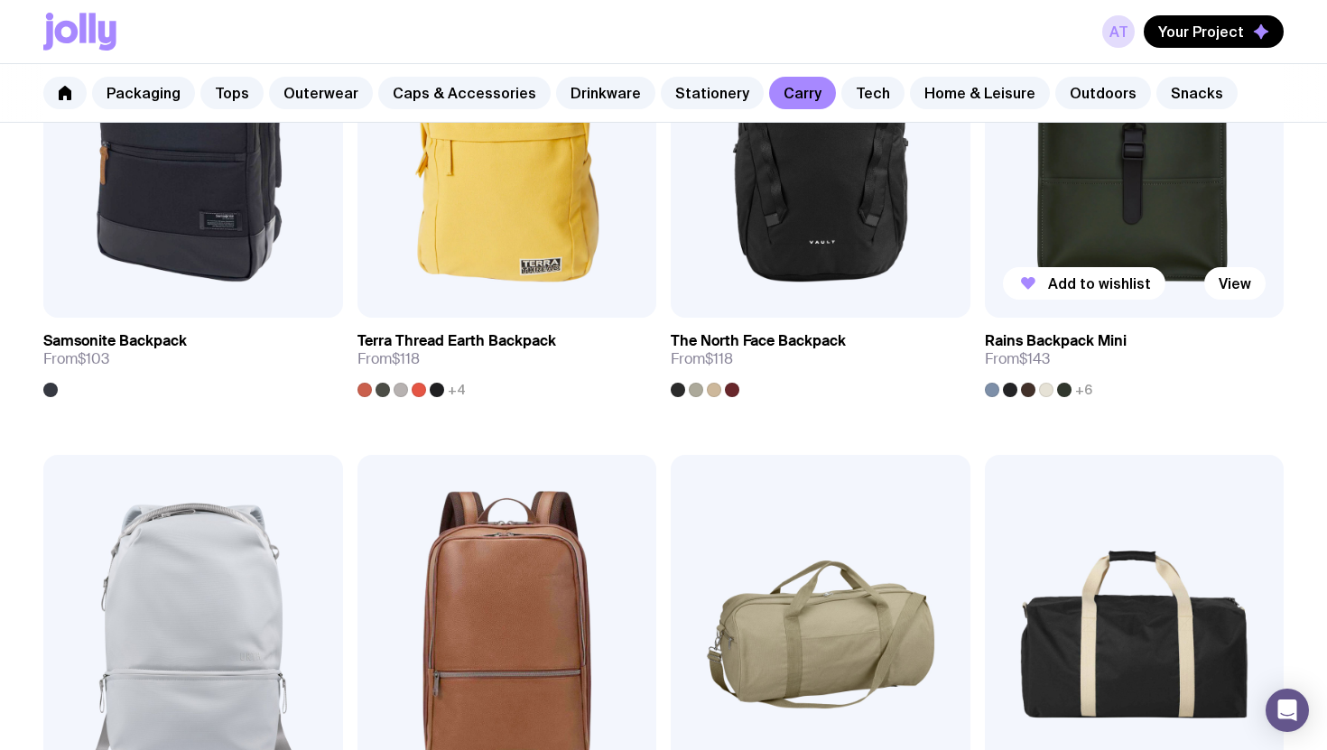
click at [1128, 235] on img at bounding box center [1135, 137] width 300 height 359
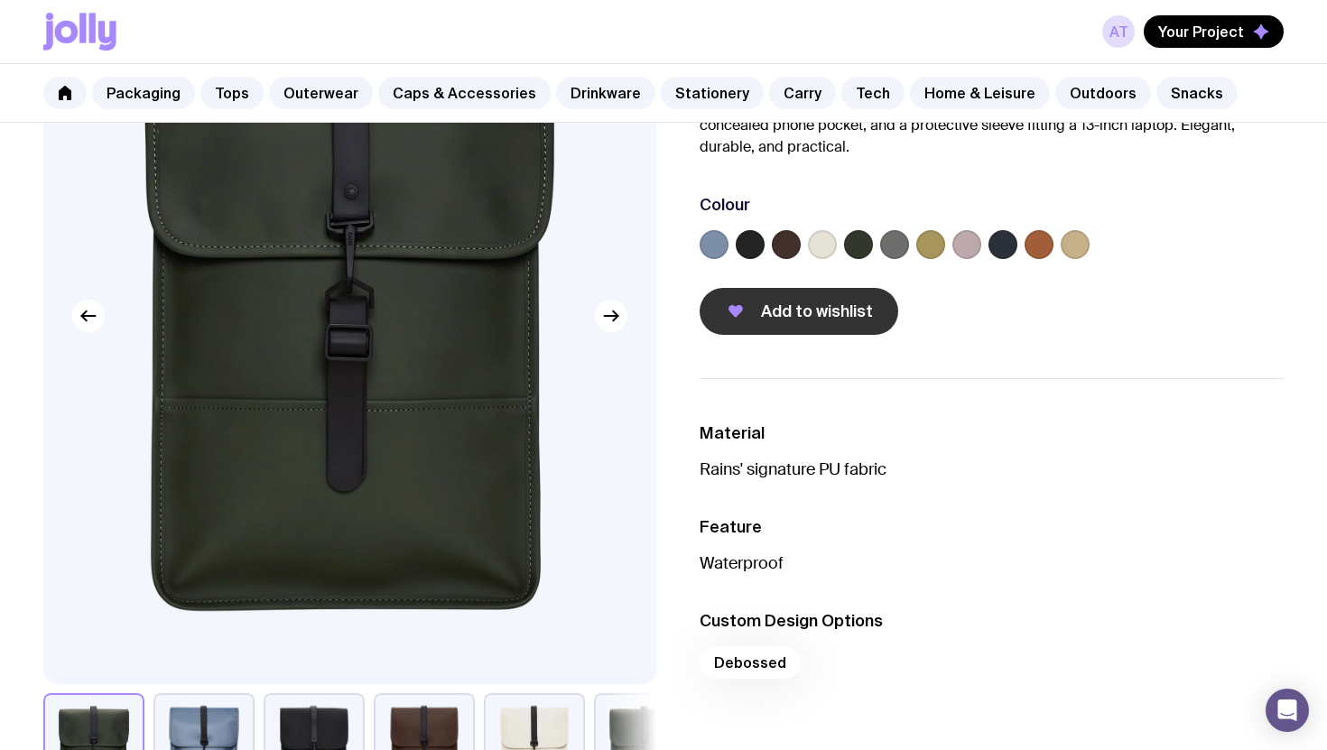
scroll to position [216, 0]
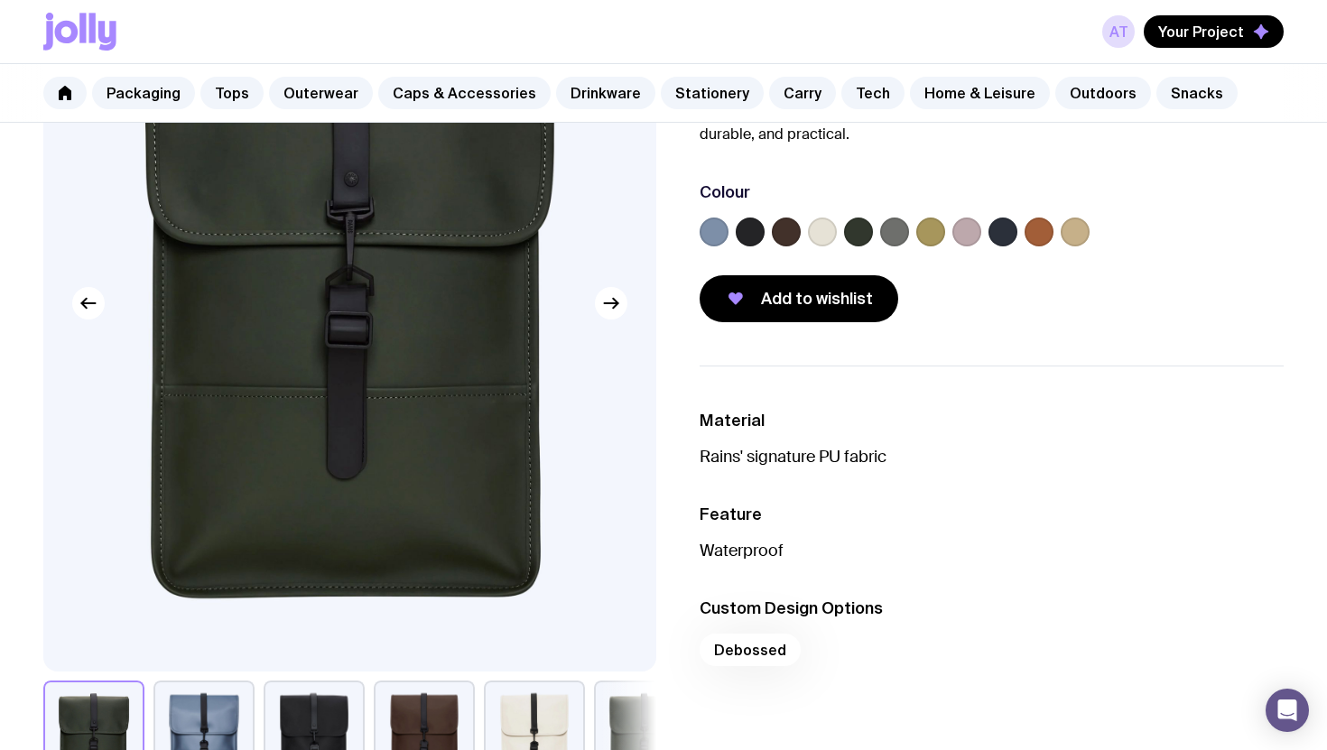
click at [759, 232] on label at bounding box center [750, 232] width 29 height 29
click at [0, 0] on input "radio" at bounding box center [0, 0] width 0 height 0
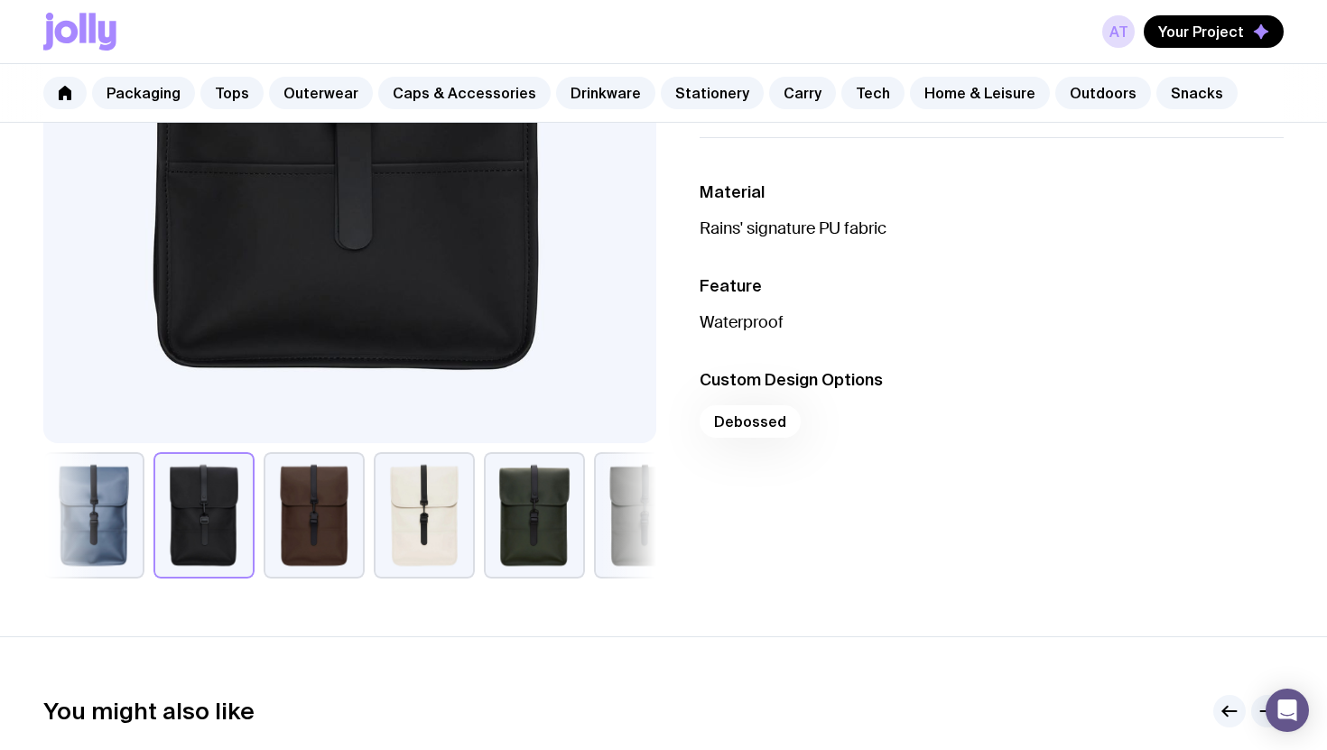
scroll to position [465, 0]
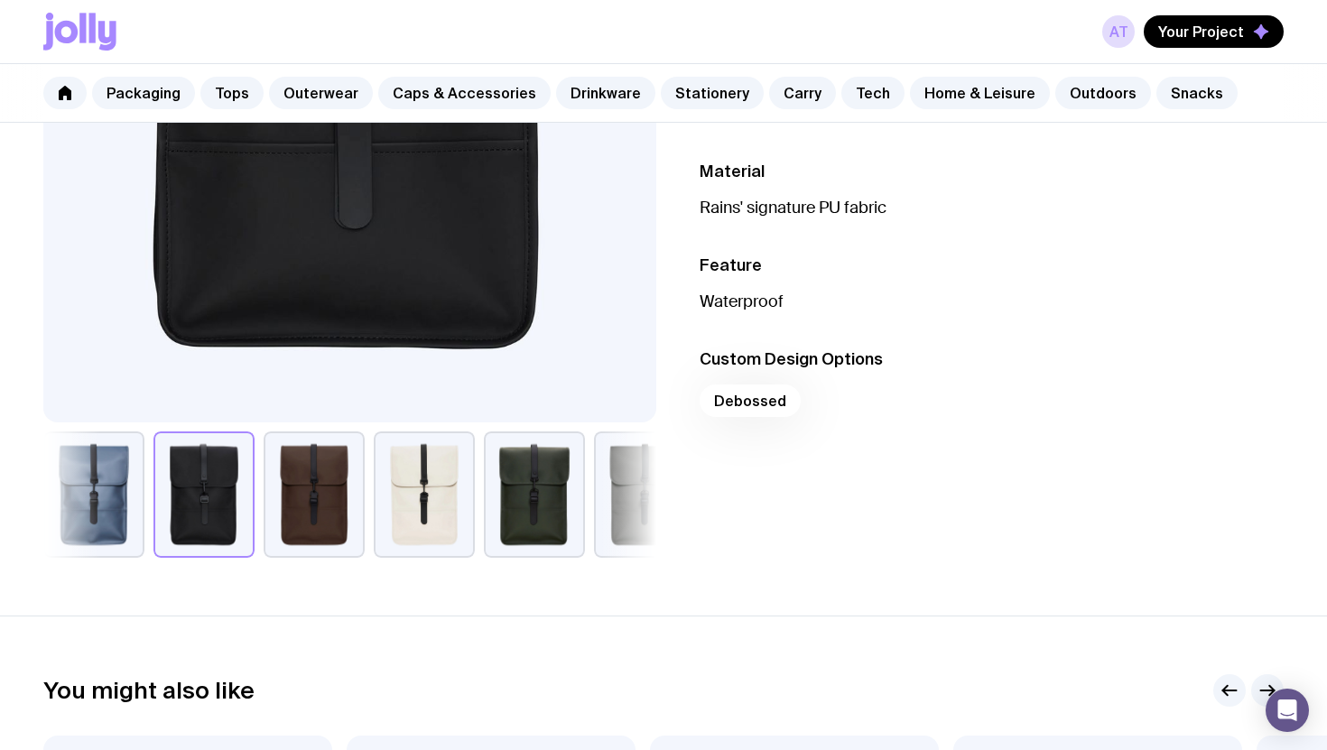
click at [740, 400] on div "Debossed" at bounding box center [992, 406] width 584 height 43
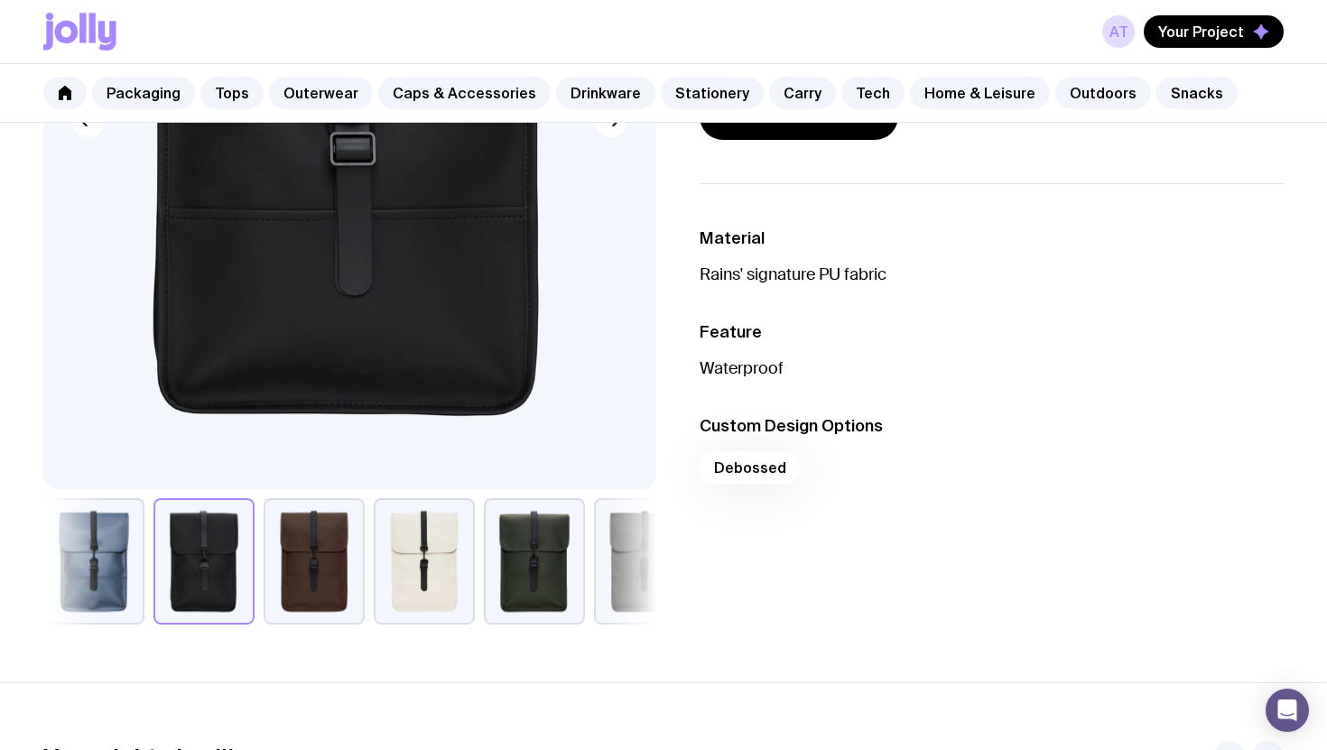
click at [315, 570] on button "button" at bounding box center [314, 561] width 101 height 126
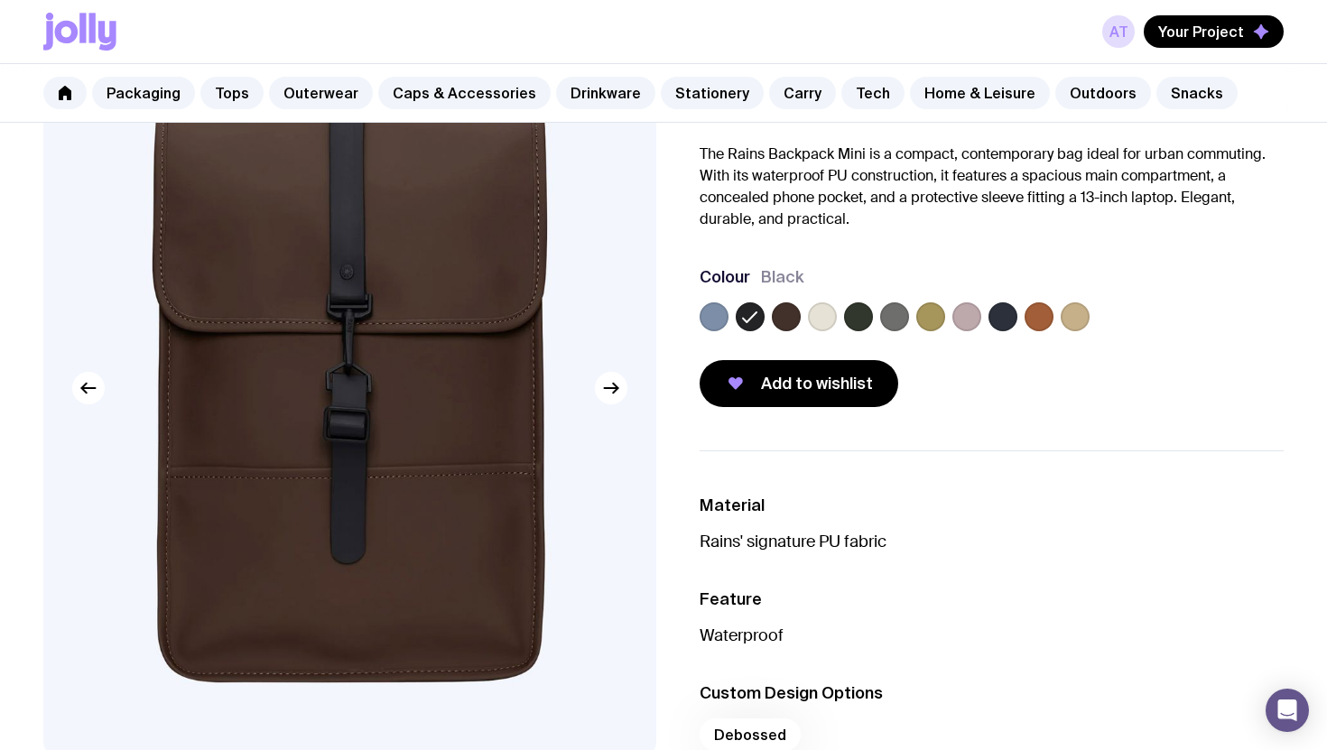
scroll to position [0, 0]
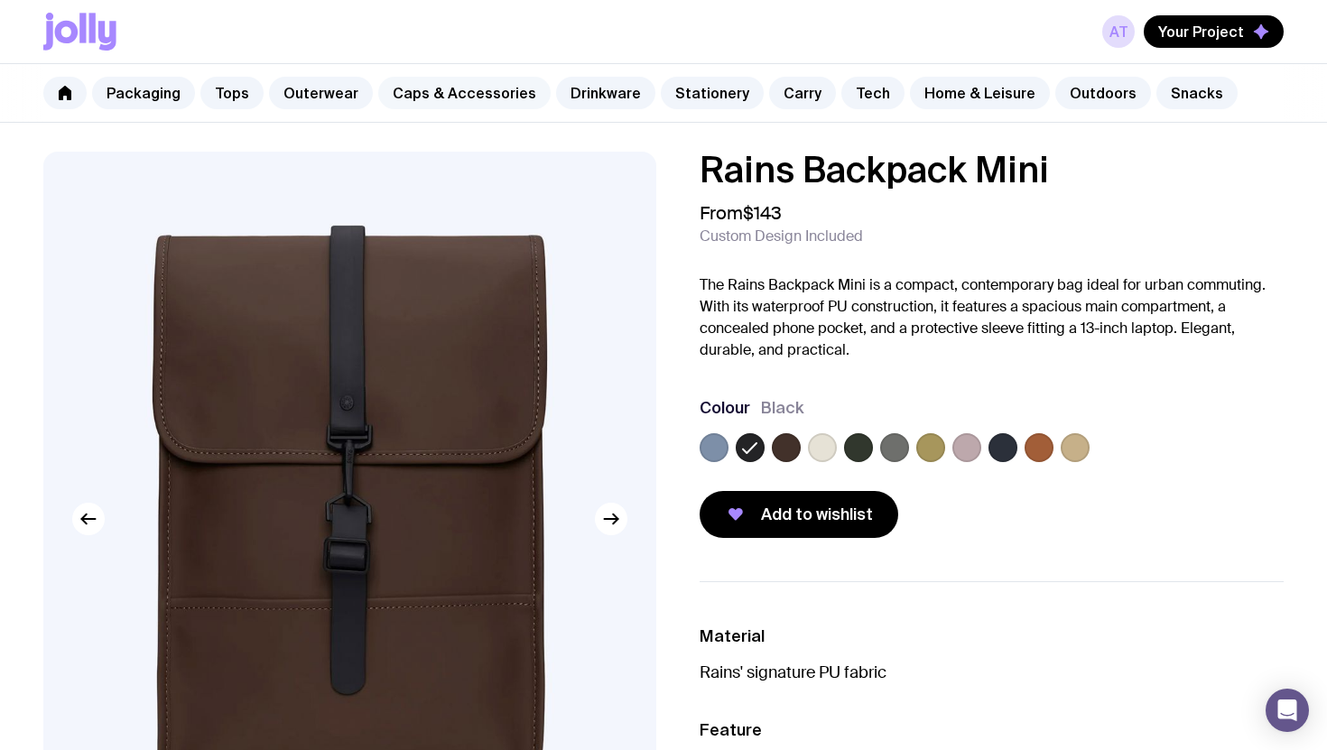
click at [444, 90] on link "Caps & Accessories" at bounding box center [464, 93] width 172 height 33
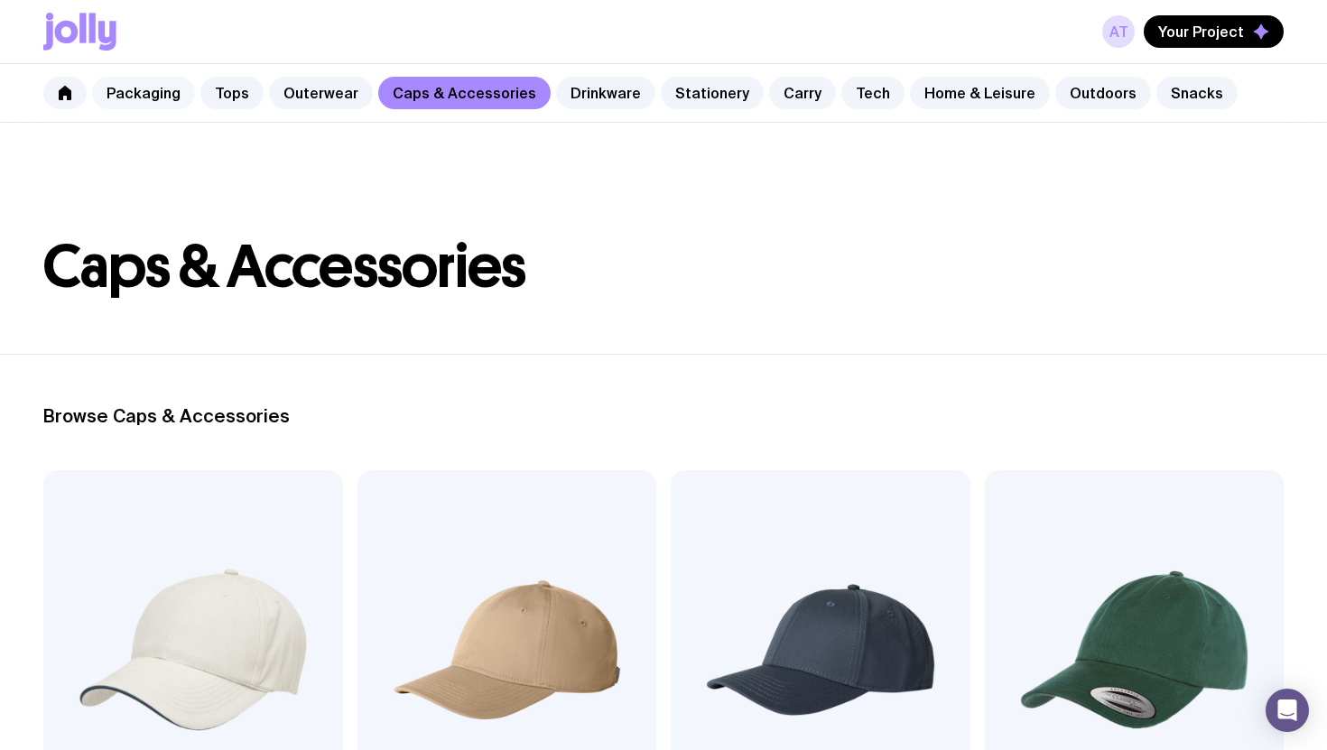
click at [175, 95] on link "Packaging" at bounding box center [143, 93] width 103 height 33
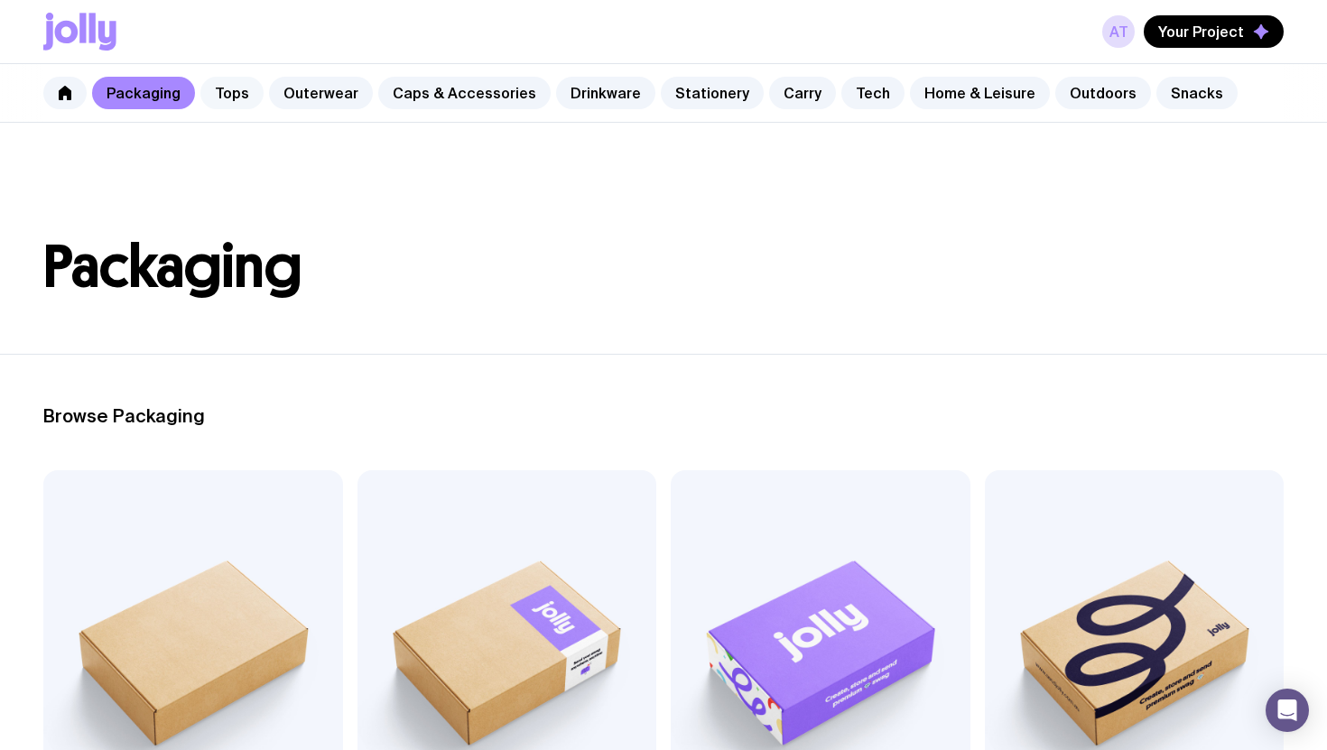
click at [233, 92] on link "Tops" at bounding box center [231, 93] width 63 height 33
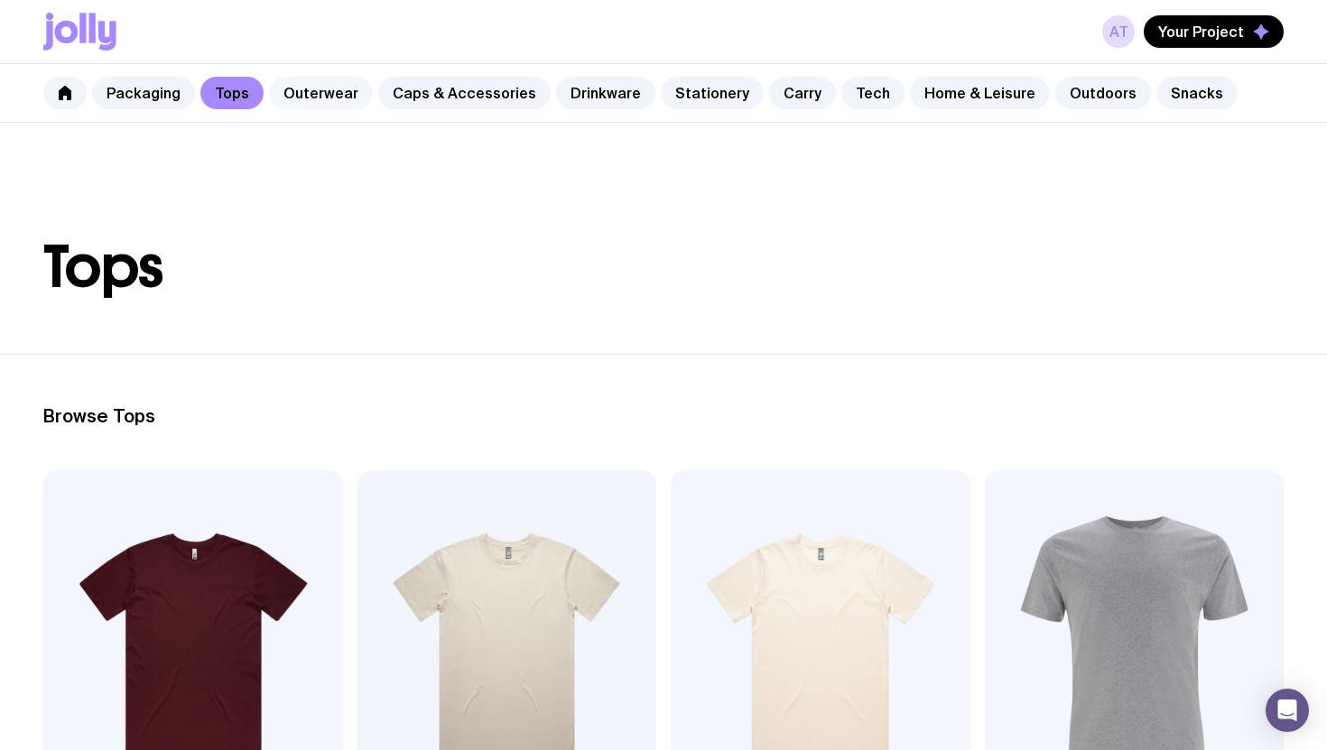
click at [330, 88] on link "Outerwear" at bounding box center [321, 93] width 104 height 33
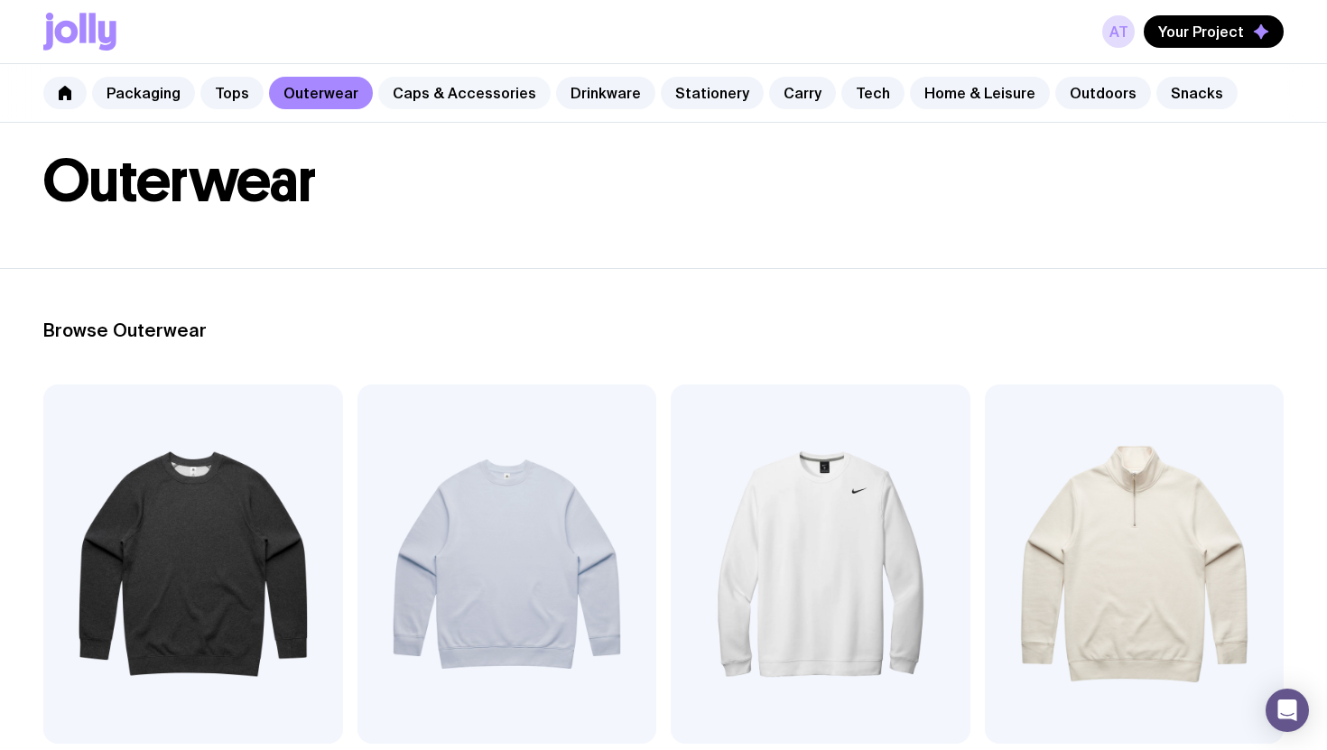
scroll to position [77, 0]
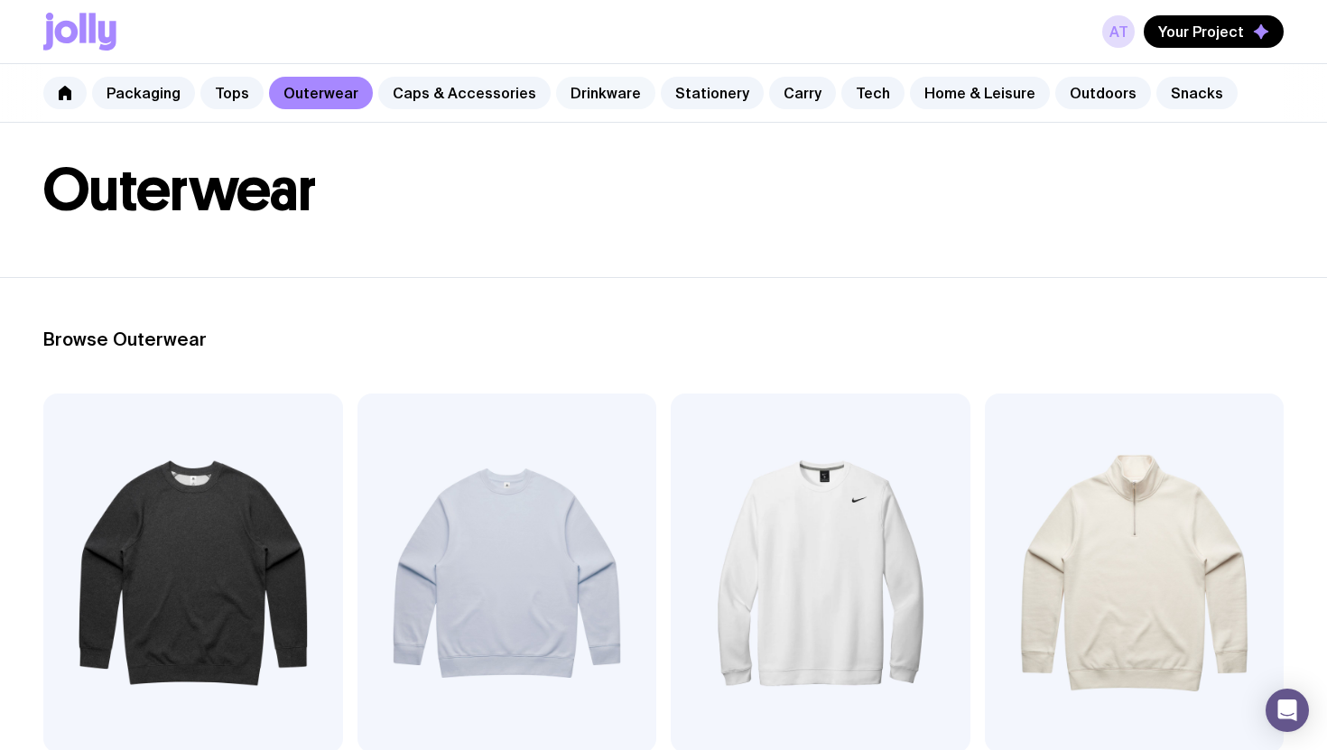
click at [598, 94] on link "Drinkware" at bounding box center [605, 93] width 99 height 33
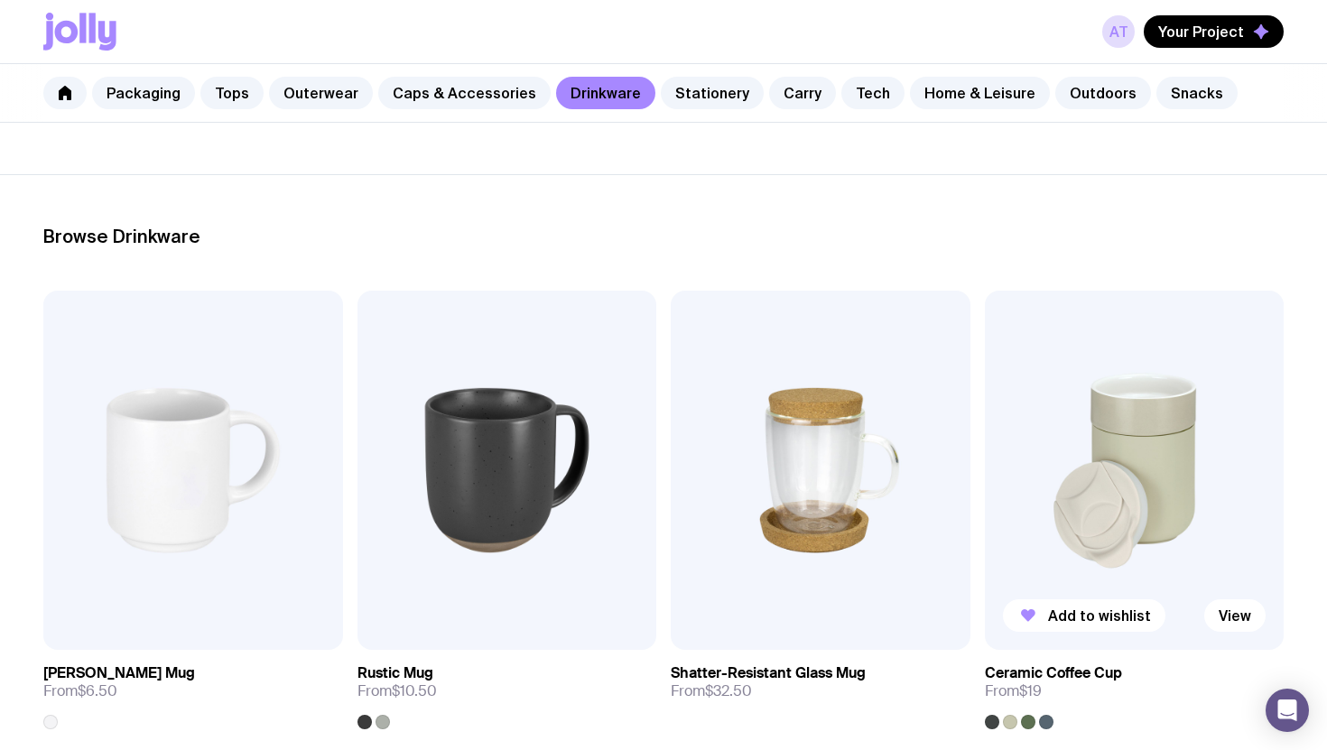
scroll to position [29, 0]
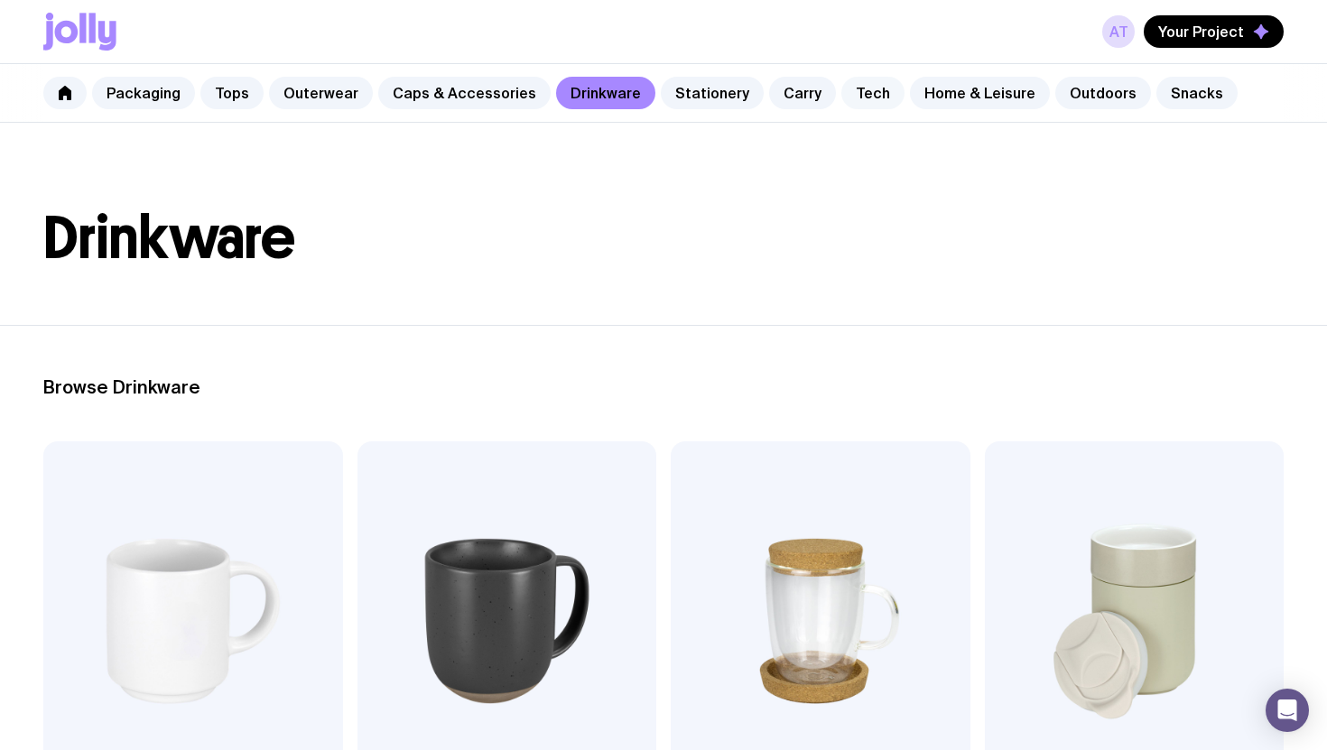
click at [842, 92] on link "Tech" at bounding box center [873, 93] width 63 height 33
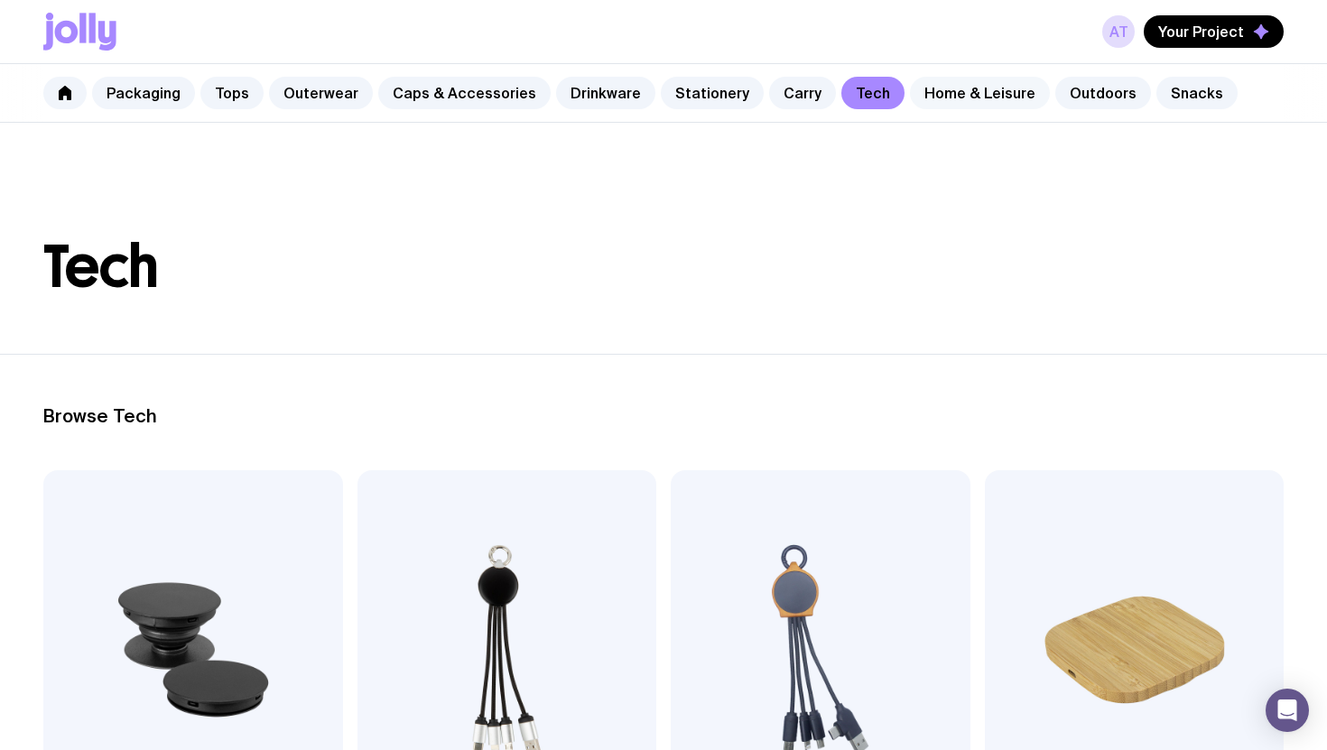
click at [939, 103] on link "Home & Leisure" at bounding box center [980, 93] width 140 height 33
